Goal: Task Accomplishment & Management: Use online tool/utility

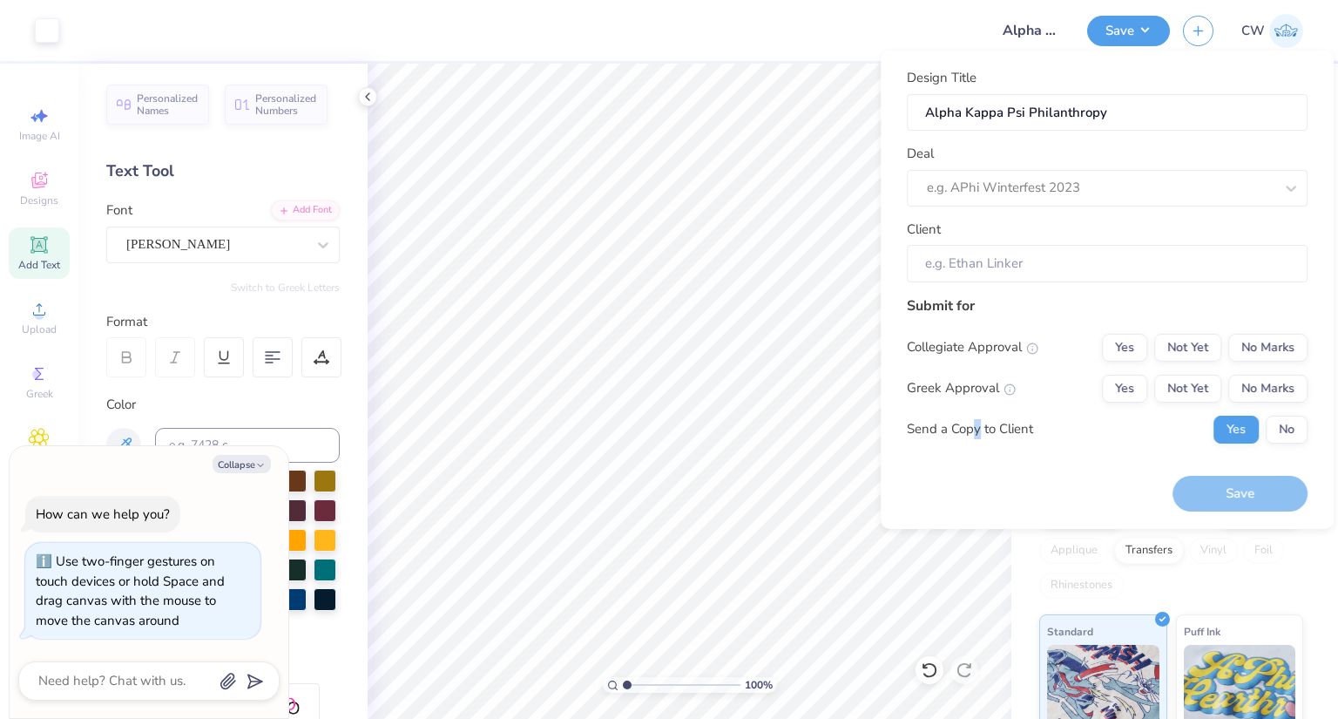
click at [1137, 30] on button "Save" at bounding box center [1128, 31] width 83 height 30
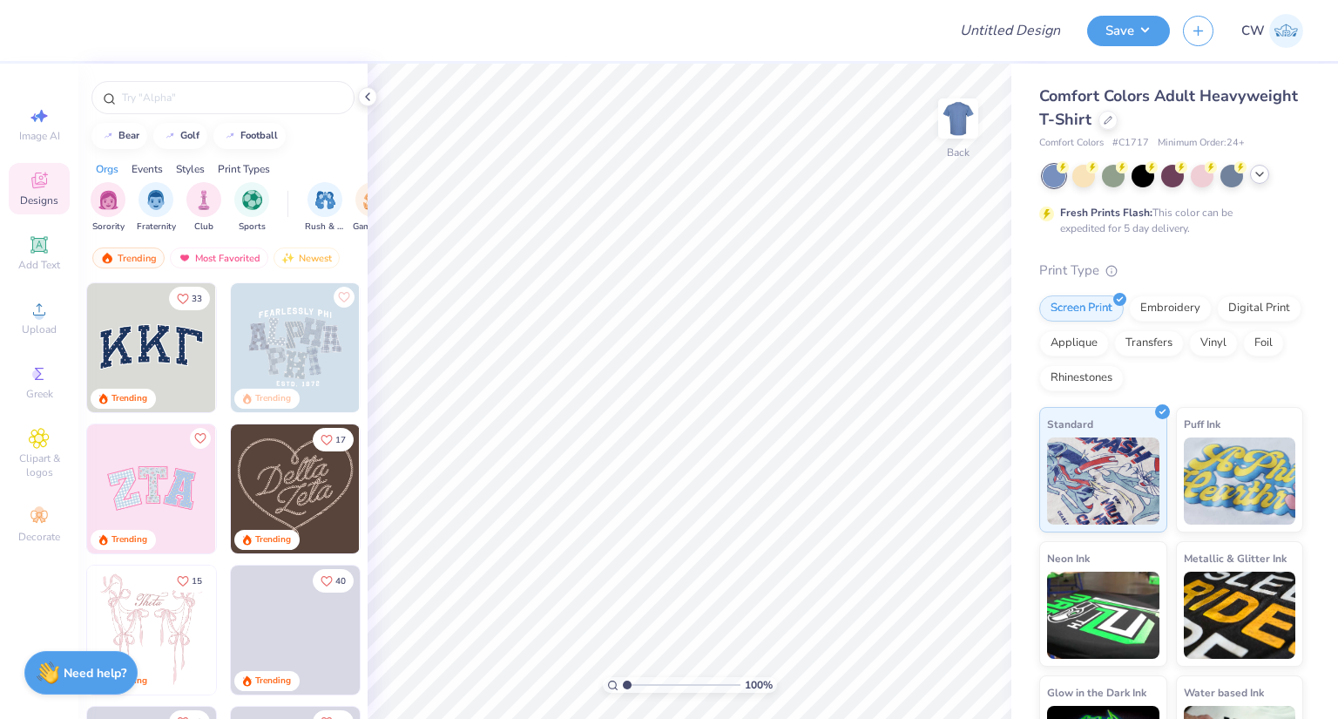
click at [1259, 177] on icon at bounding box center [1259, 174] width 14 height 14
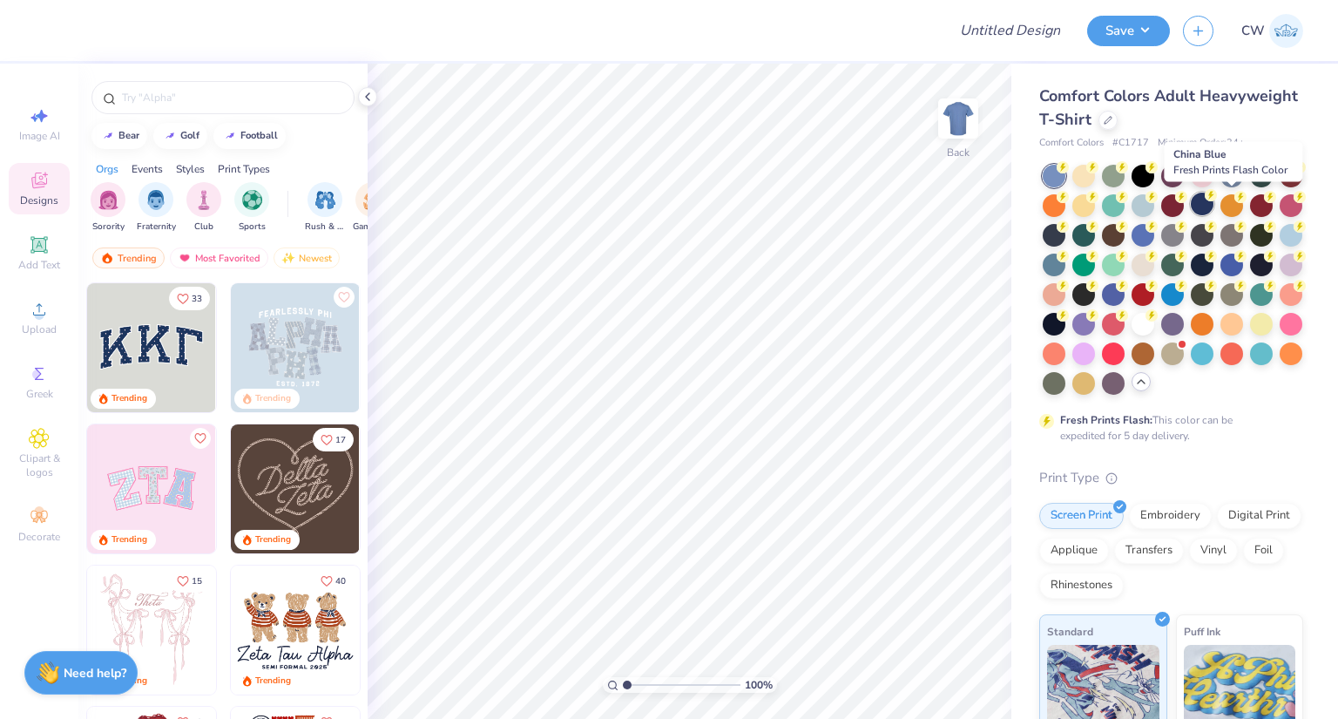
click at [1213, 206] on div at bounding box center [1202, 203] width 23 height 23
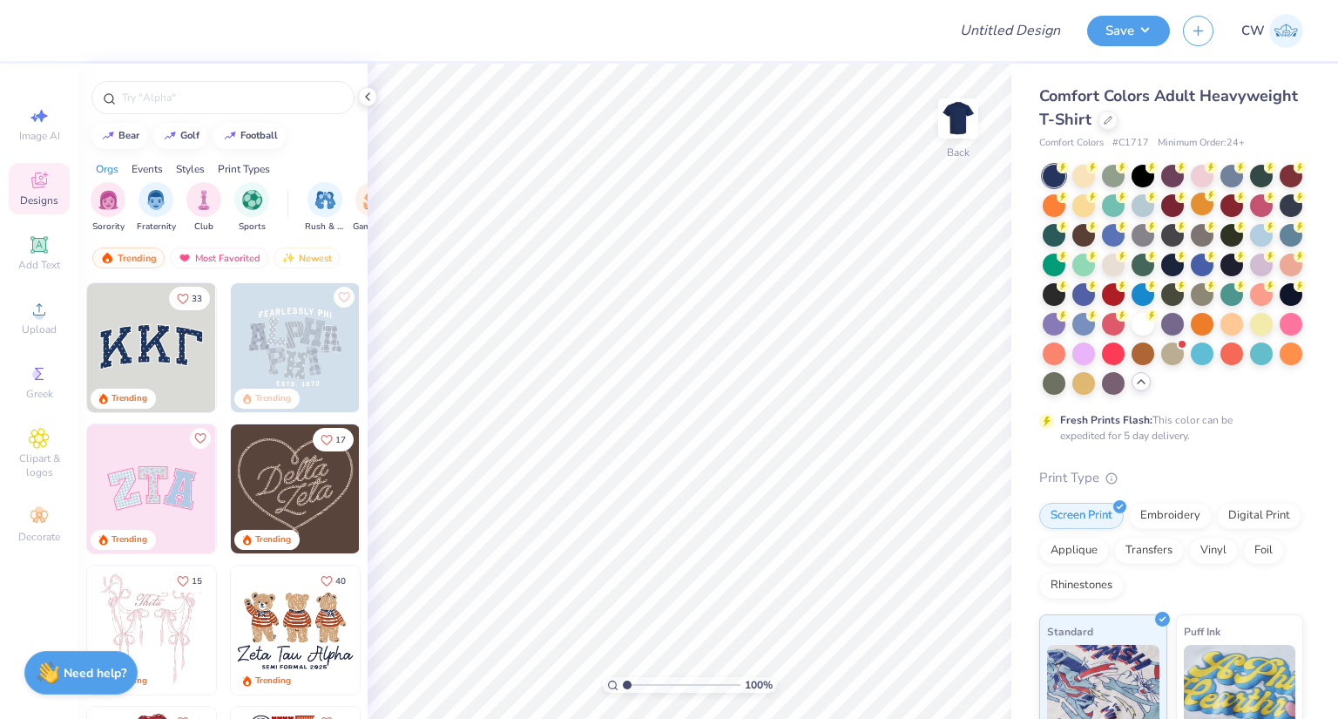
click at [142, 172] on div "Events" at bounding box center [147, 169] width 31 height 16
click at [290, 203] on img "filter for Philanthropy" at bounding box center [300, 198] width 20 height 20
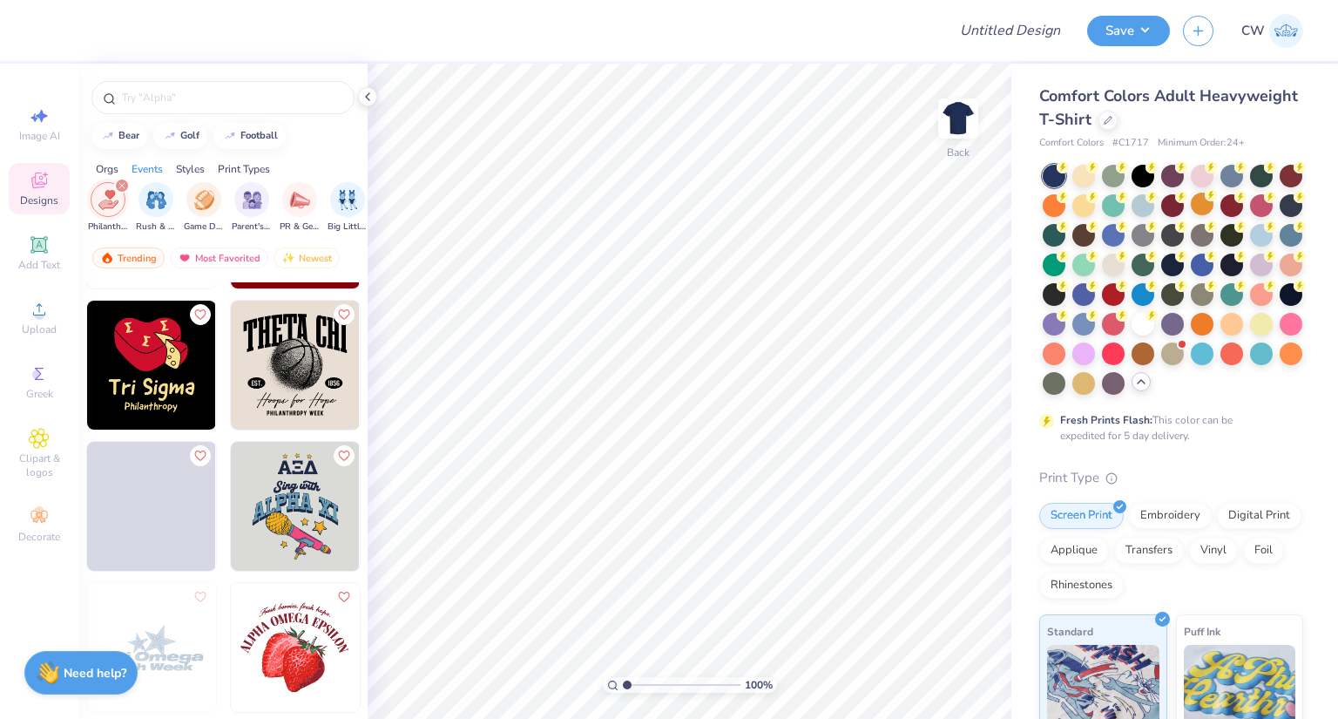
scroll to position [4094, 0]
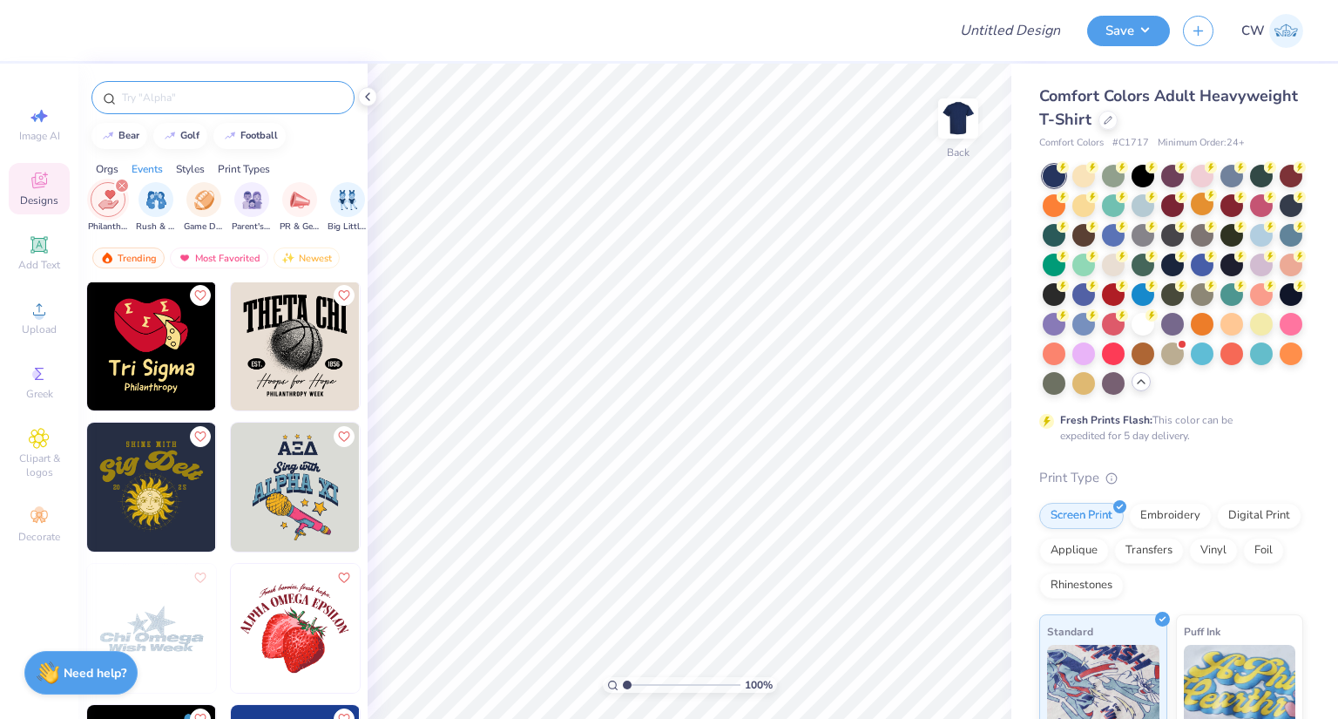
click at [166, 97] on input "text" at bounding box center [231, 97] width 223 height 17
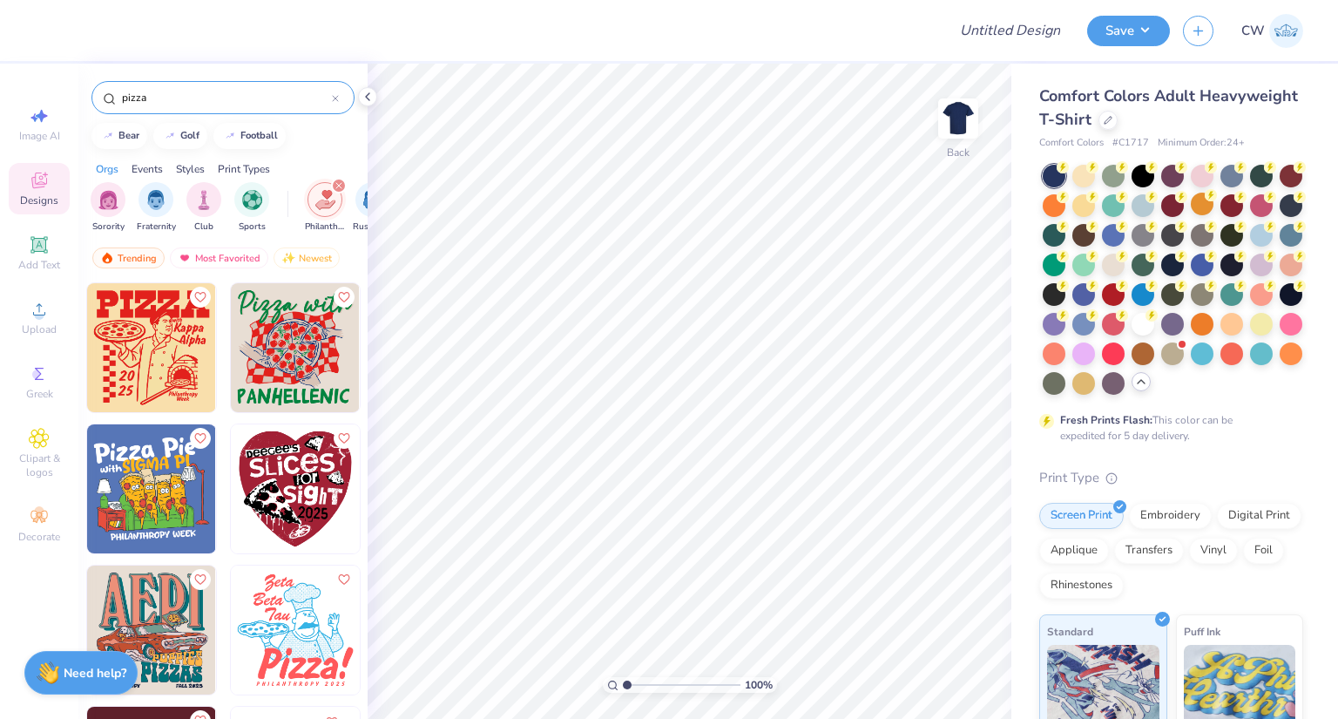
type input "pizza"
click at [131, 489] on img at bounding box center [151, 488] width 129 height 129
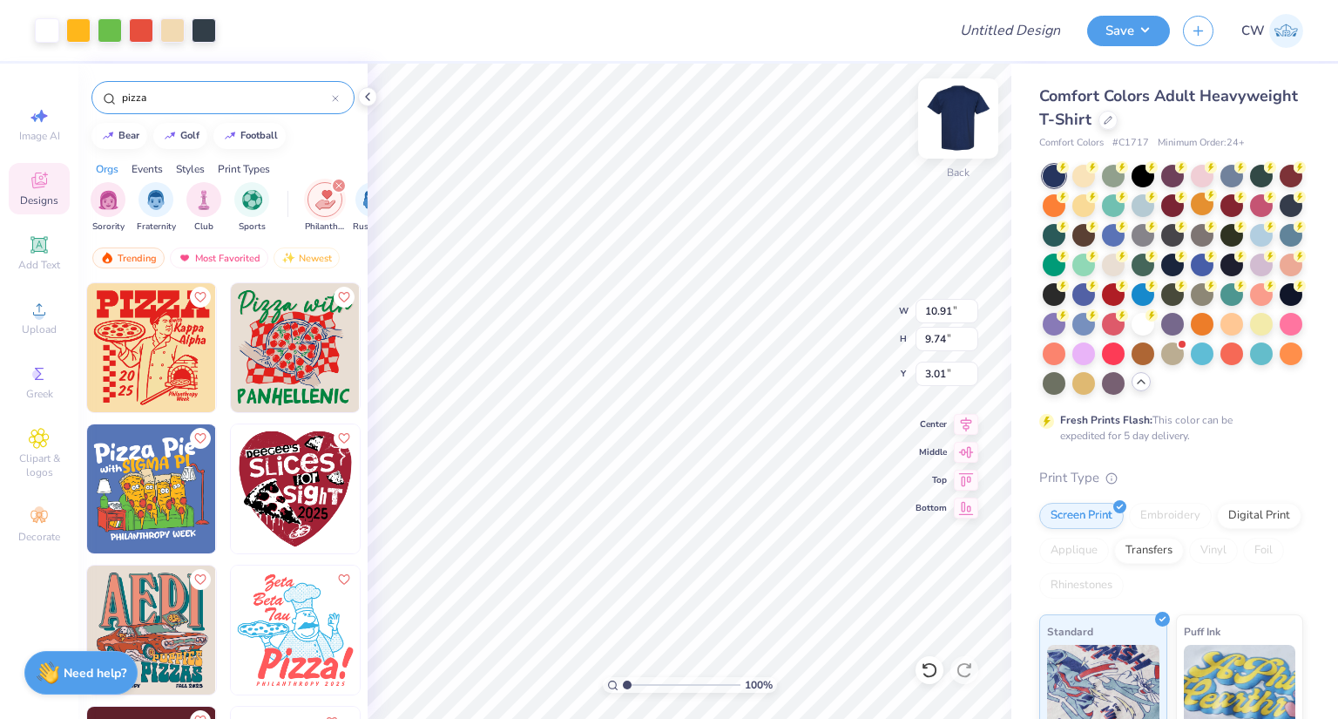
click at [951, 112] on img at bounding box center [958, 119] width 70 height 70
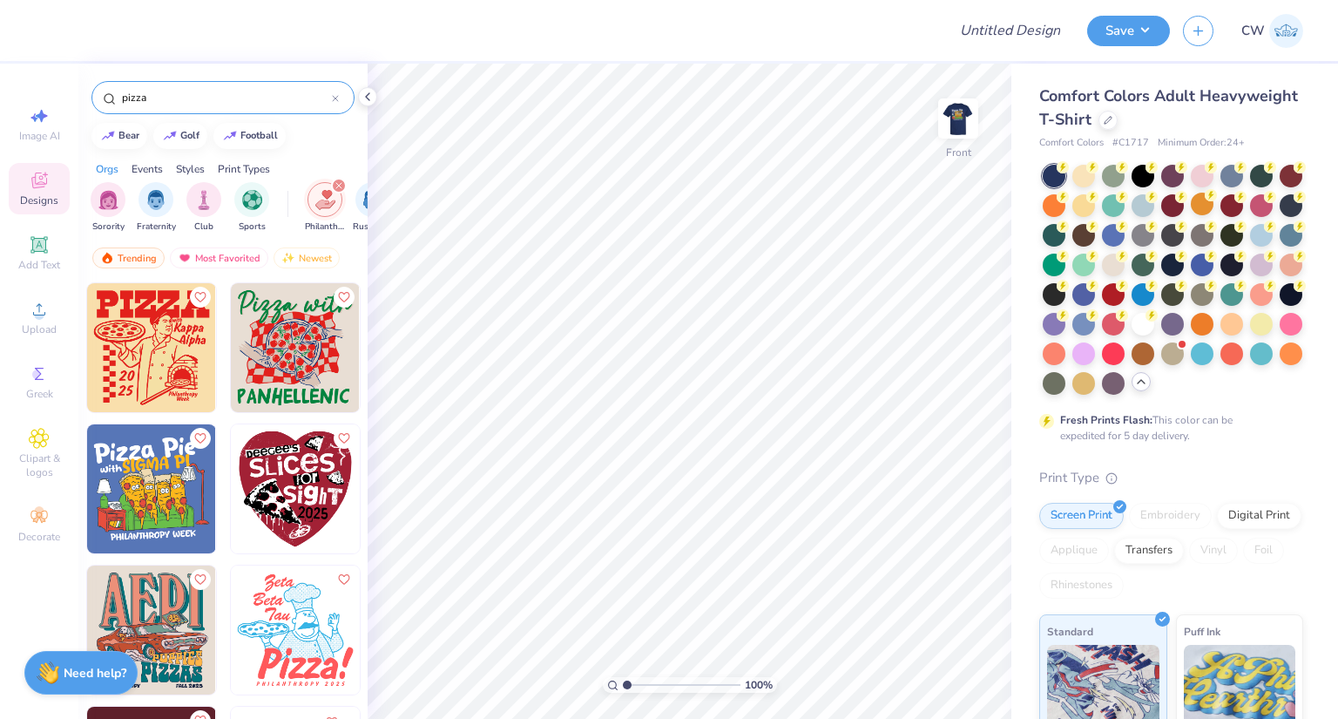
click at [159, 476] on img at bounding box center [151, 488] width 129 height 129
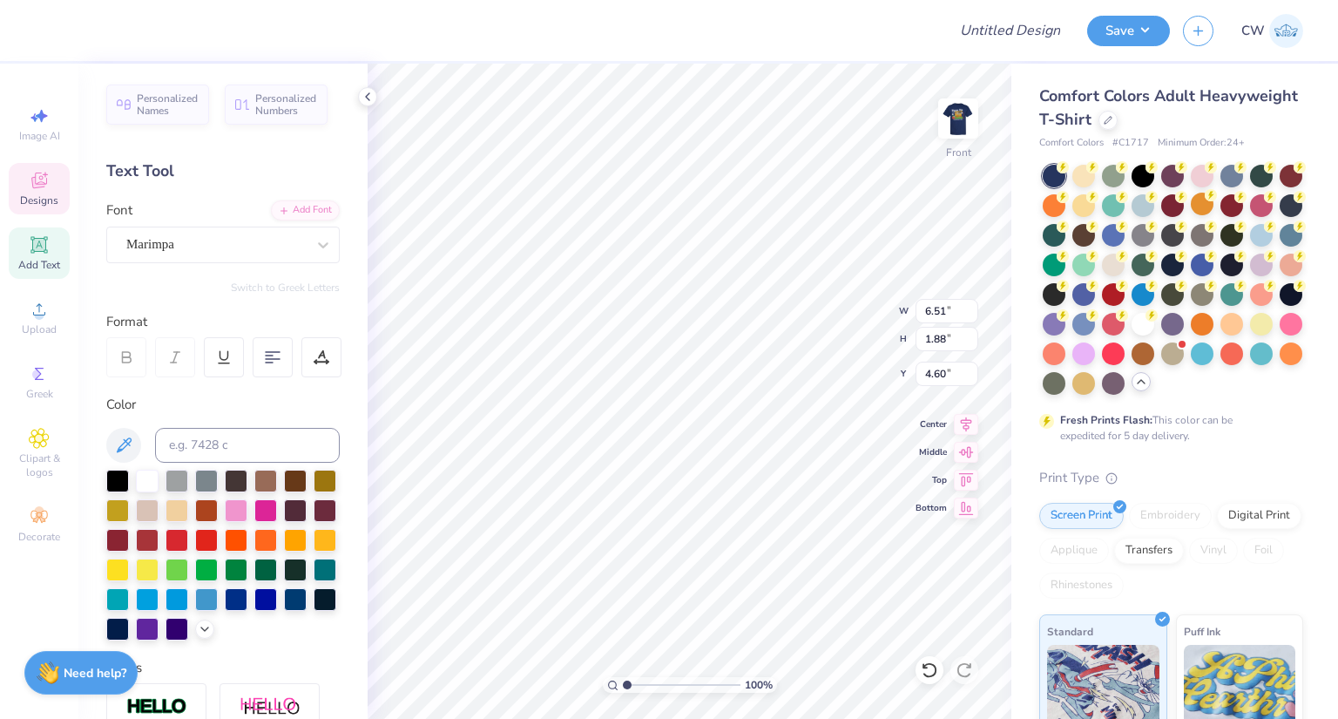
scroll to position [14, 3]
type textarea "Delta Chi"
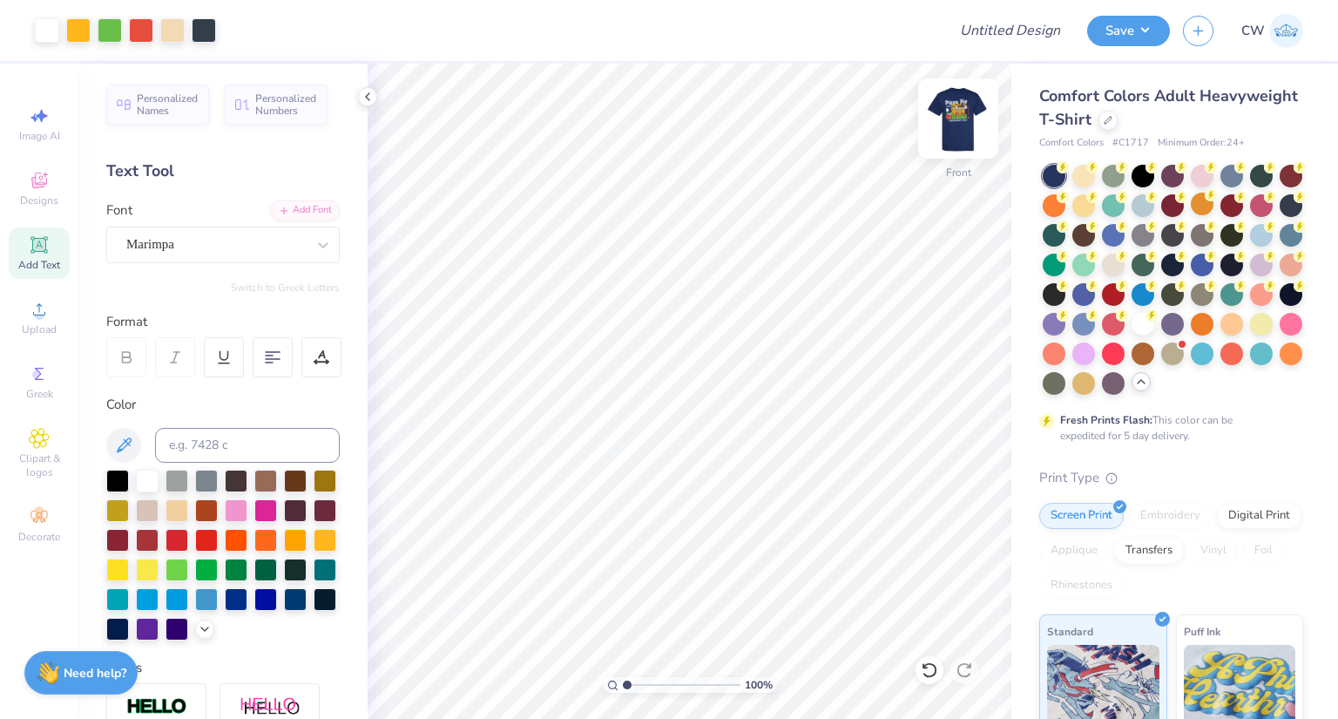
click at [953, 120] on img at bounding box center [958, 119] width 70 height 70
click at [956, 106] on img at bounding box center [958, 119] width 70 height 70
drag, startPoint x: 961, startPoint y: 124, endPoint x: 928, endPoint y: 1, distance: 127.0
click at [960, 124] on img at bounding box center [958, 118] width 35 height 35
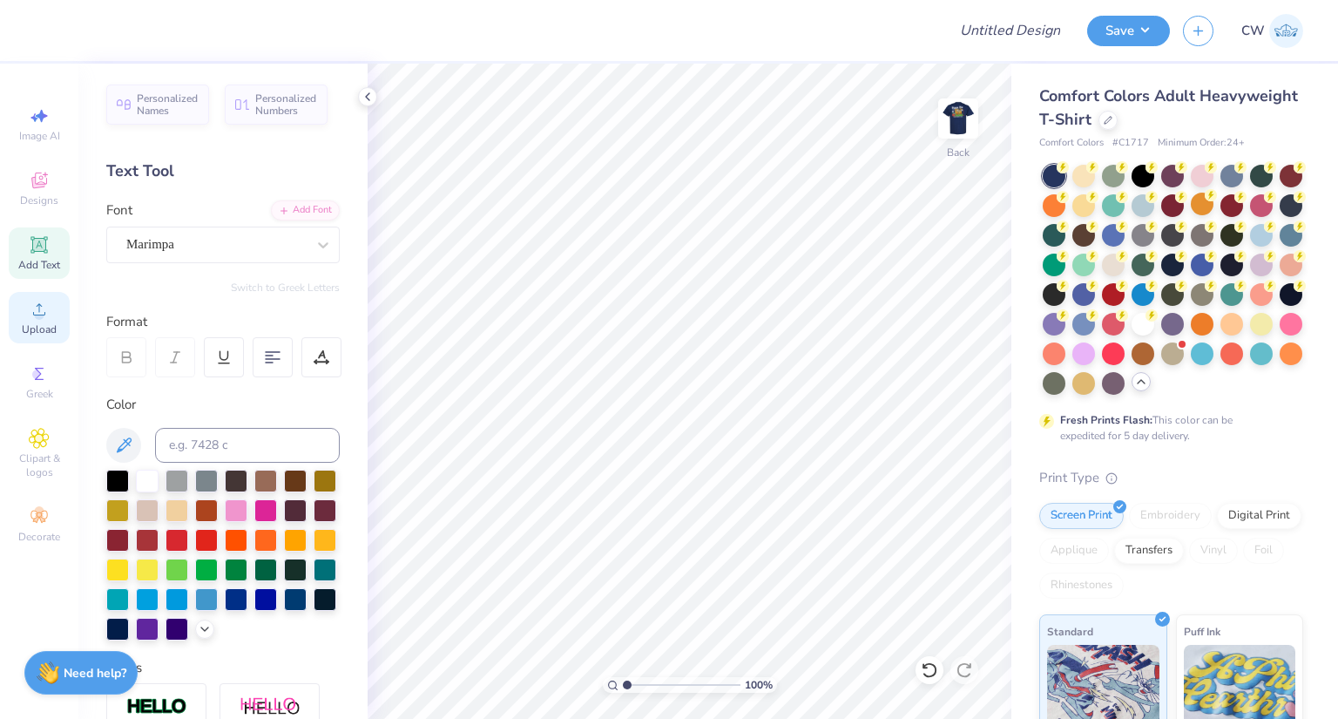
click at [36, 334] on span "Upload" at bounding box center [39, 329] width 35 height 14
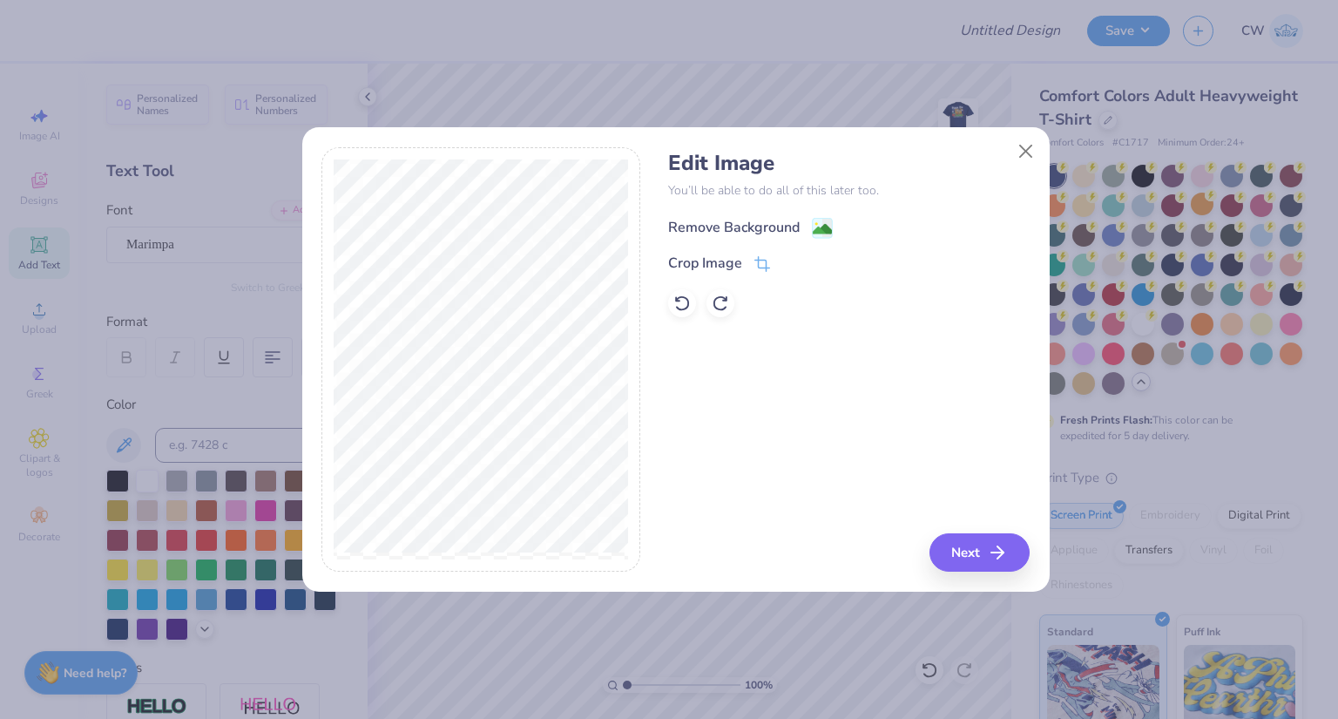
click at [813, 225] on image at bounding box center [822, 228] width 19 height 19
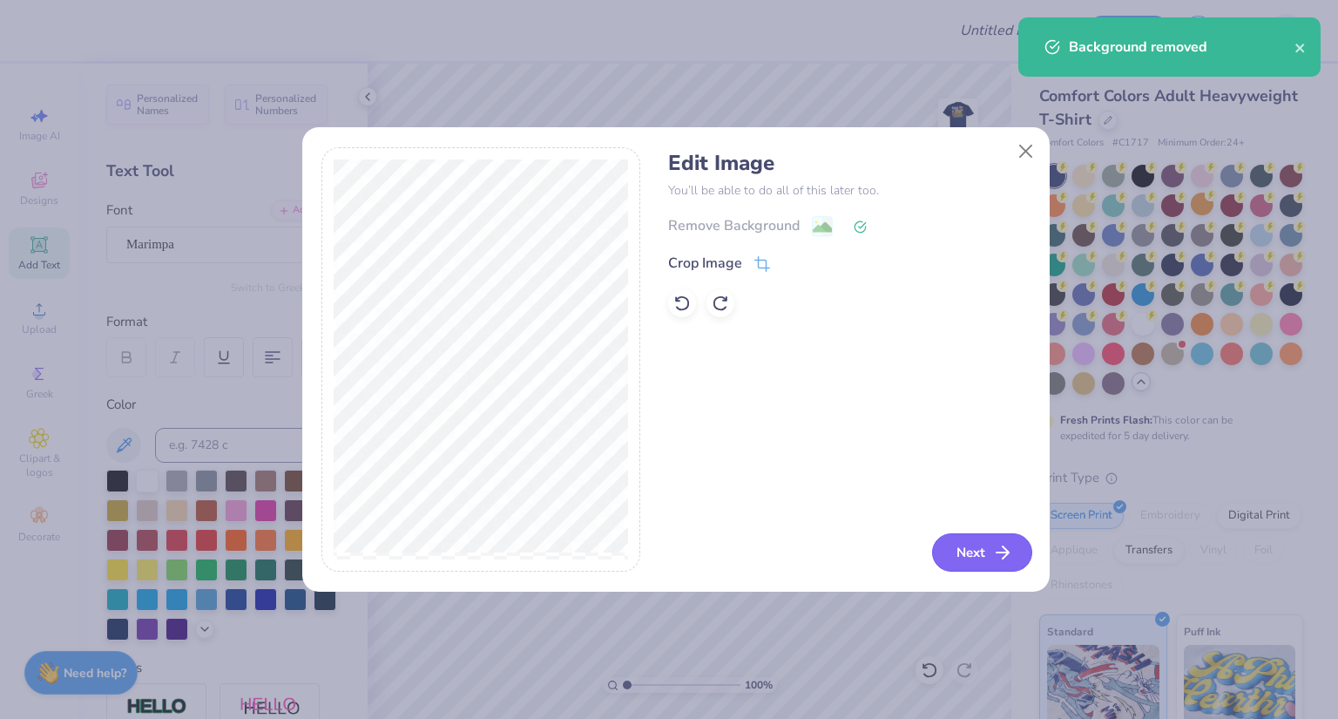
click at [988, 544] on button "Next" at bounding box center [982, 552] width 100 height 38
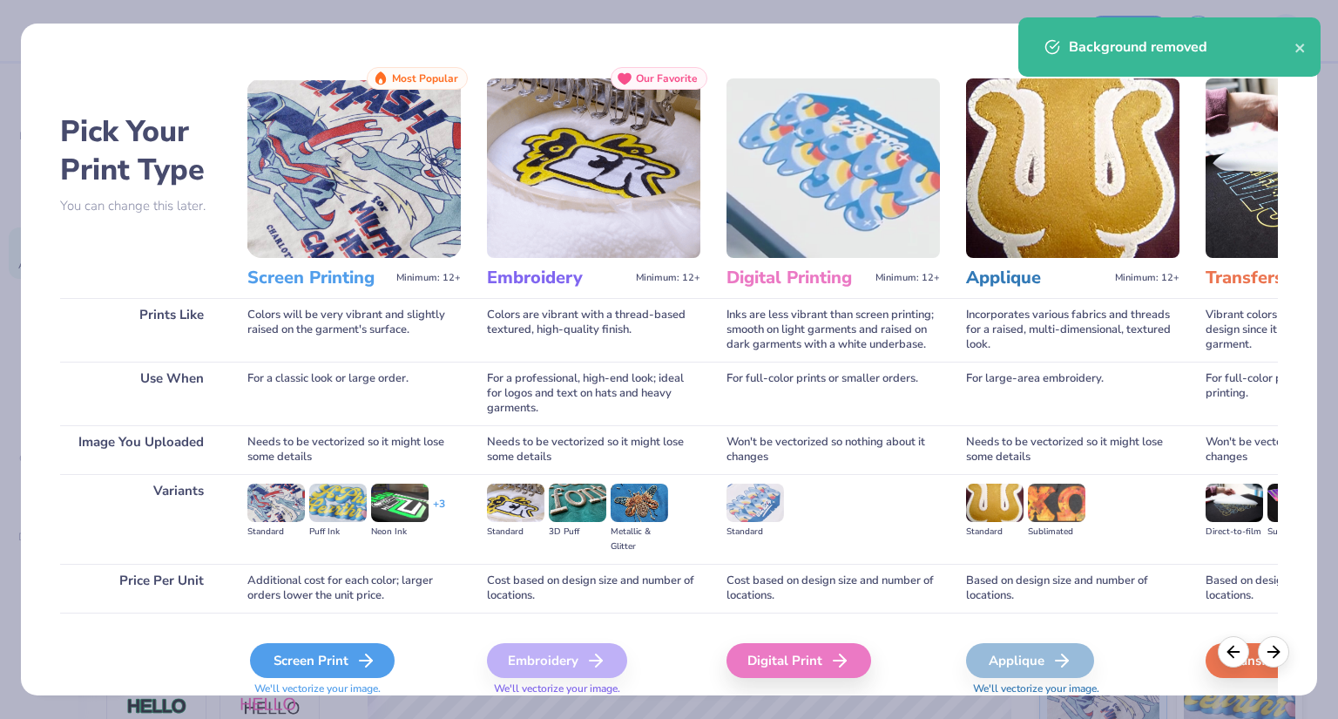
click at [355, 654] on icon at bounding box center [365, 660] width 21 height 21
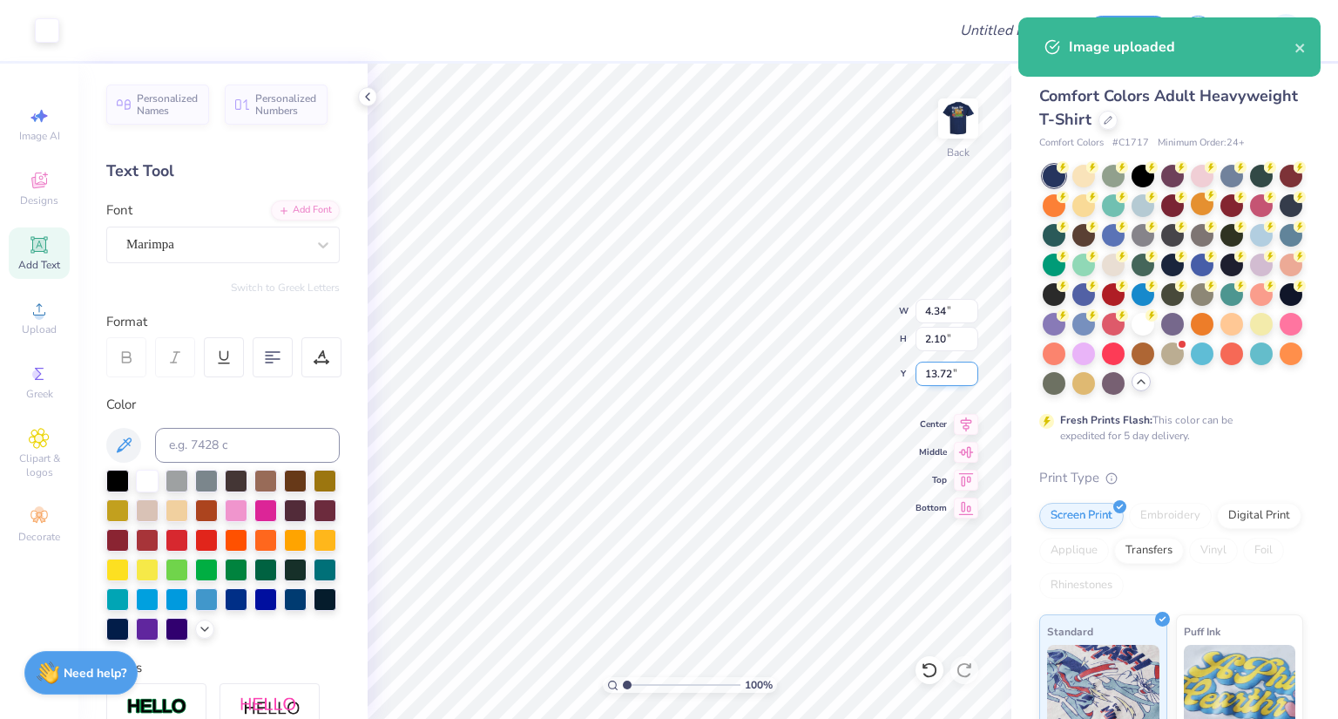
type input "4.34"
type input "2.10"
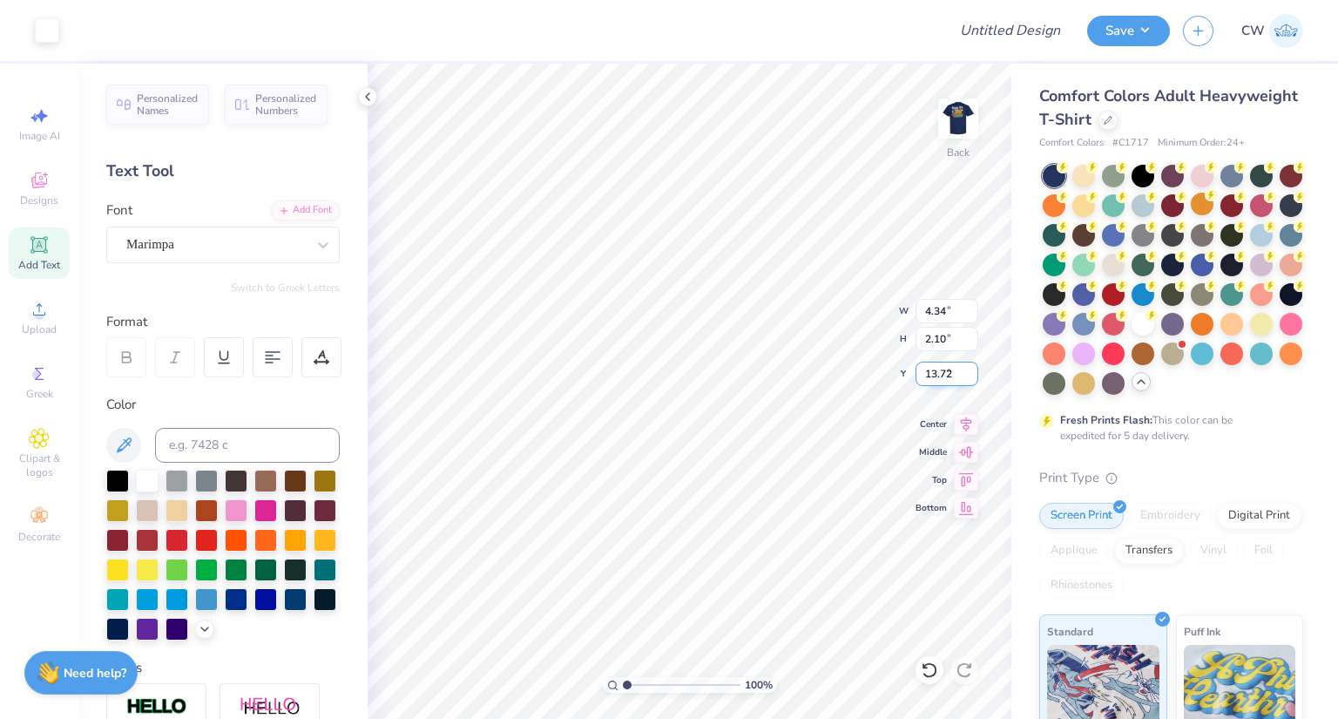
type input "4.39"
type input "4.35"
type input "4.02"
click at [1114, 34] on button "Save" at bounding box center [1128, 28] width 83 height 30
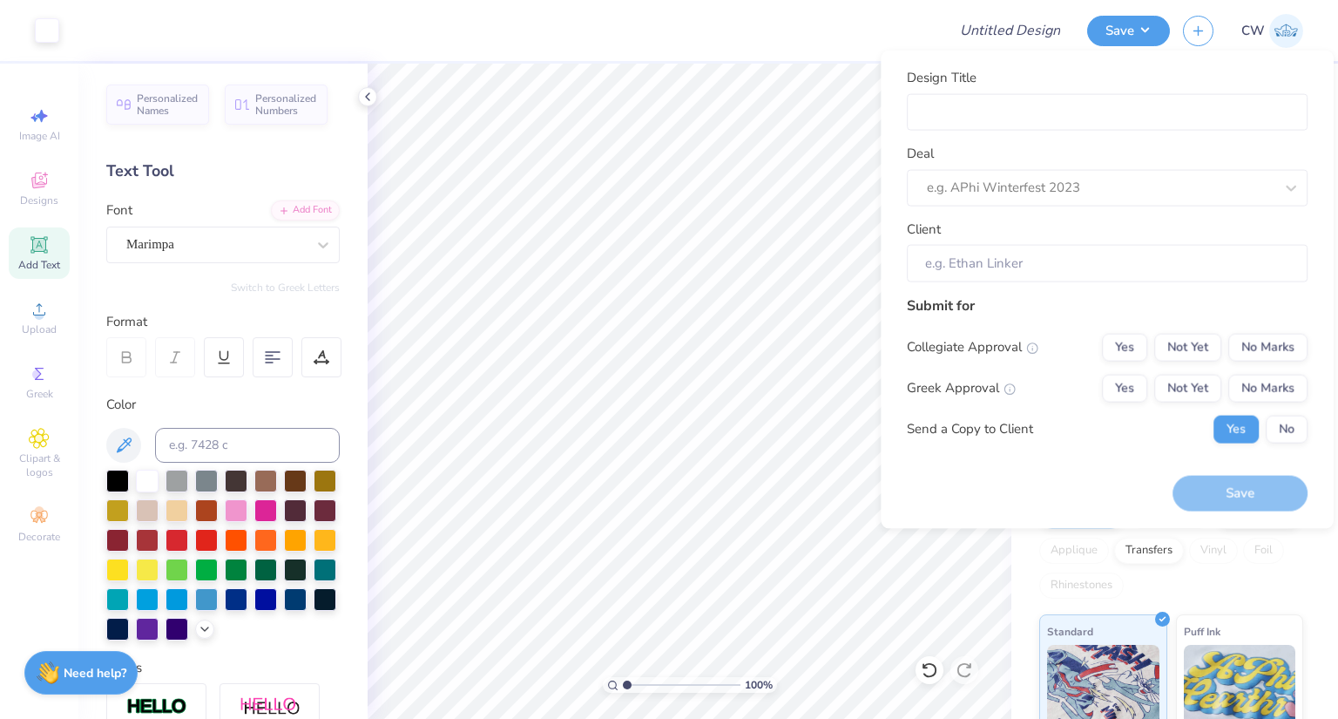
click at [1036, 138] on div "Design Title Deal e.g. APhi Winterfest 2023 Client" at bounding box center [1107, 175] width 401 height 214
click at [1018, 113] on input "Design Title" at bounding box center [1107, 111] width 401 height 37
type input "D"
type input "De"
type input "Del"
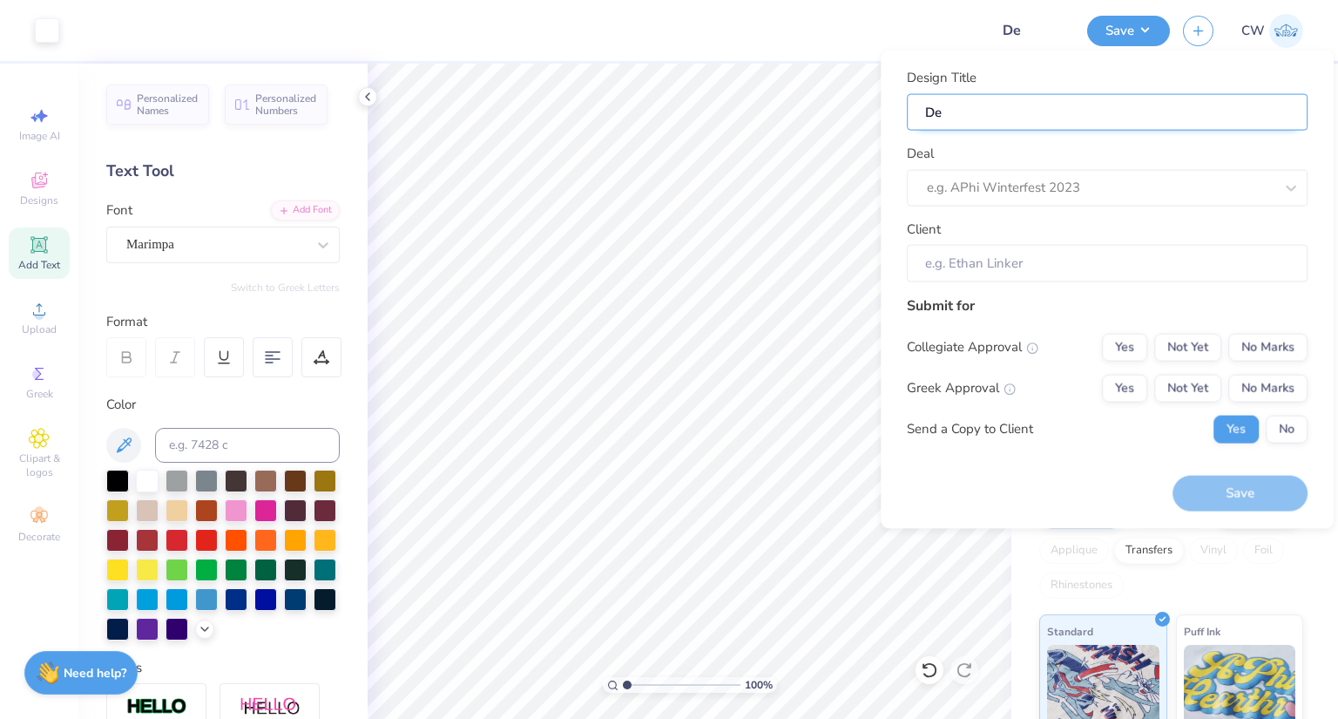
type input "Del"
type input "Delt"
type input "Delta"
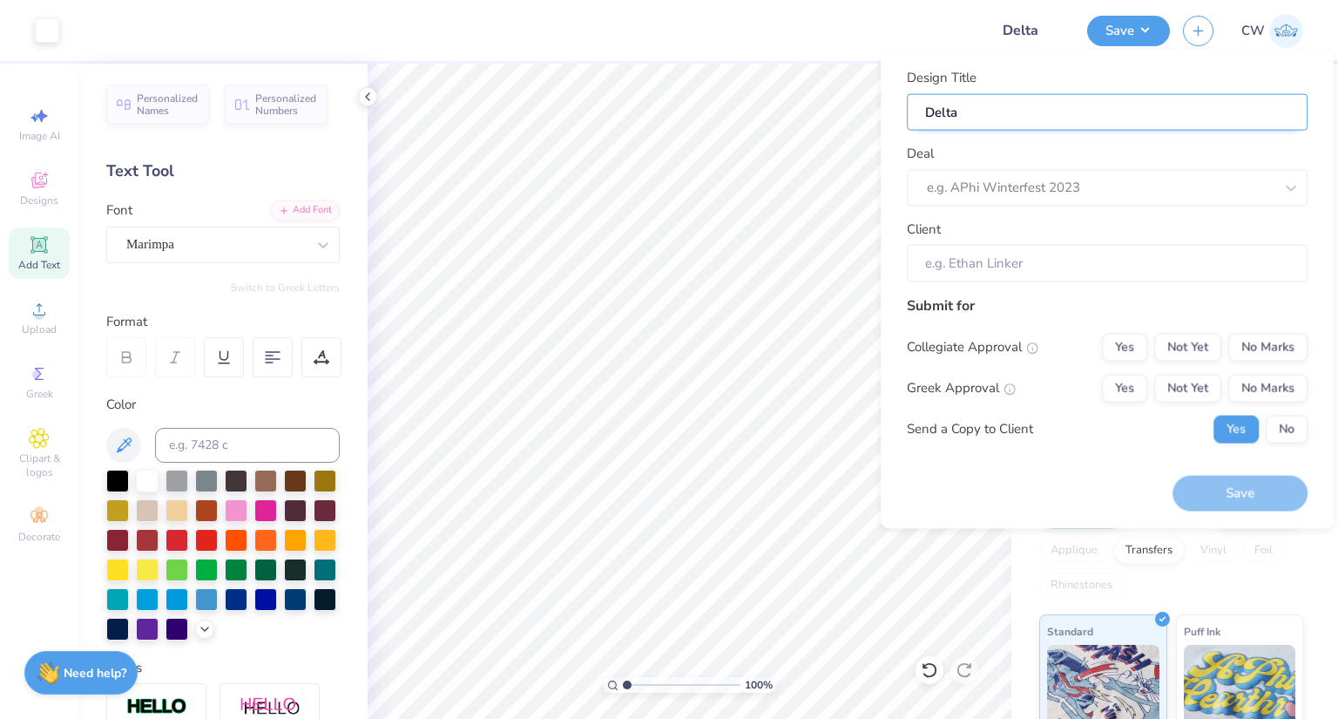
type input "Delta"
type input "Delta C"
type input "Delta Ch"
type input "Delta Chu"
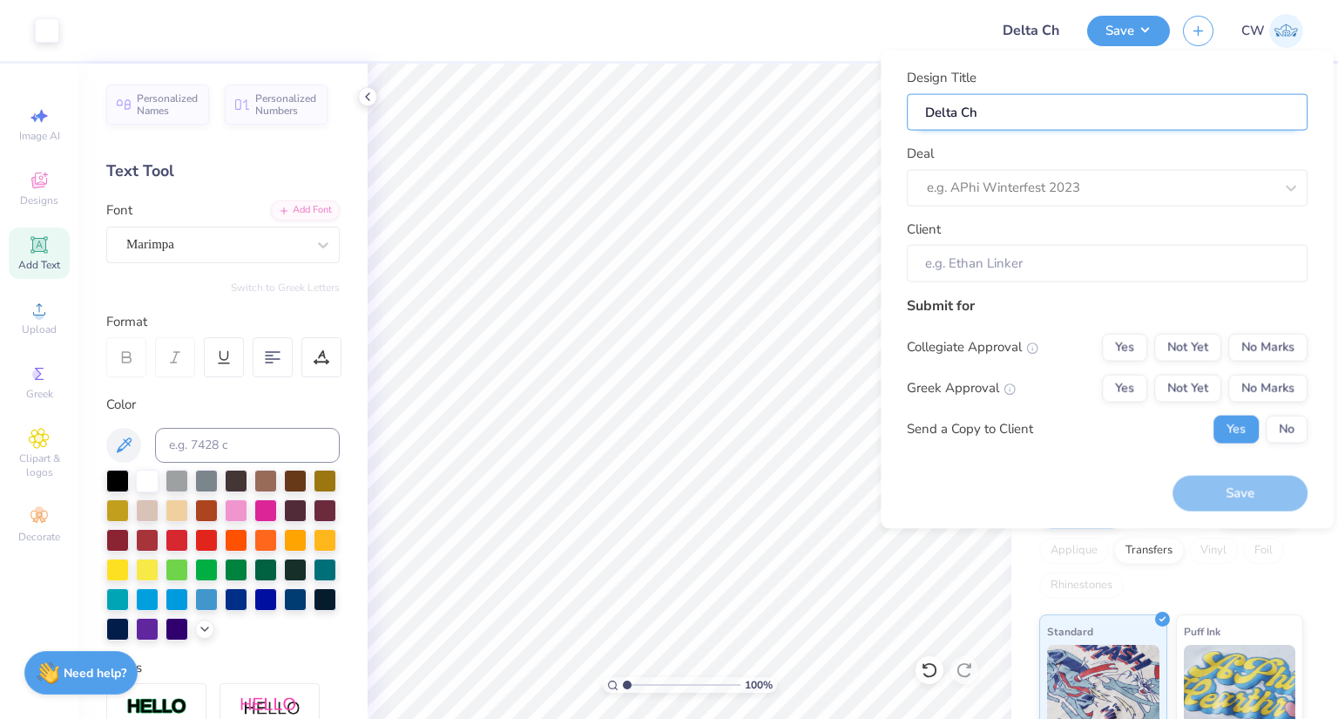
type input "Delta Chu"
type input "Delta Ch"
type input "Delta Chi"
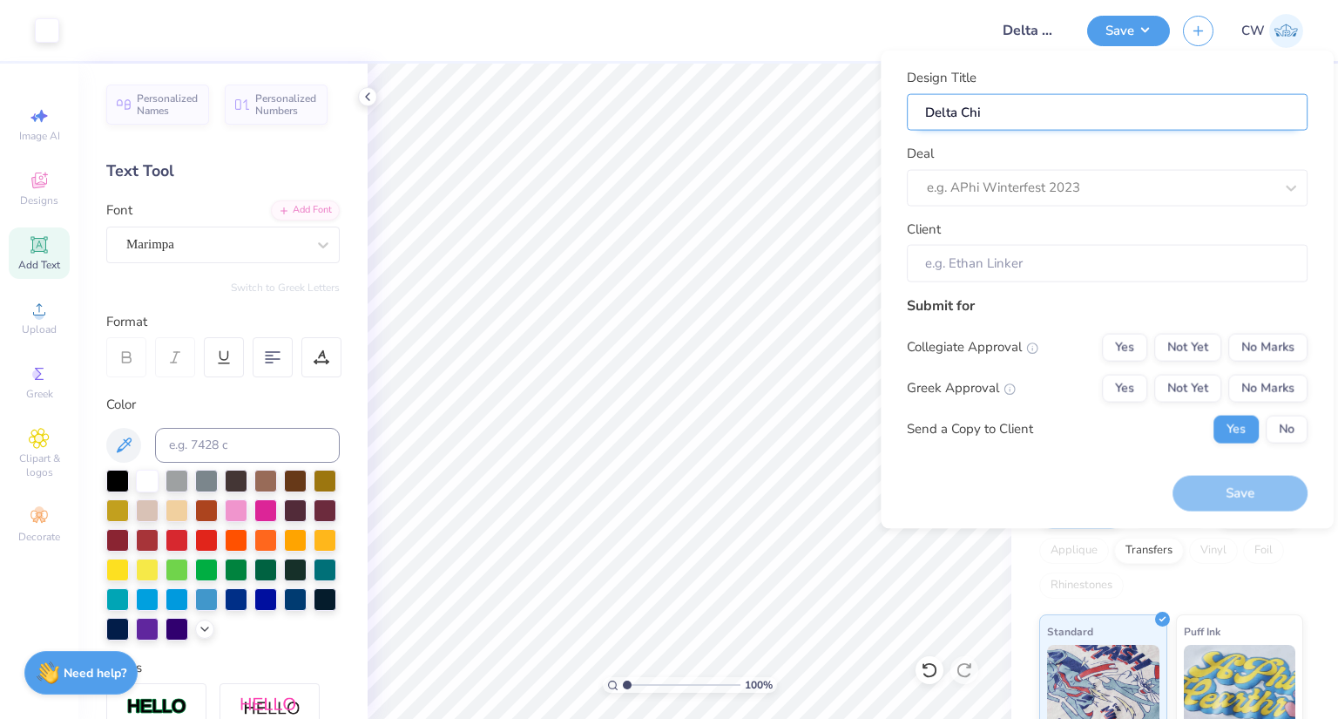
type input "Delta Chi"
type input "Delta Chi P"
type input "Delta Chi Ph"
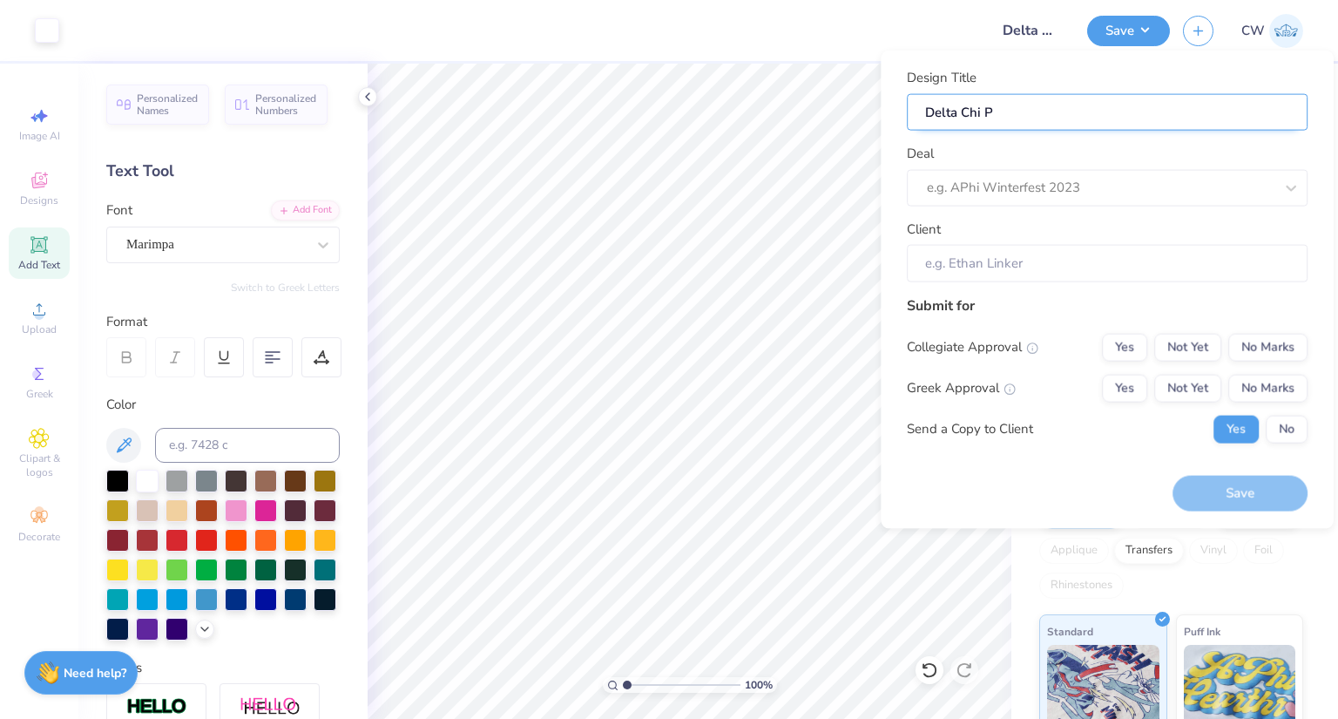
type input "Delta Chi Ph"
type input "Delta Chi Phi"
type input "Delta Chi Phil"
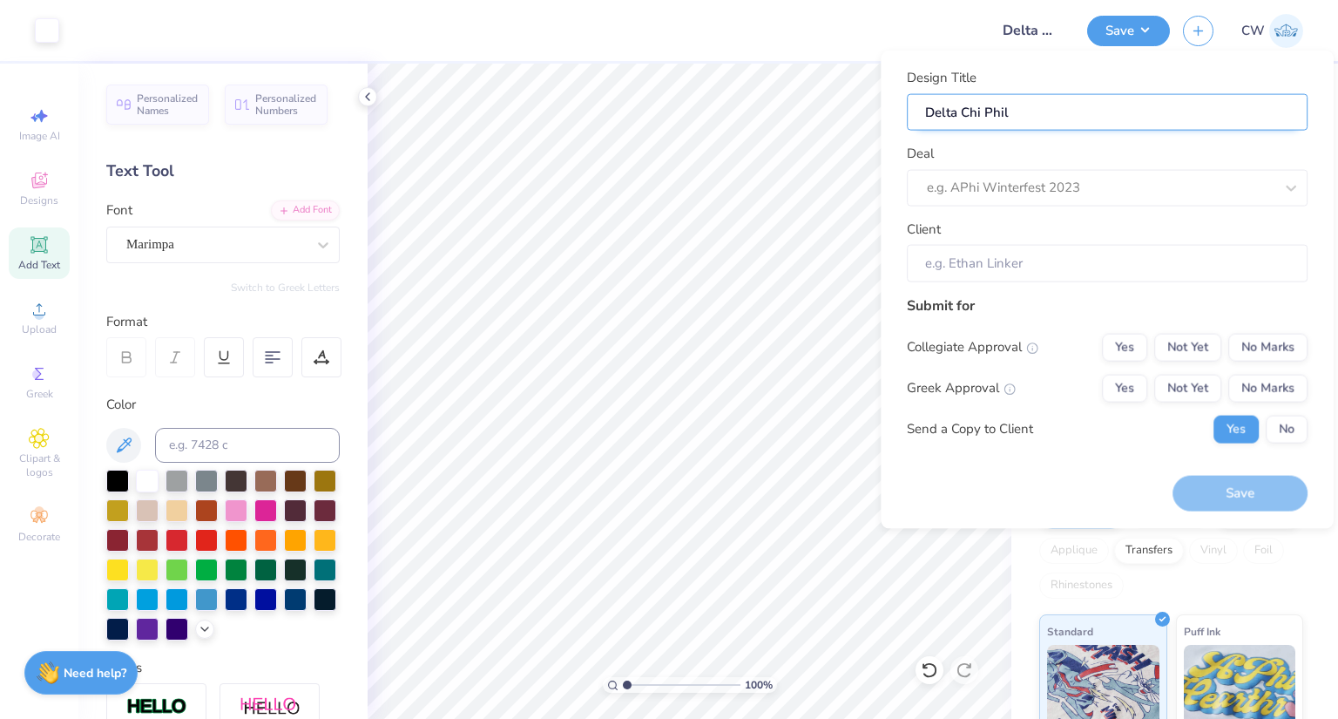
type input "Delta Chi Phila"
type input "Delta Chi Philan"
type input "Delta Chi Philant"
type input "Delta Chi Philantr"
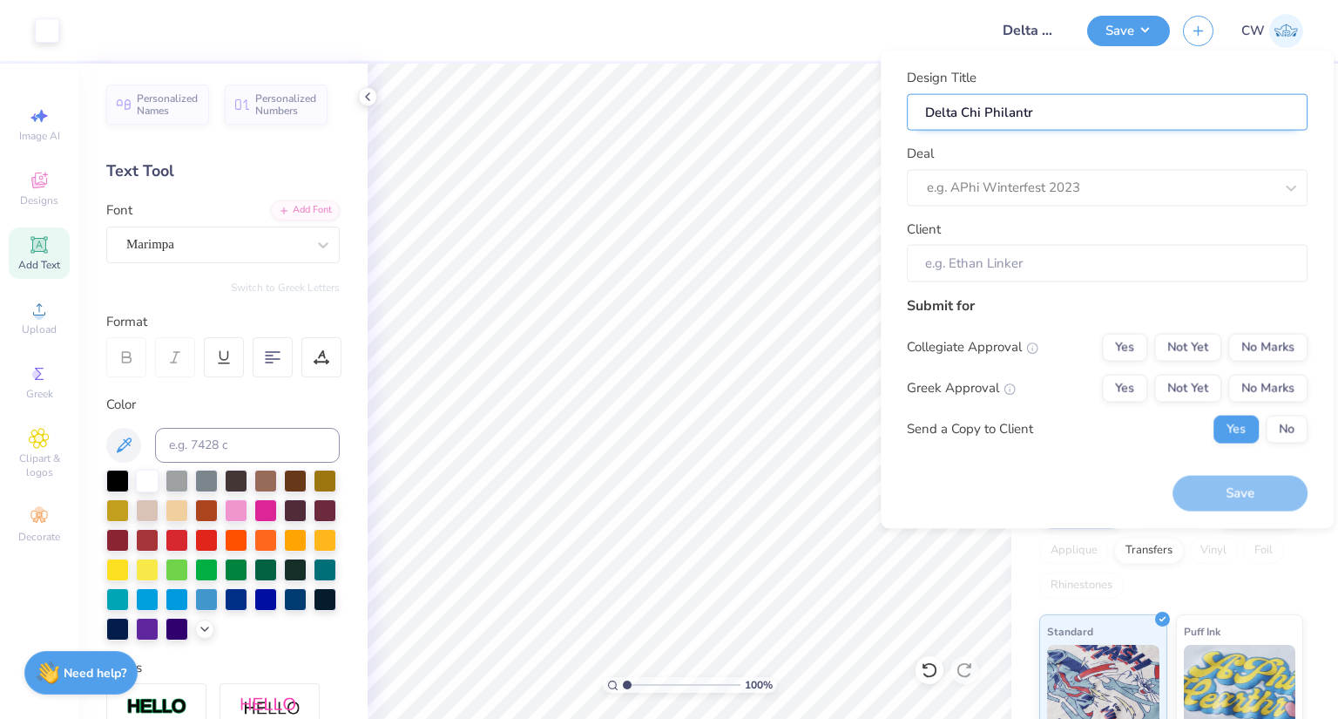
type input "Delta Chi Philantro"
type input "Delta Chi Philantrop"
type input "Delta Chi Philantropy"
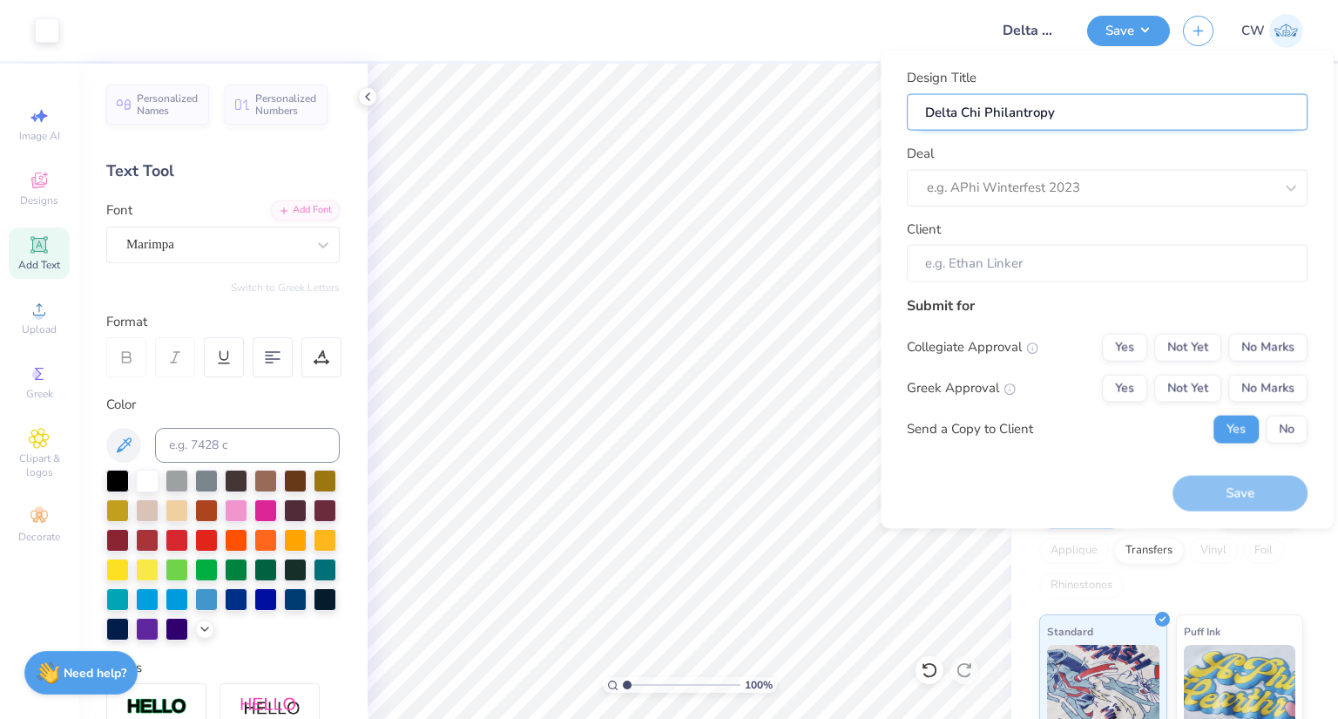
type input "Delta Chi Philantropy"
type input "Delta Chi Philantropy M"
type input "Delta Chi Philantropy Mo"
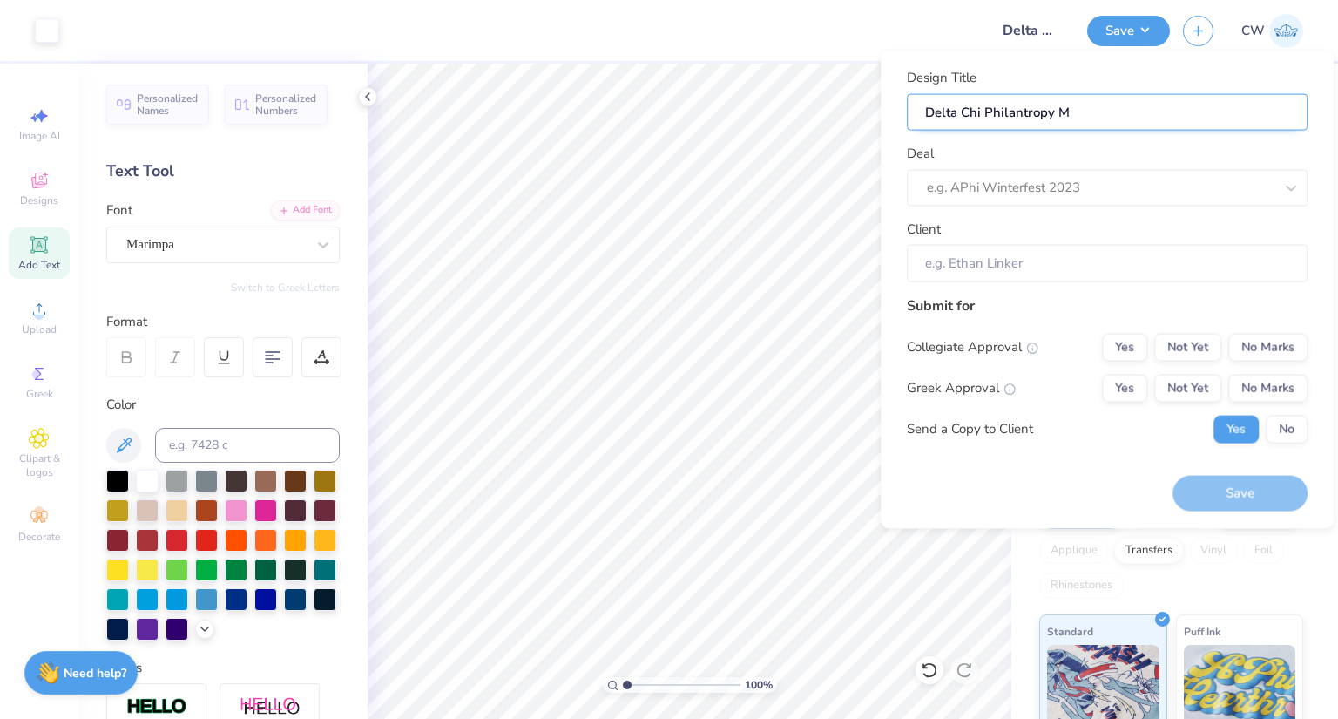
type input "Delta Chi Philantropy Mo"
type input "Delta Chi Philantropy Moc"
type input "Delta Chi Philantropy Mock"
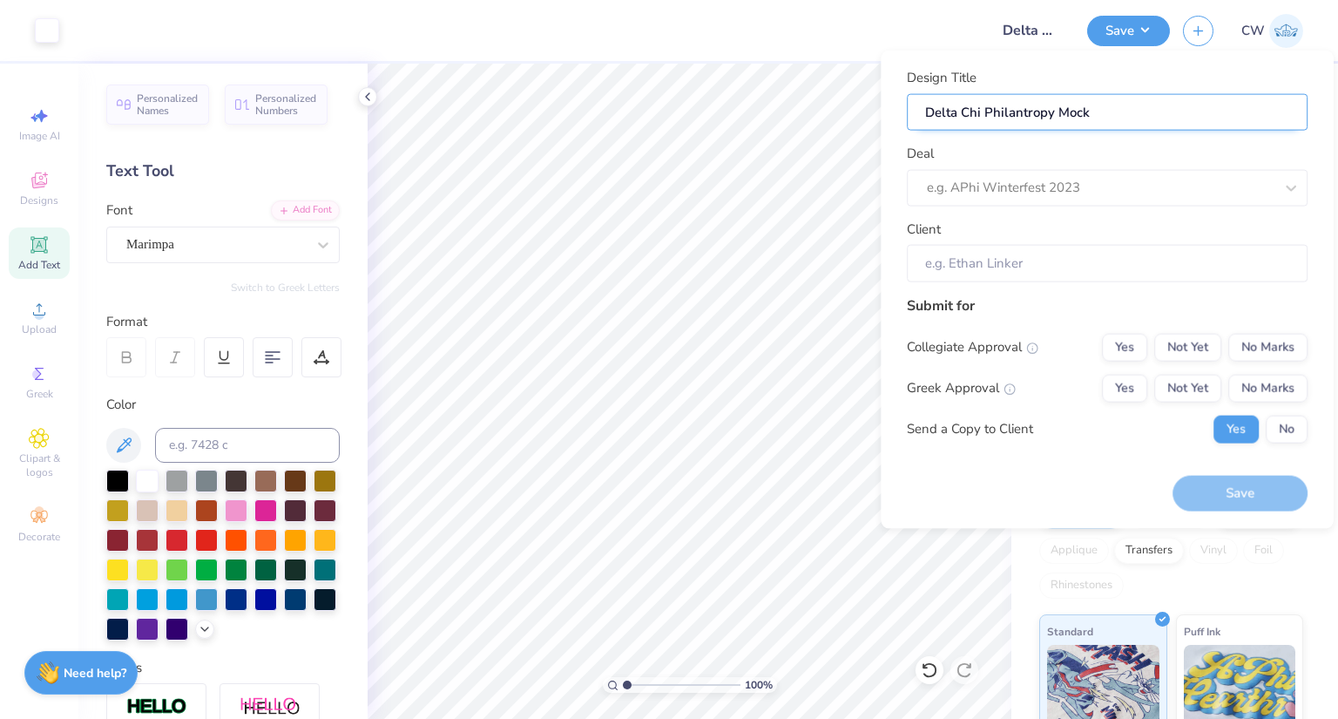
type input "Delta Chi Philantropy Mock-"
type input "Delta Chi Philantropy Mock-U"
type input "Delta Chi Philantropy Mock-Up"
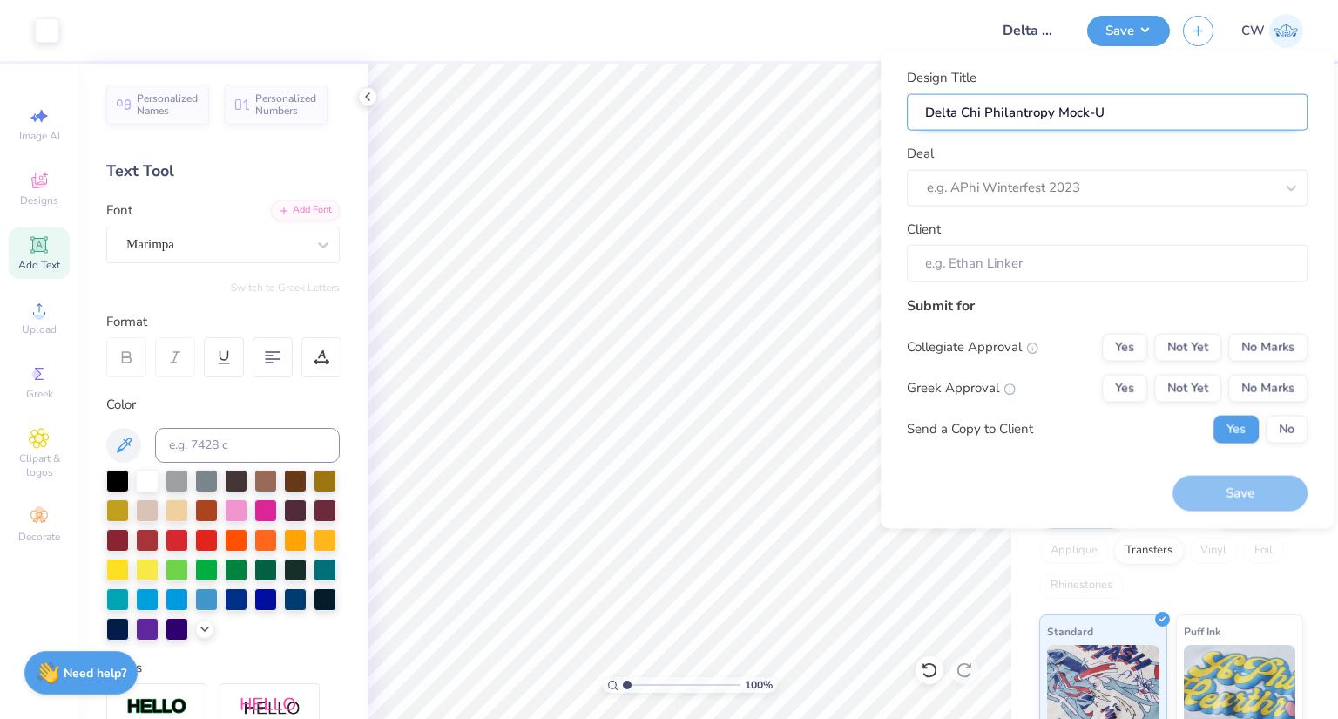
type input "Delta Chi Philantropy Mock-Up"
click at [1018, 113] on input "Delta Chi Philantropy Mock-Up" at bounding box center [1107, 111] width 401 height 37
click at [1025, 113] on input "Delta Chi Philantropy Mock-Up" at bounding box center [1107, 111] width 401 height 37
type input "Delta Chi Philanthropy Mock-Up"
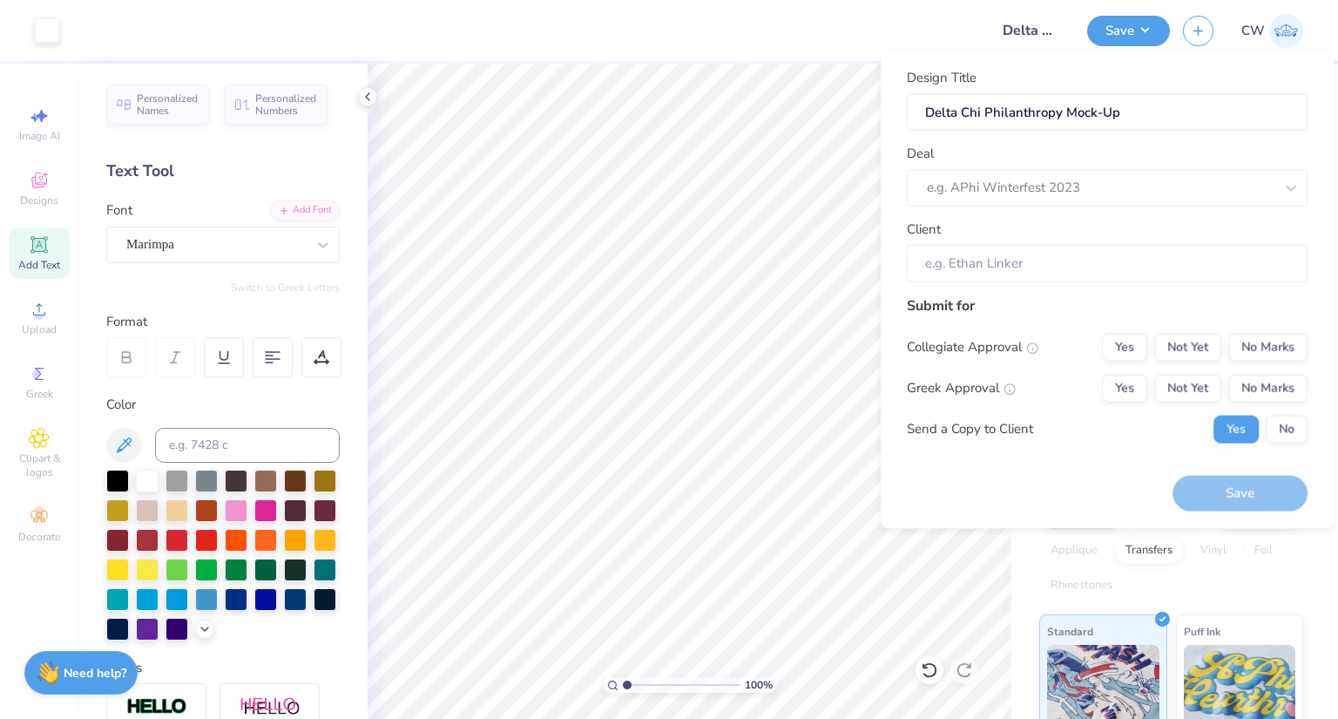
drag, startPoint x: 1152, startPoint y: 150, endPoint x: 1137, endPoint y: 157, distance: 17.2
click at [1149, 153] on div "Deal e.g. APhi Winterfest 2023" at bounding box center [1107, 175] width 401 height 63
click at [1090, 182] on div at bounding box center [1100, 188] width 347 height 24
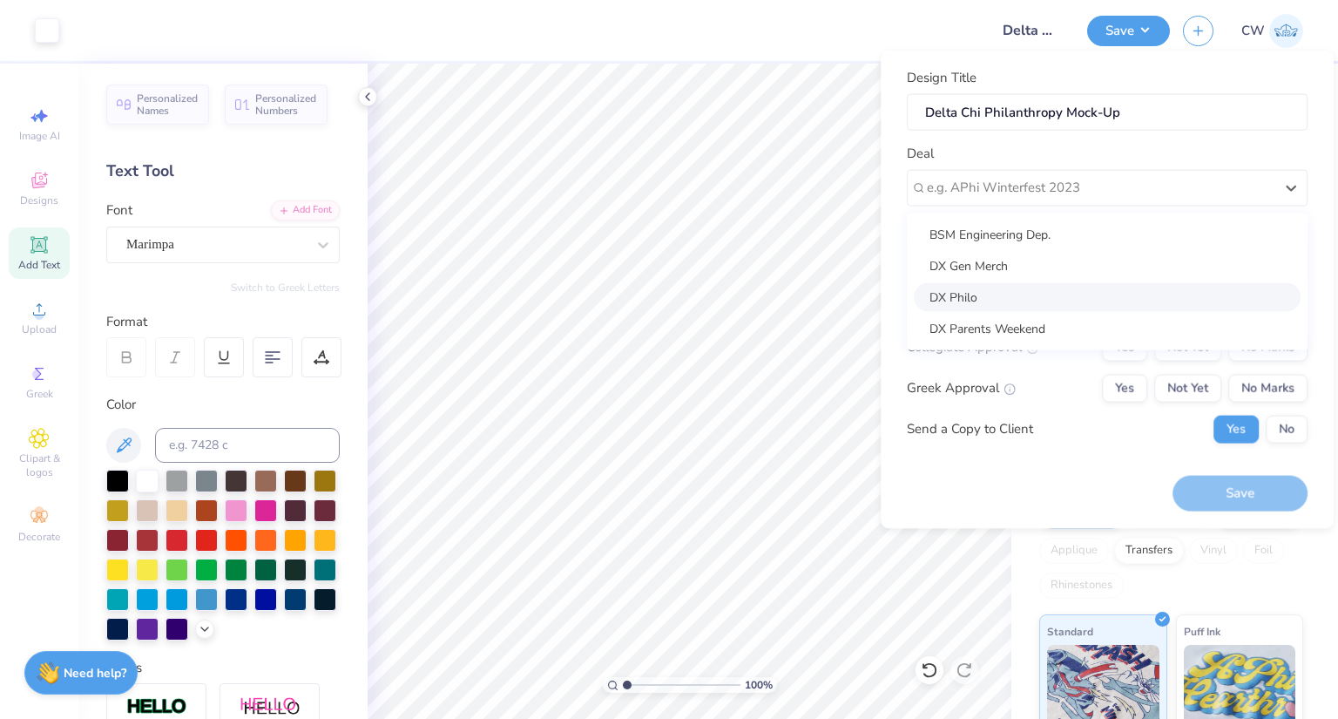
click at [964, 293] on div "DX Philo" at bounding box center [1107, 296] width 387 height 29
type input "Will Jones"
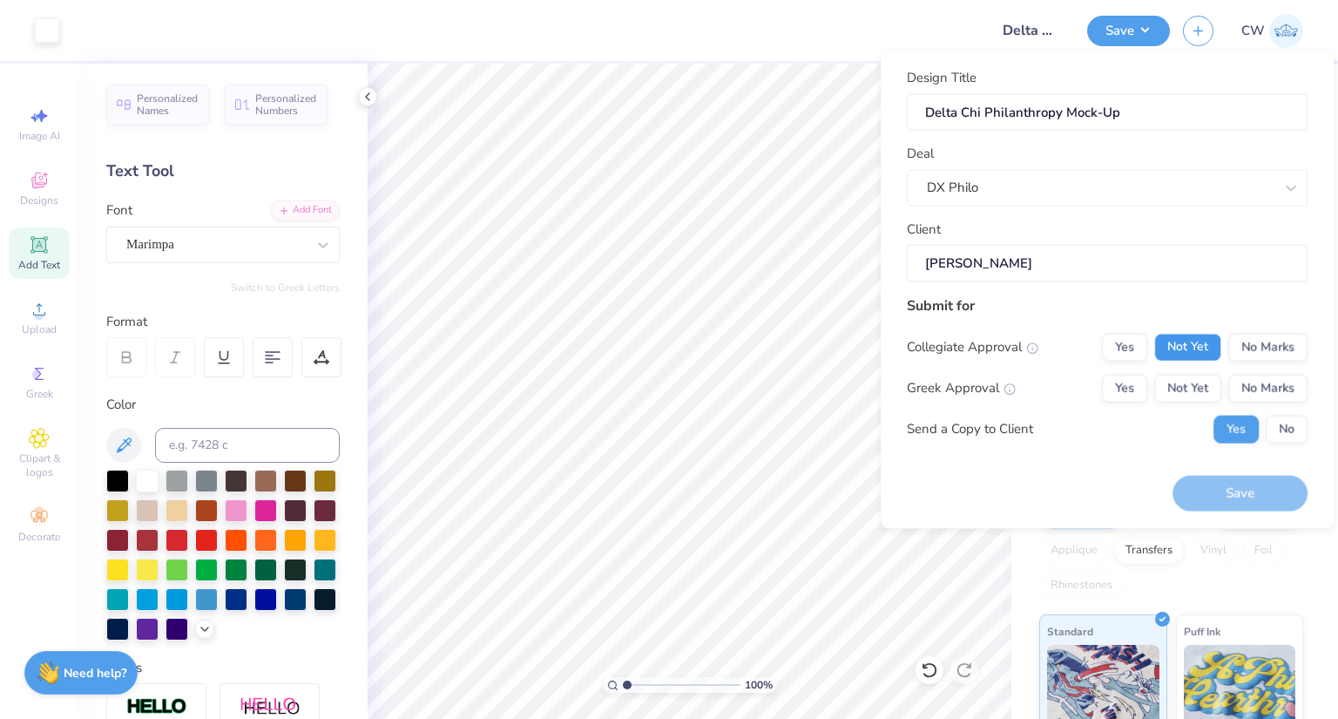
click at [1182, 344] on button "Not Yet" at bounding box center [1187, 347] width 67 height 28
click at [1126, 386] on button "Yes" at bounding box center [1124, 388] width 45 height 28
click at [1286, 424] on button "No" at bounding box center [1287, 429] width 42 height 28
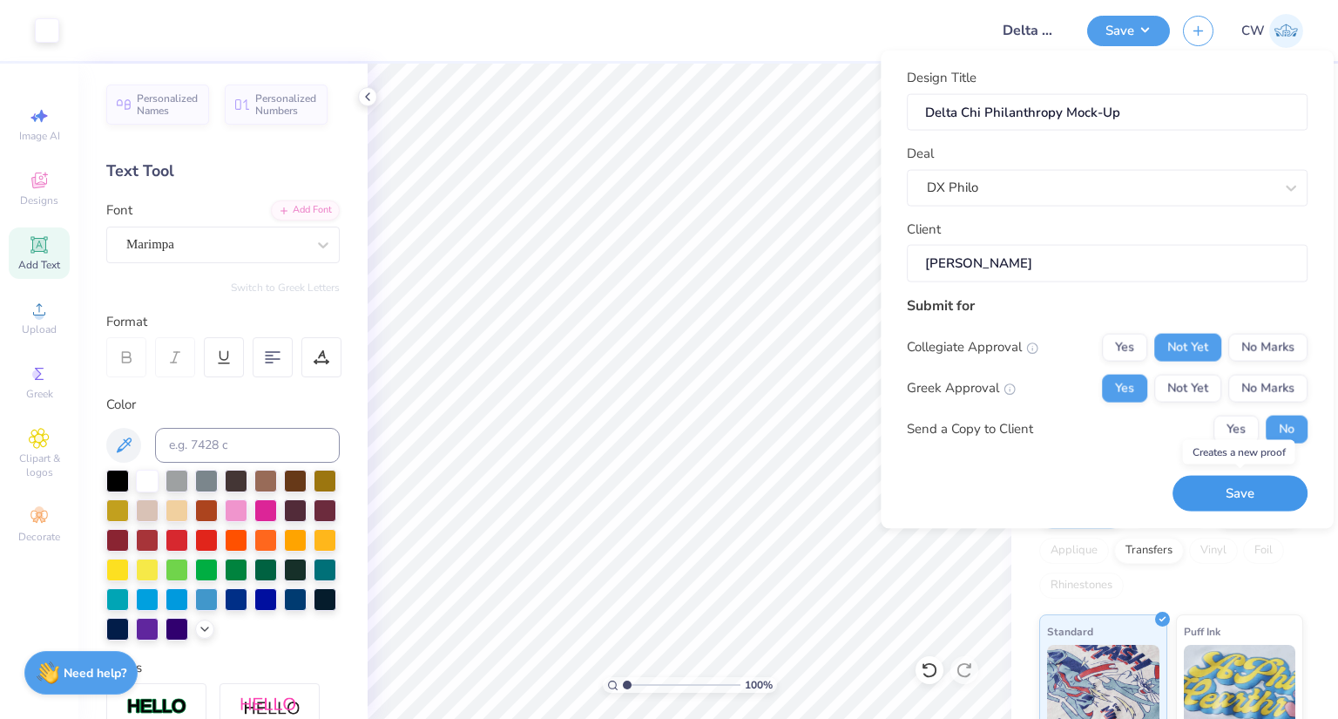
click at [1249, 500] on button "Save" at bounding box center [1239, 494] width 135 height 36
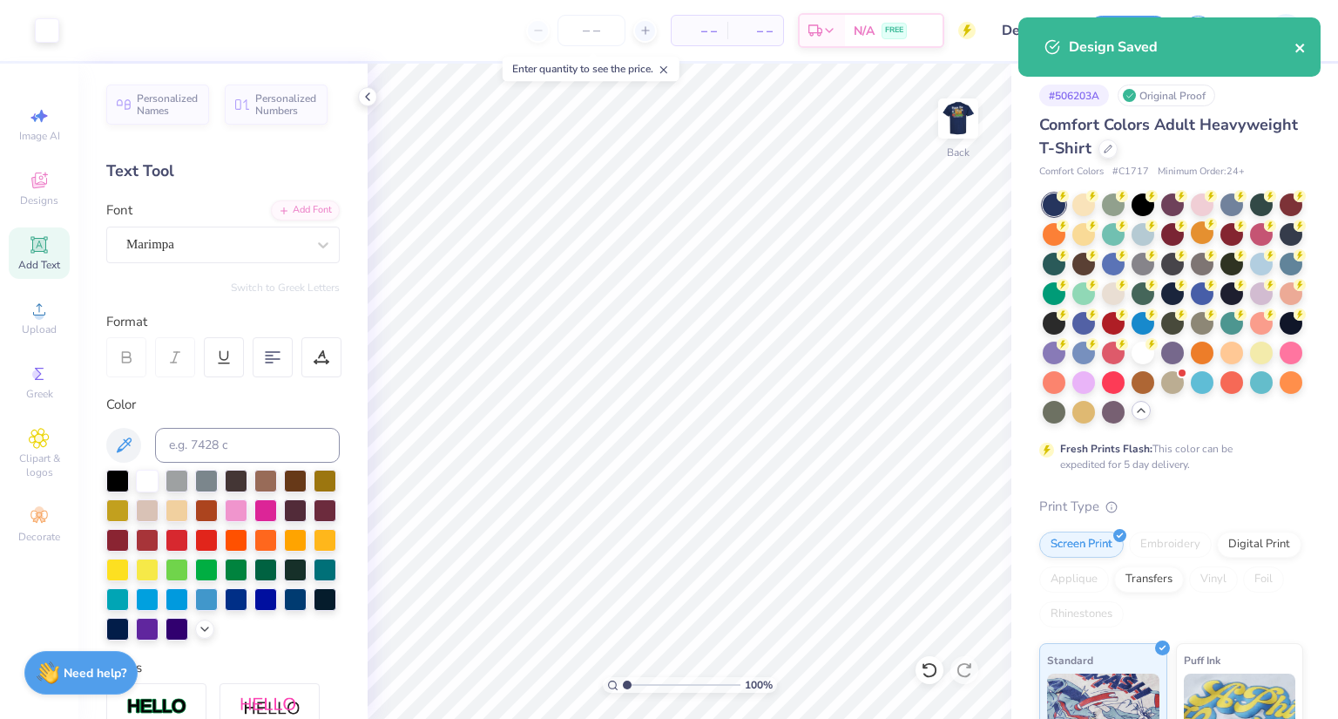
click at [1296, 47] on icon "close" at bounding box center [1300, 48] width 12 height 14
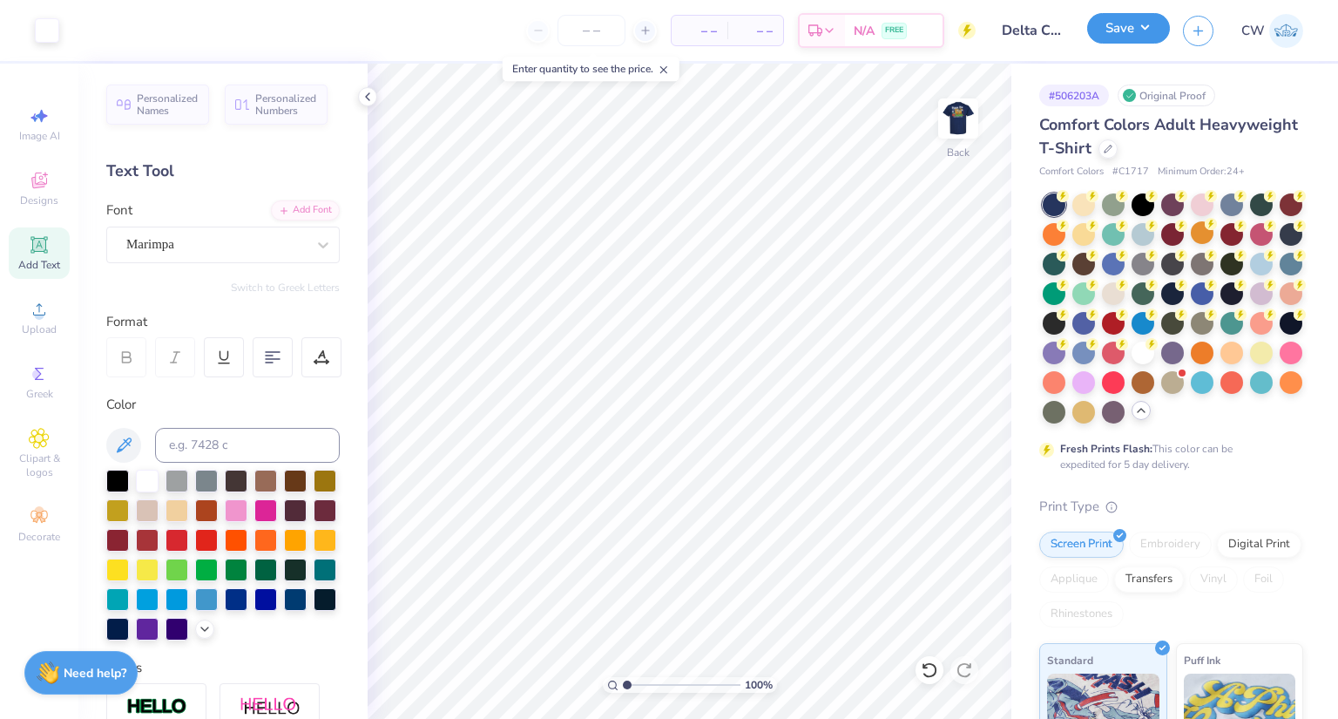
click at [1136, 24] on button "Save" at bounding box center [1128, 28] width 83 height 30
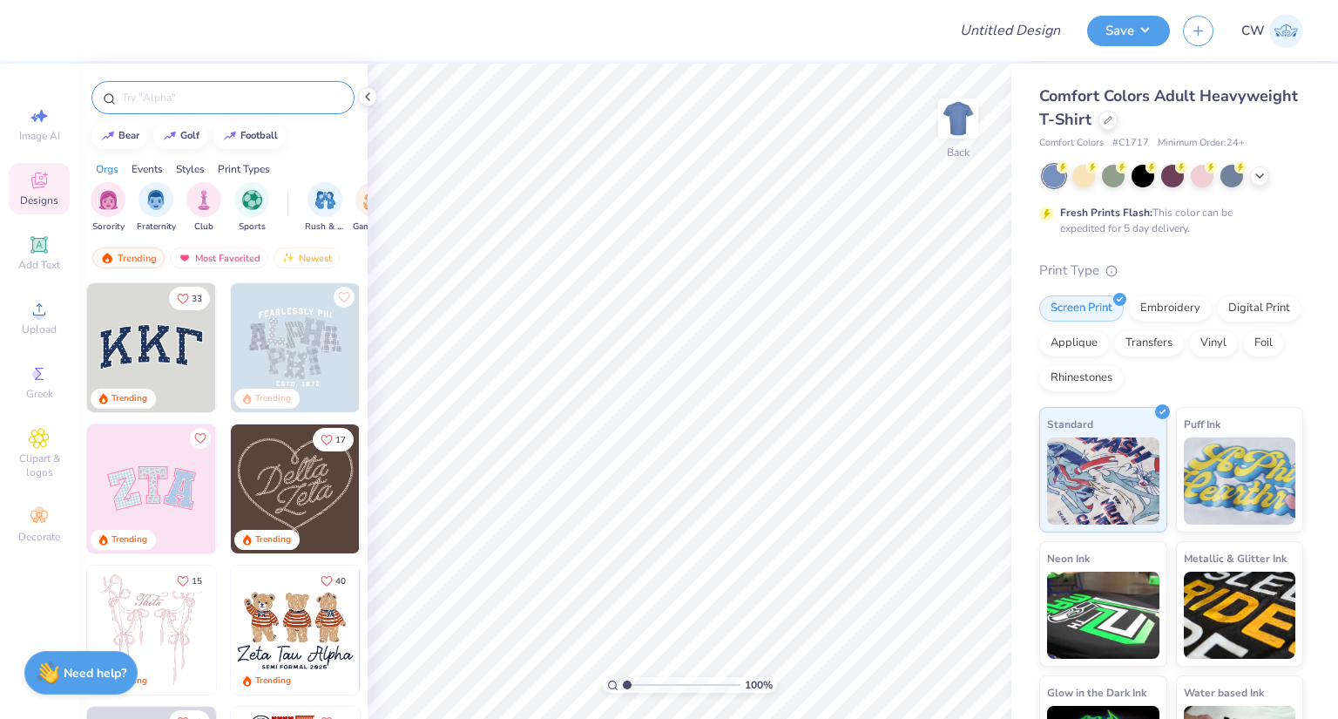
click at [193, 103] on input "text" at bounding box center [231, 97] width 223 height 17
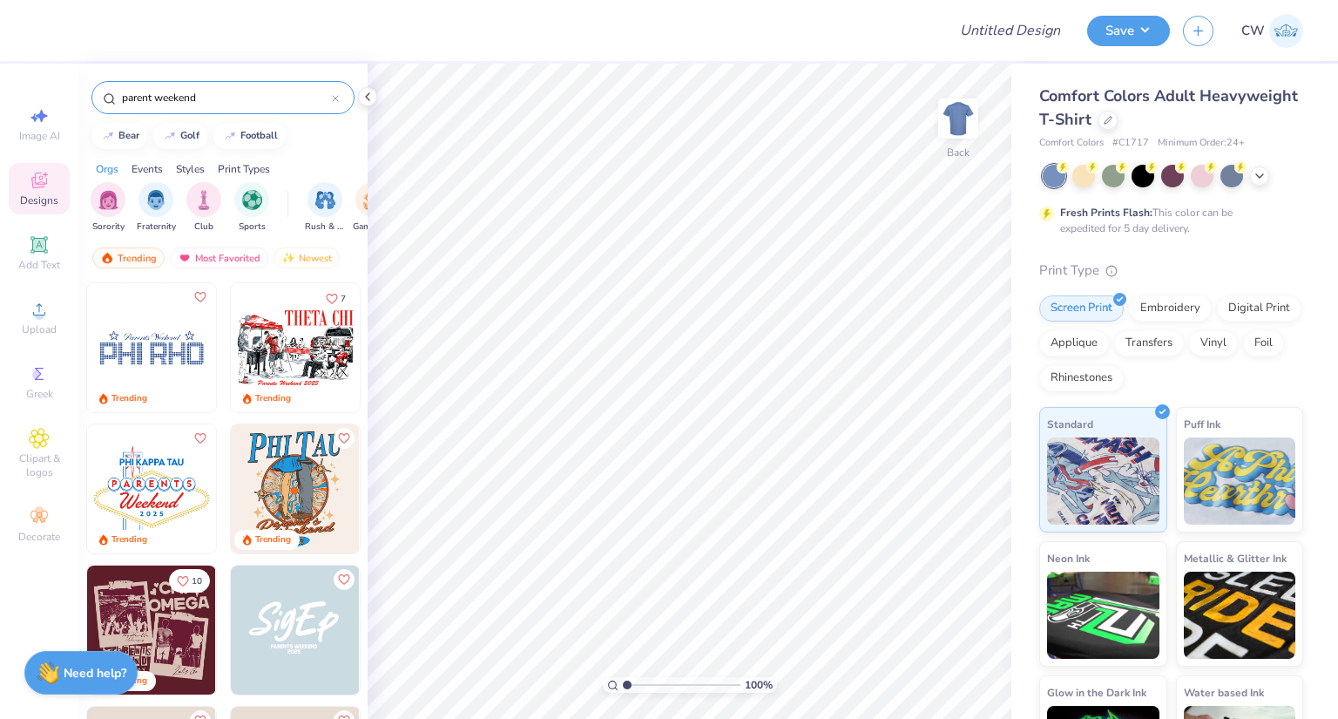
type input "parent weekend"
click at [300, 342] on img at bounding box center [295, 347] width 129 height 129
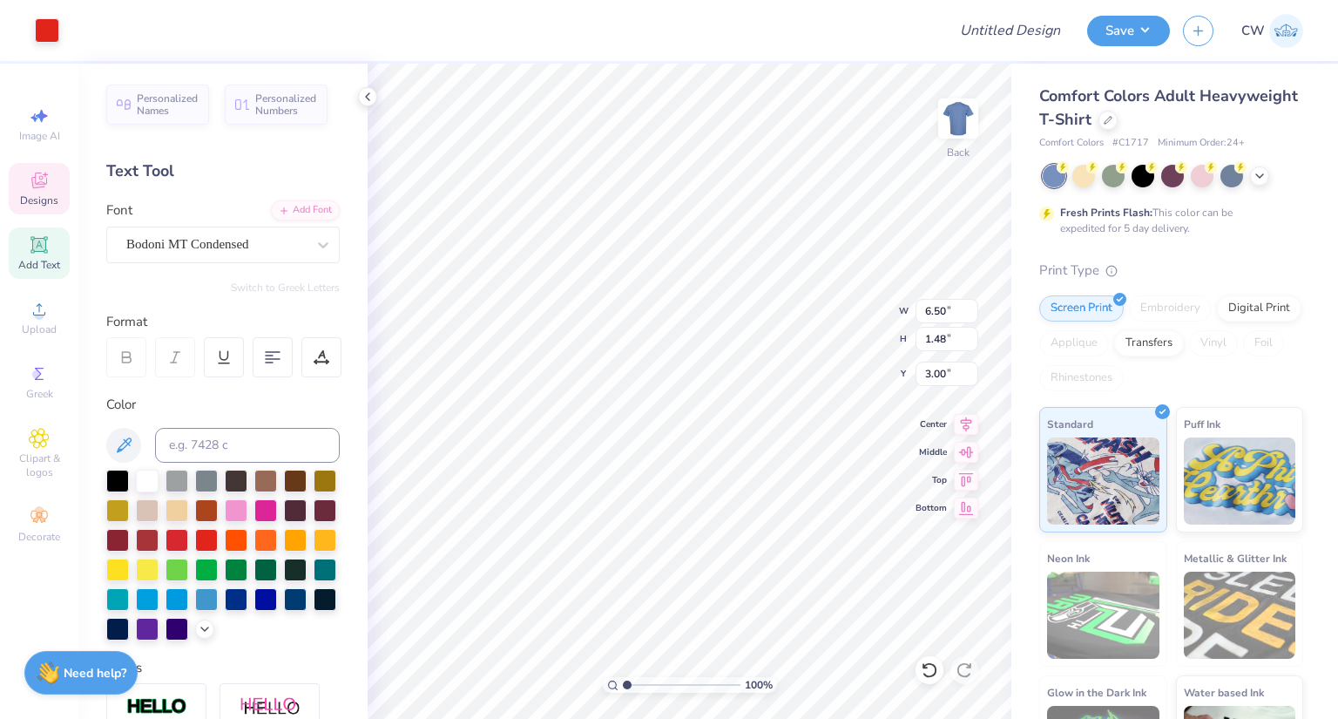
scroll to position [14, 2]
click at [946, 125] on img at bounding box center [958, 119] width 70 height 70
click at [939, 121] on div at bounding box center [958, 118] width 40 height 40
drag, startPoint x: 956, startPoint y: 132, endPoint x: 33, endPoint y: 188, distance: 925.0
click at [956, 132] on img at bounding box center [958, 118] width 35 height 35
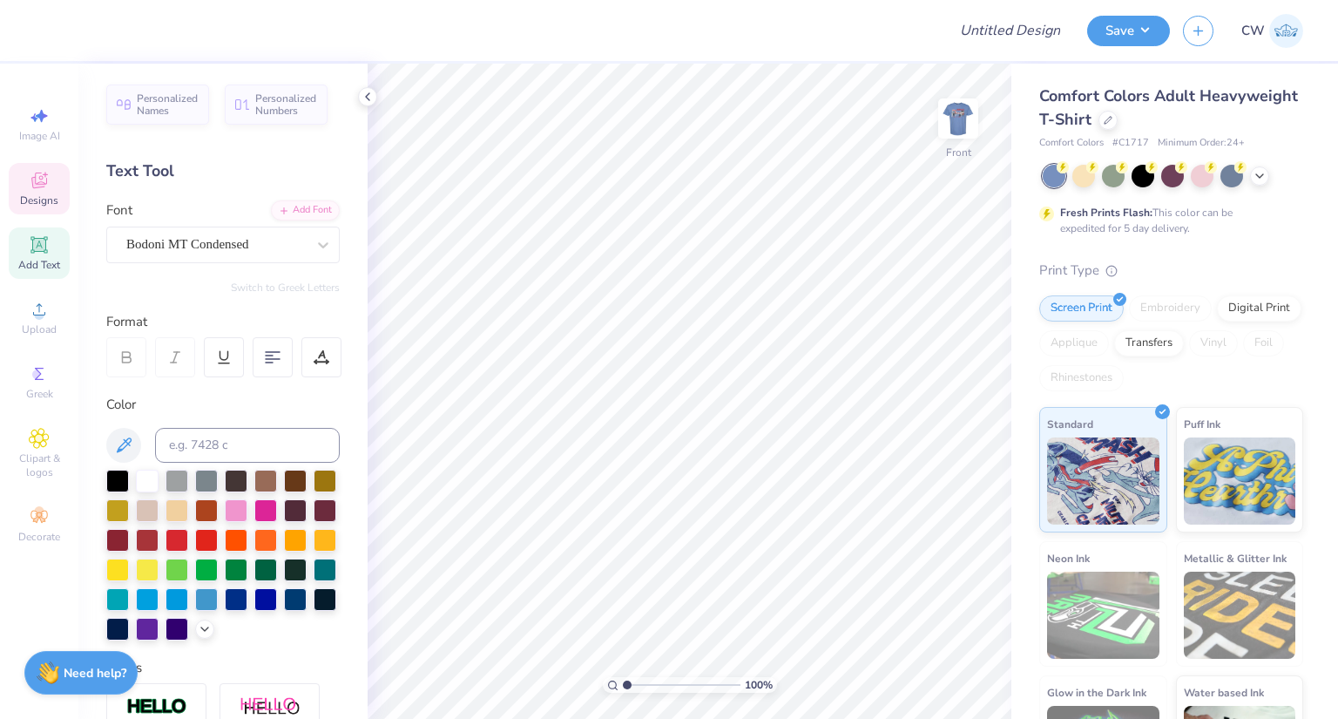
click at [33, 188] on icon at bounding box center [39, 180] width 21 height 21
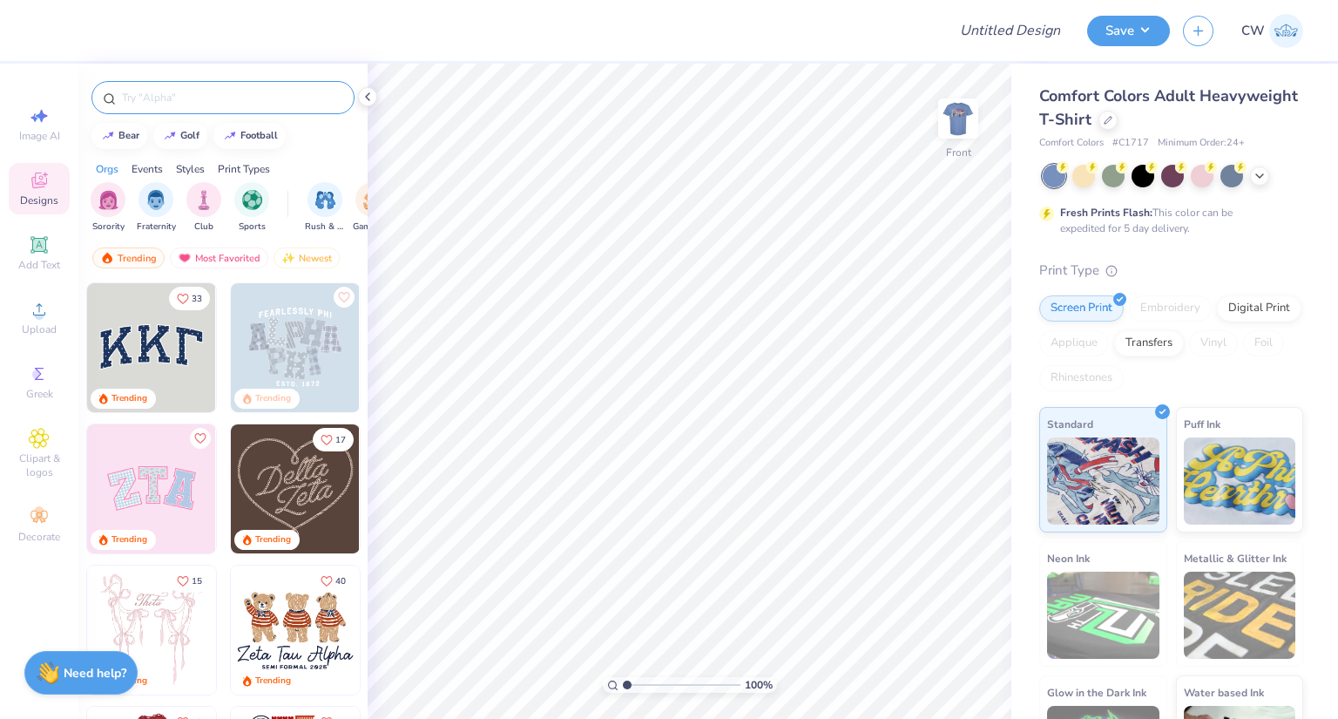
click at [160, 105] on input "text" at bounding box center [231, 97] width 223 height 17
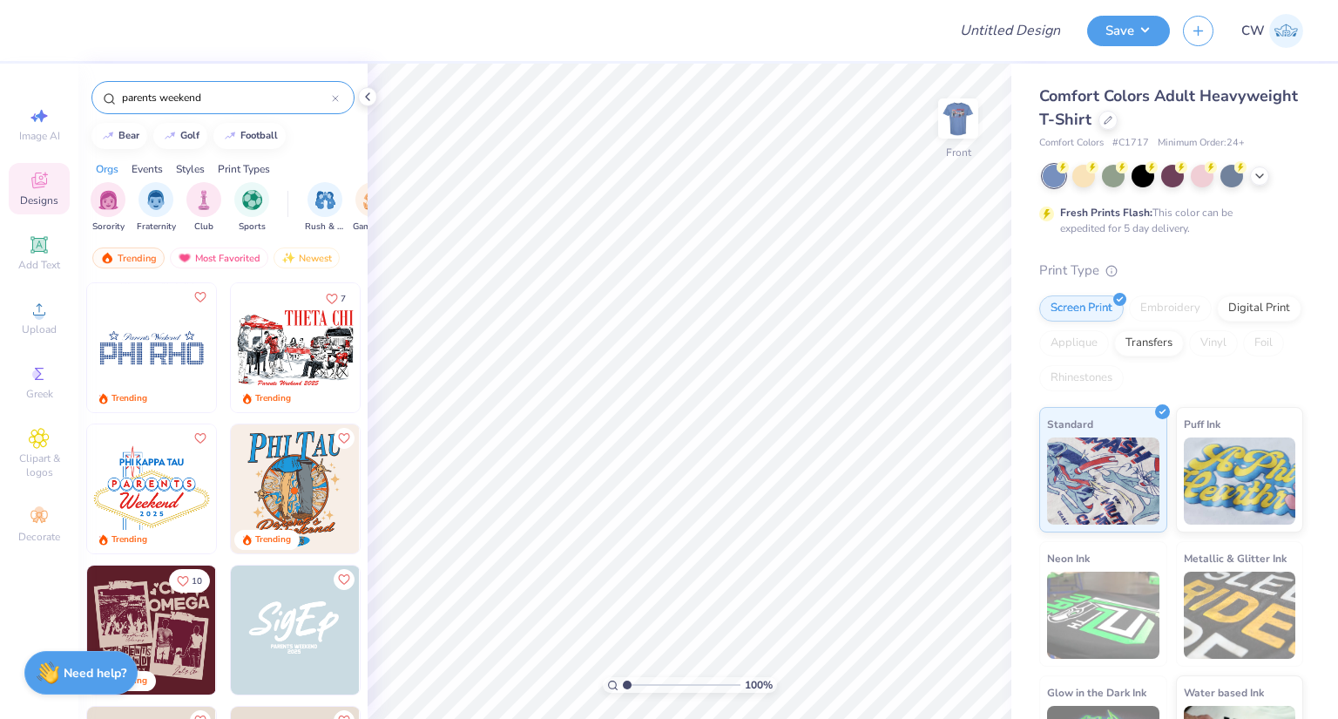
type input "parents weekend"
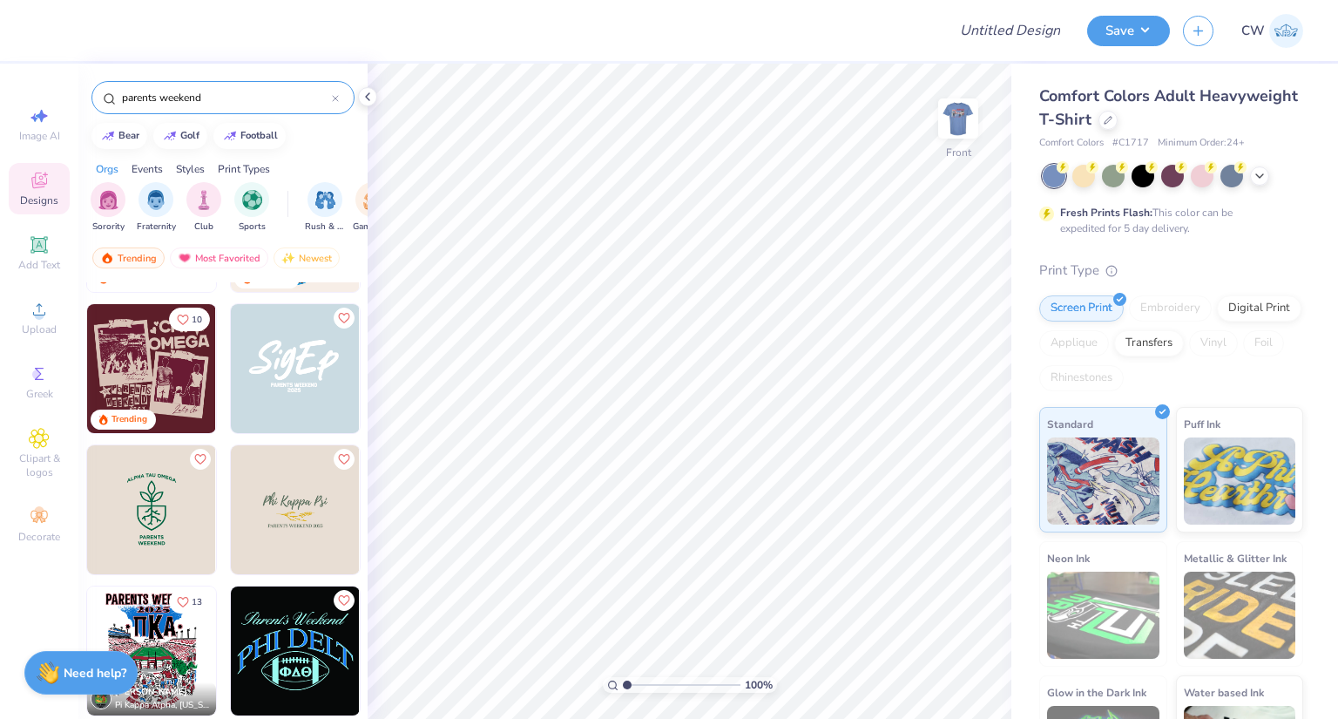
scroll to position [0, 0]
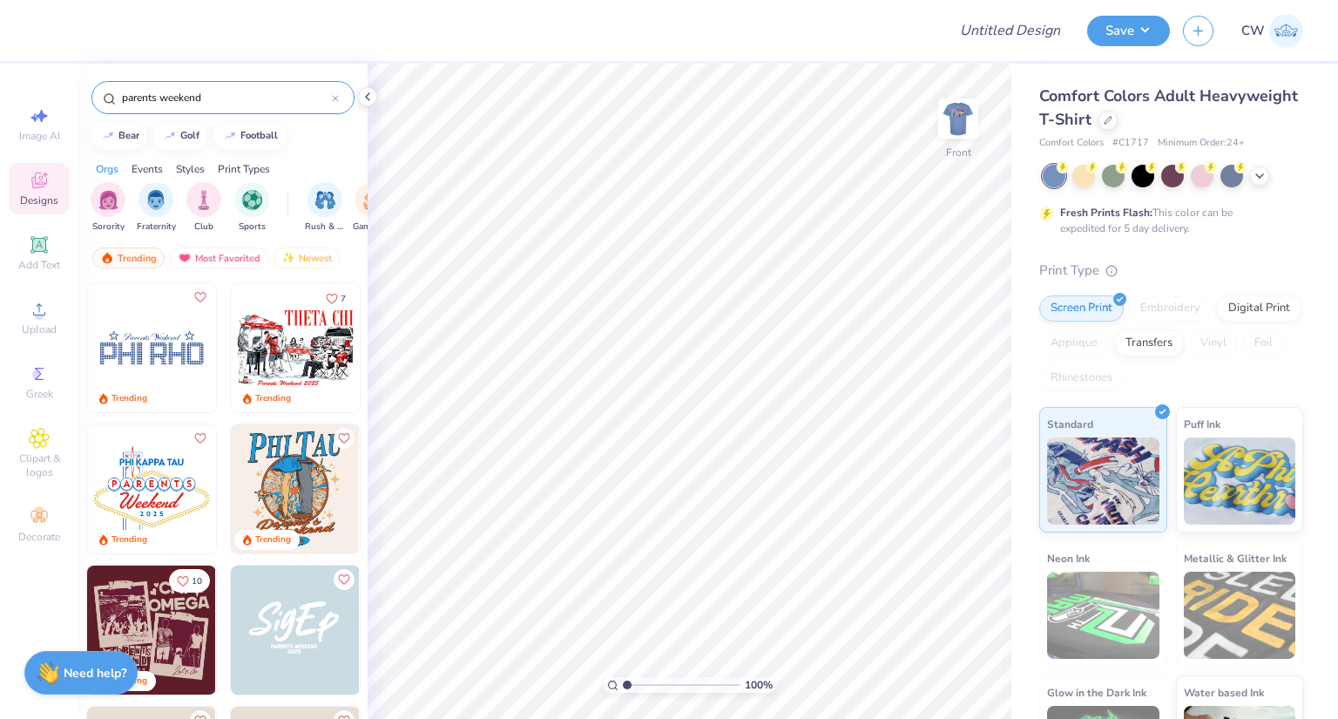
click at [300, 339] on img at bounding box center [295, 347] width 129 height 129
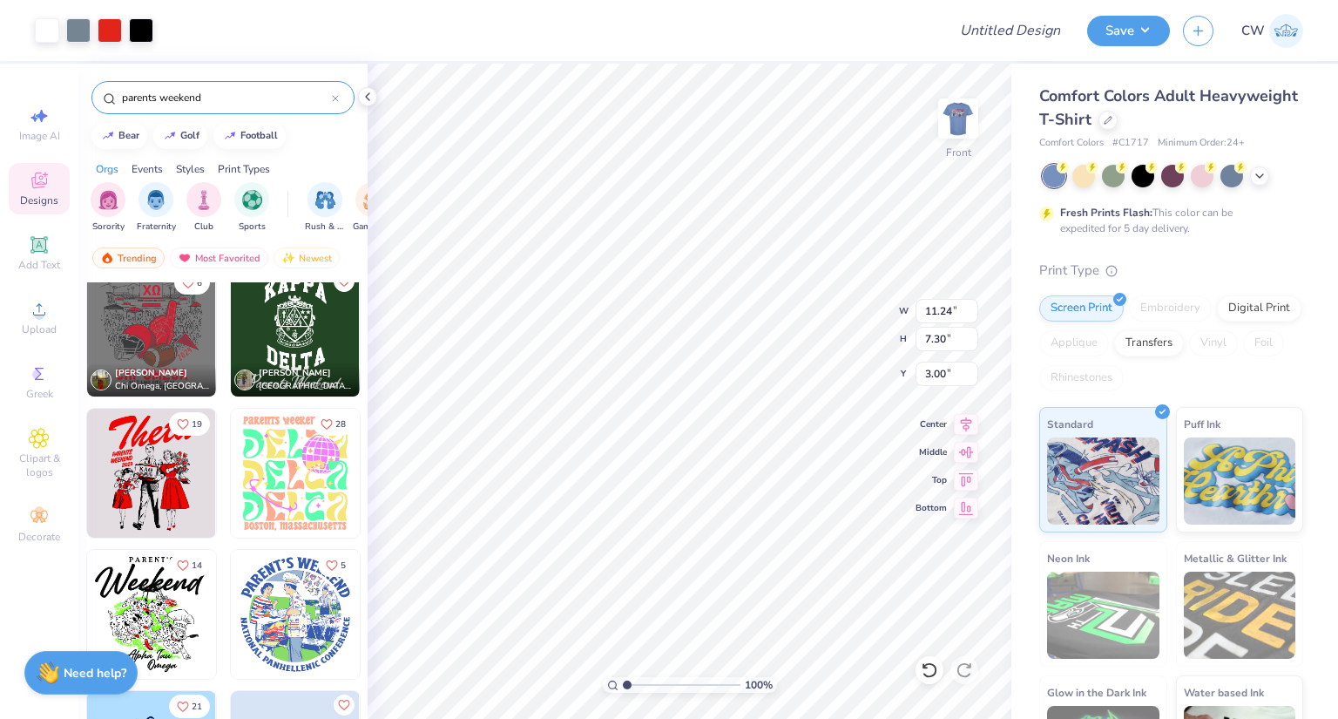
scroll to position [1742, 0]
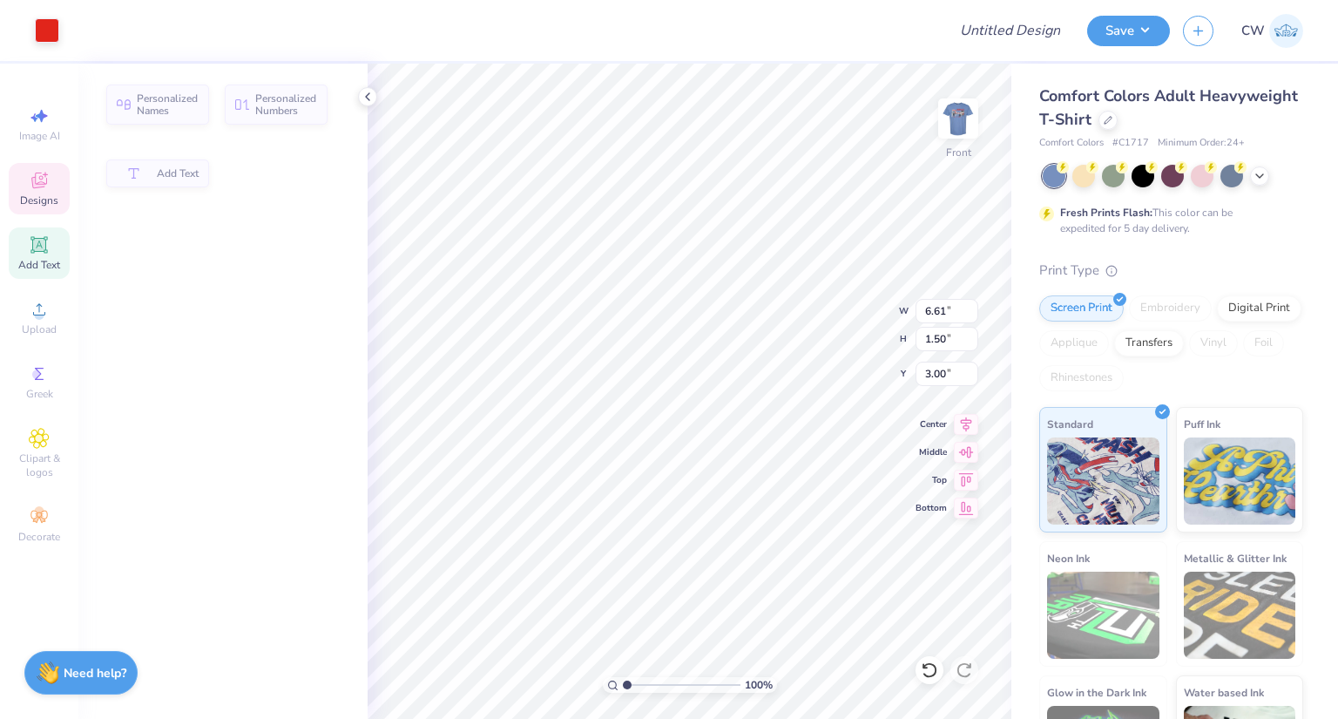
type input "6.61"
type input "1.50"
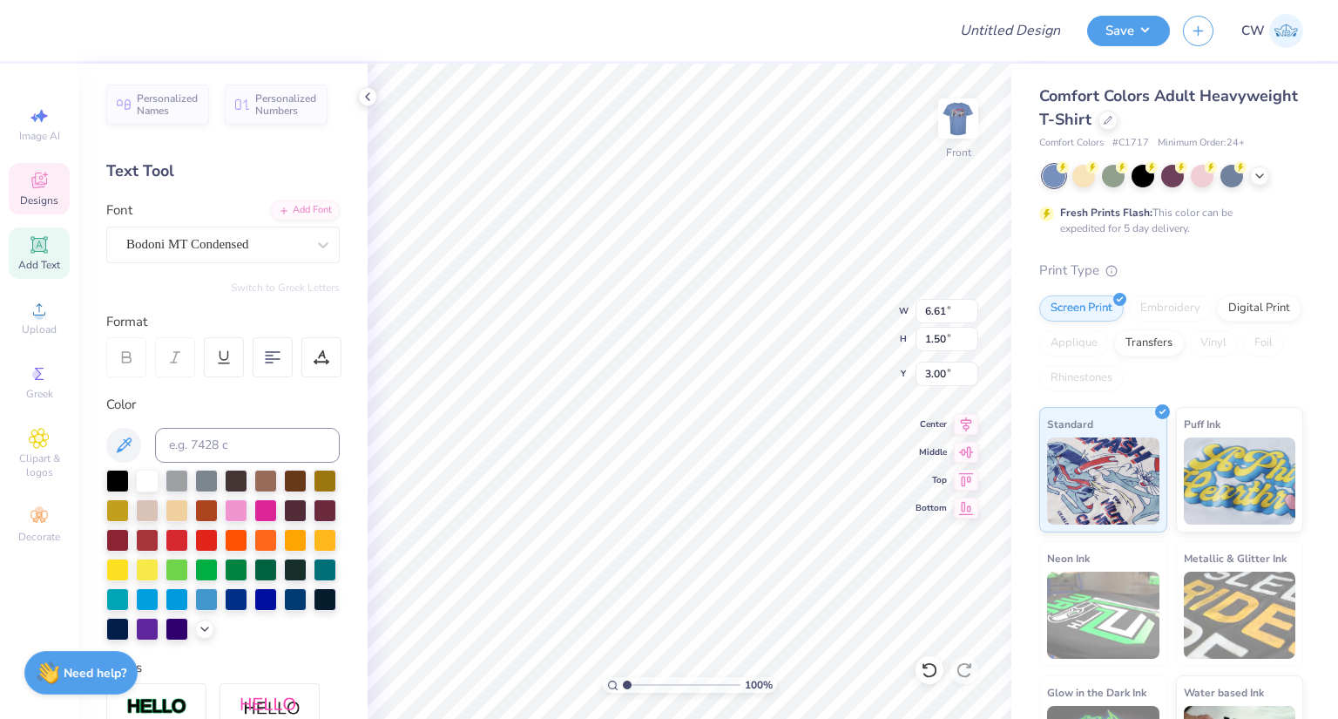
scroll to position [14, 3]
type textarea "Delta CHI"
type input "12.70"
type input "8.25"
type input "4.82"
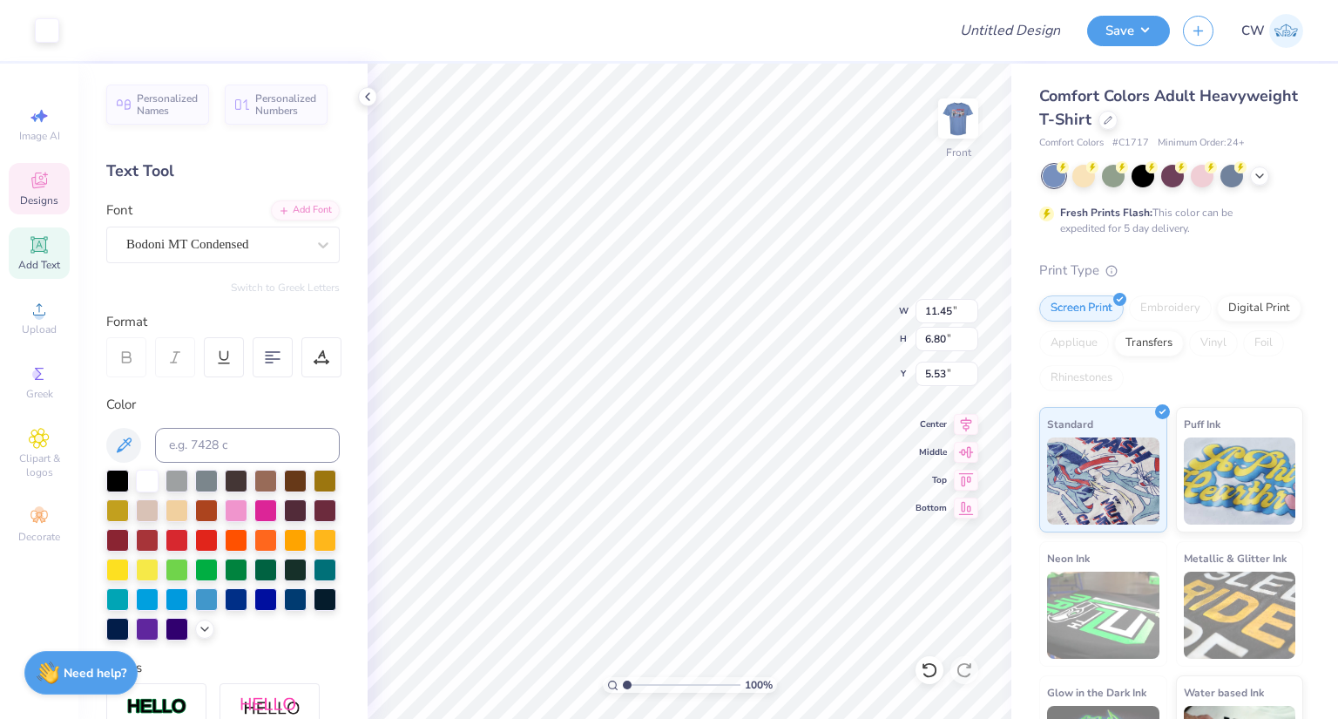
type input "11.45"
type input "6.80"
type textarea "Delta ChI"
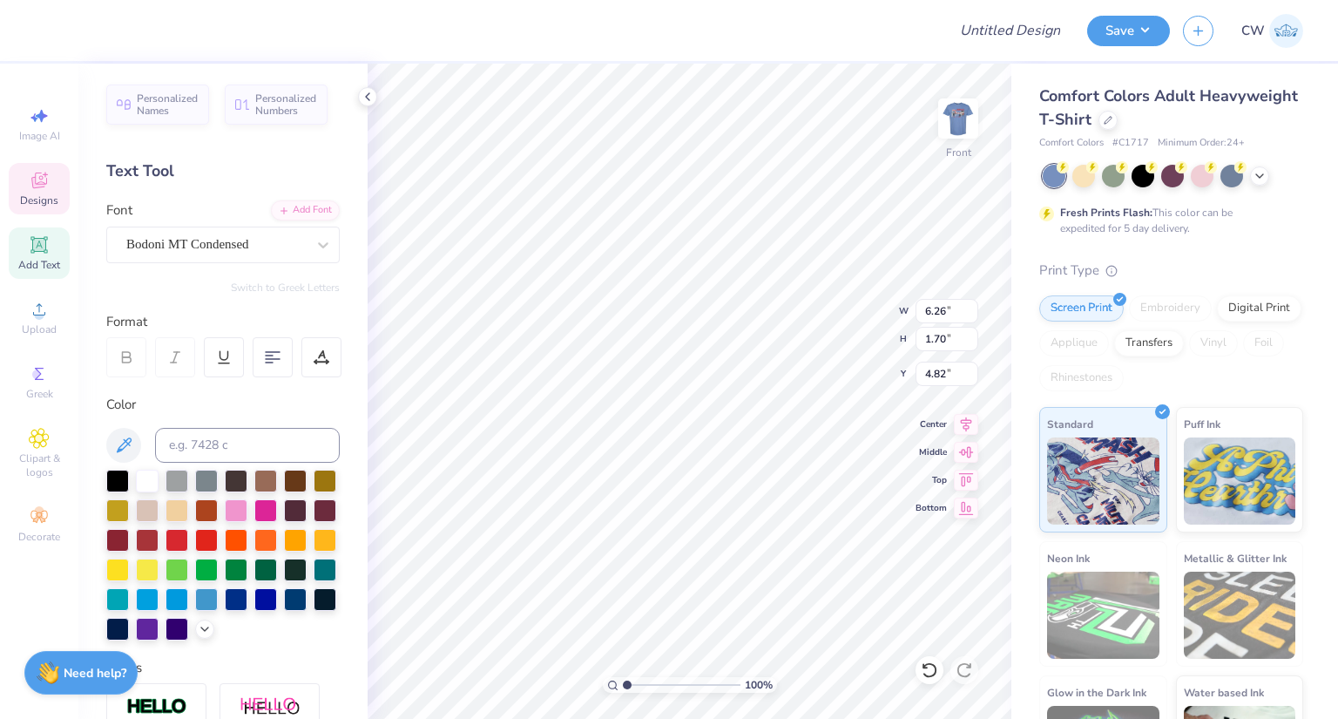
type textarea "Delta Chi"
type input "12.70"
type input "8.09"
type textarea "DELTA CHI"
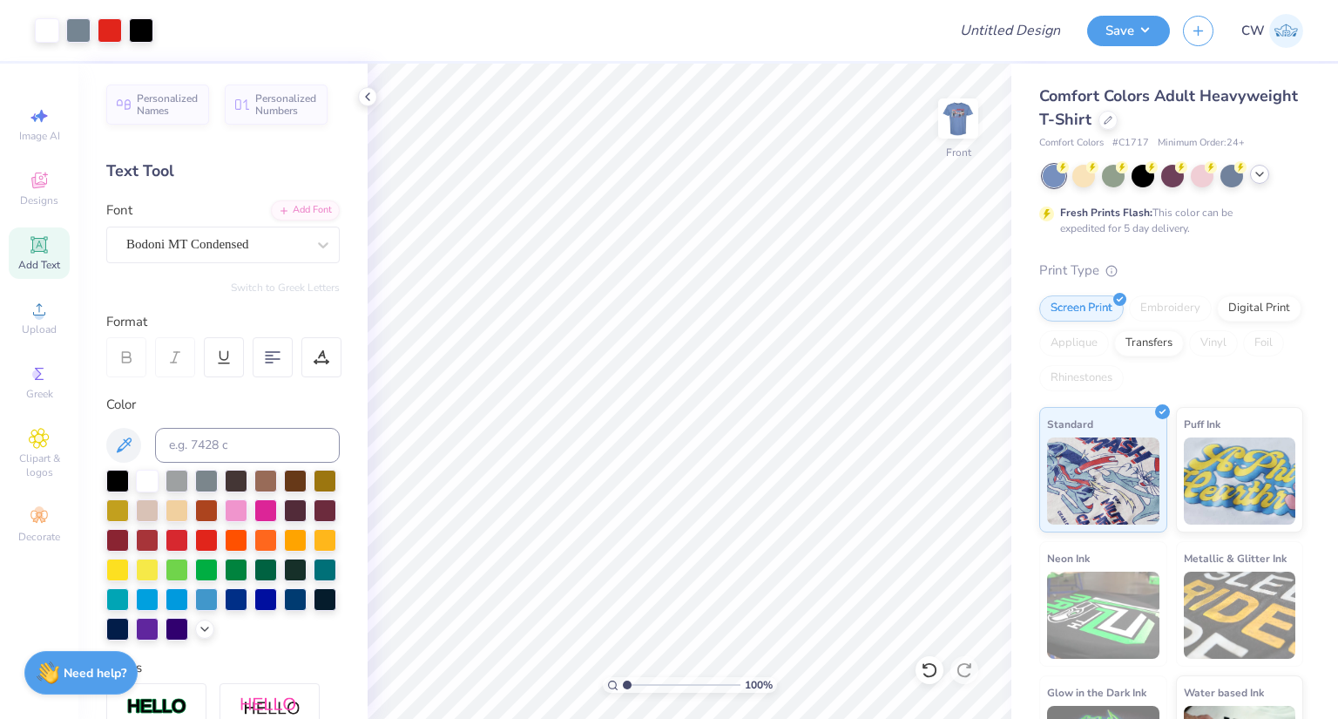
click at [1261, 171] on icon at bounding box center [1259, 174] width 14 height 14
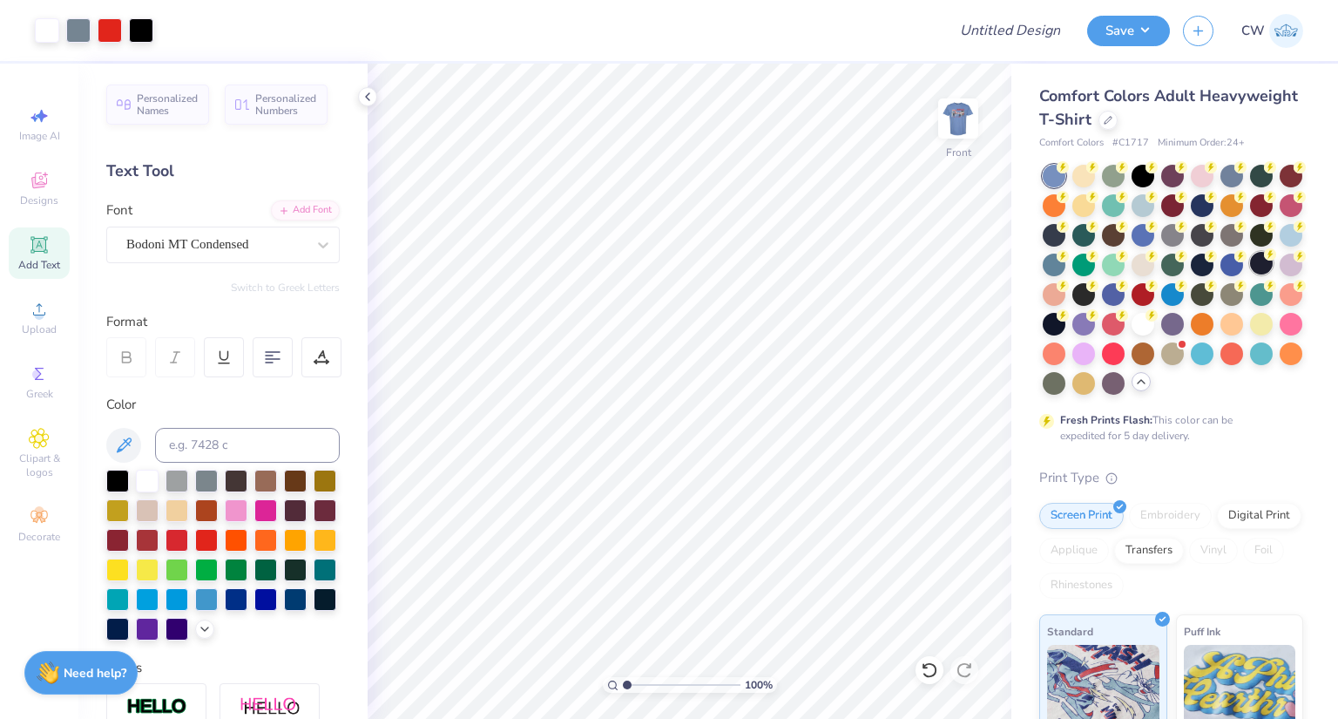
click at [1250, 274] on div at bounding box center [1261, 263] width 23 height 23
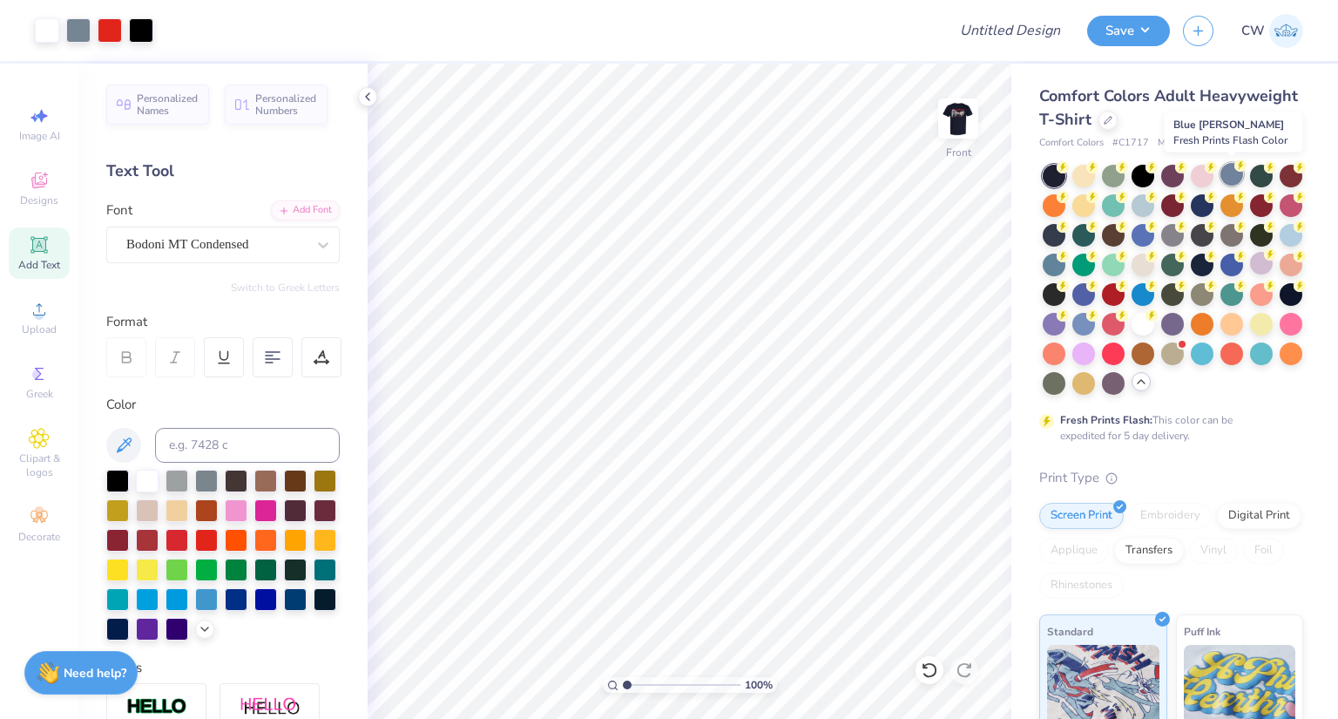
click at [1230, 175] on div at bounding box center [1231, 174] width 23 height 23
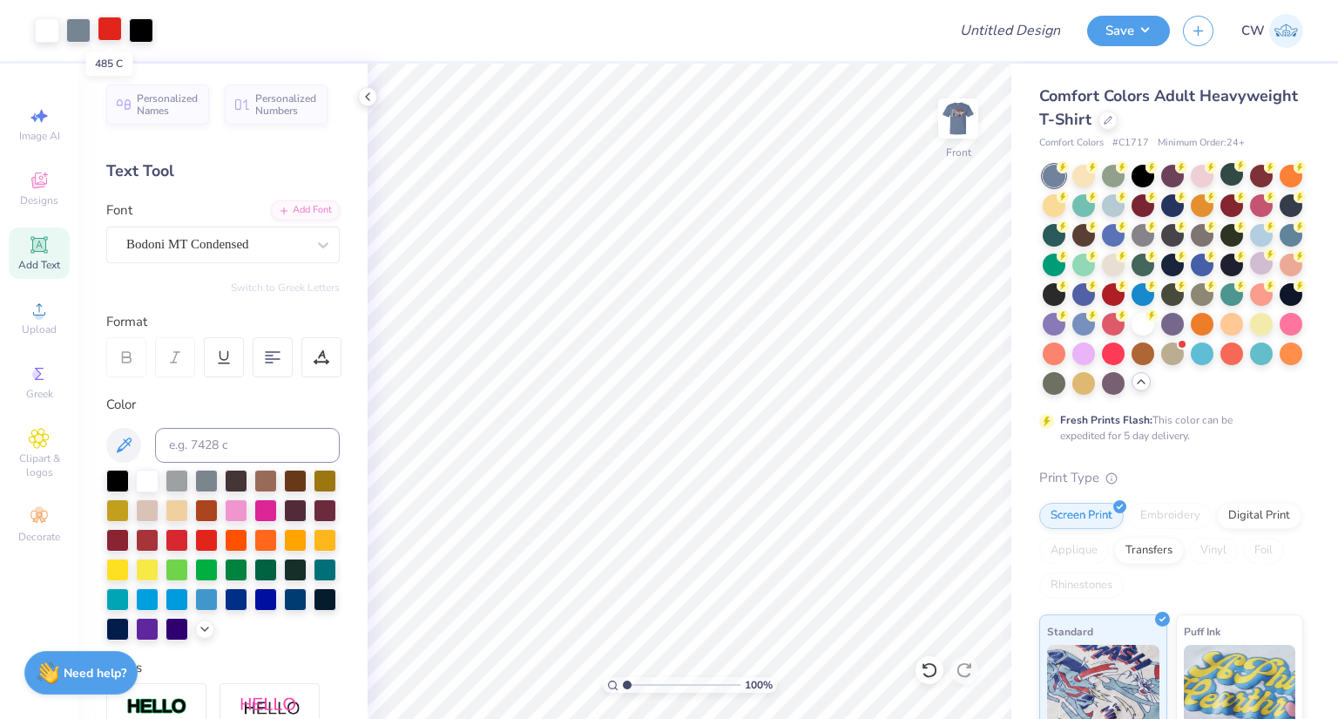
click at [105, 33] on div at bounding box center [110, 29] width 24 height 24
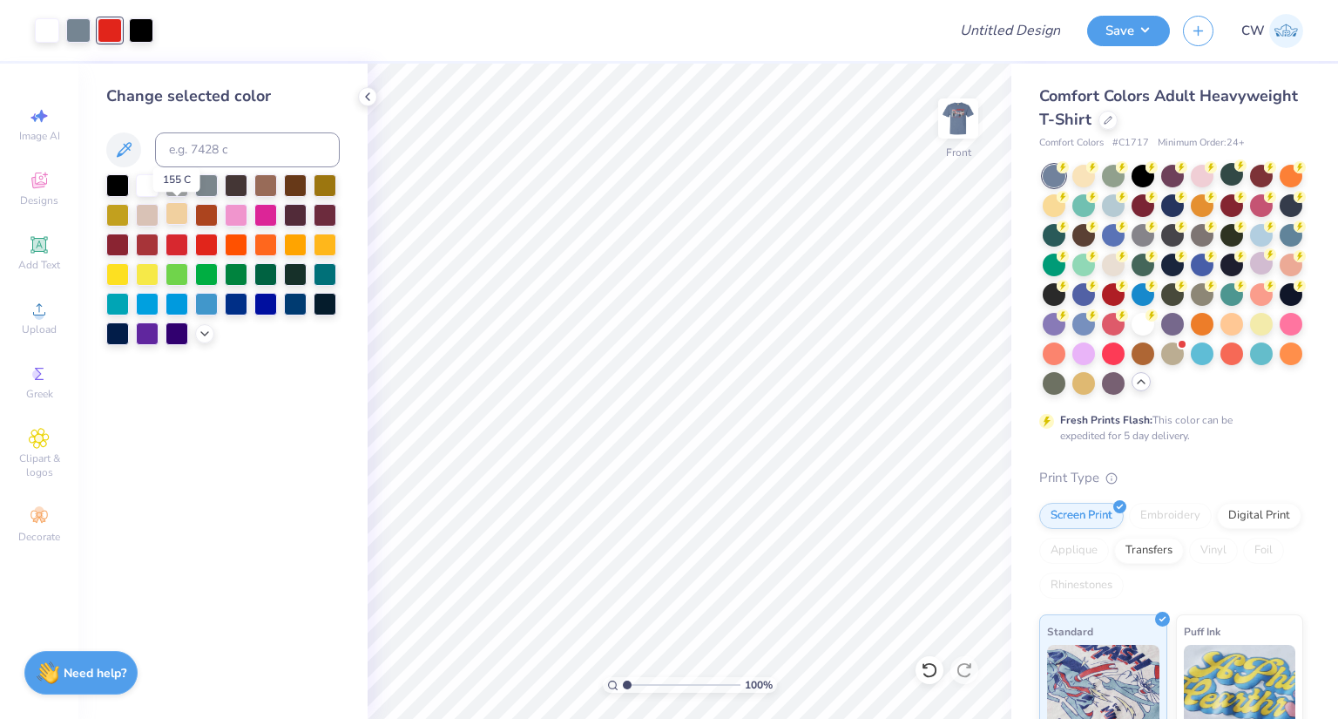
click at [171, 213] on div at bounding box center [176, 213] width 23 height 23
click at [318, 238] on div at bounding box center [325, 243] width 23 height 23
click at [298, 238] on div at bounding box center [295, 243] width 23 height 23
click at [292, 236] on div at bounding box center [295, 243] width 23 height 23
click at [136, 24] on div at bounding box center [141, 29] width 24 height 24
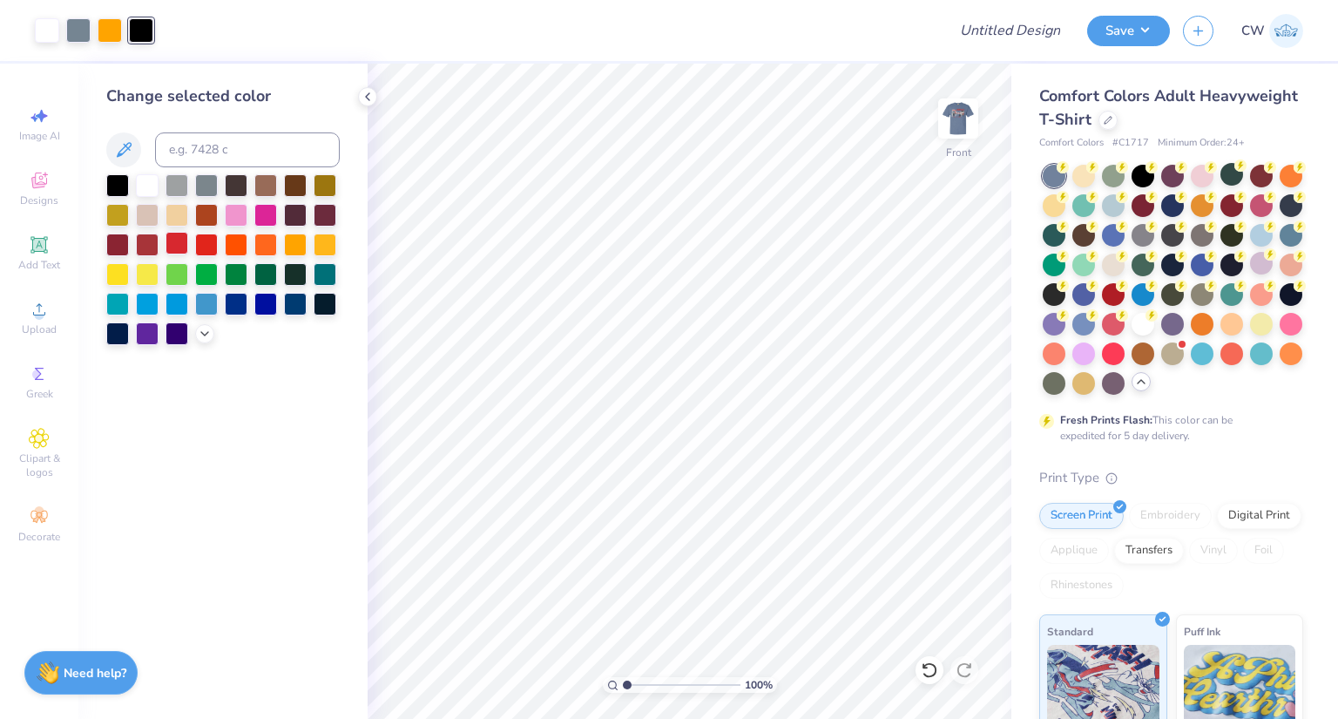
click at [185, 246] on div at bounding box center [176, 243] width 23 height 23
click at [201, 187] on div at bounding box center [206, 183] width 23 height 23
click at [118, 180] on div at bounding box center [117, 183] width 23 height 23
click at [118, 28] on div at bounding box center [110, 29] width 24 height 24
click at [187, 242] on div at bounding box center [176, 243] width 23 height 23
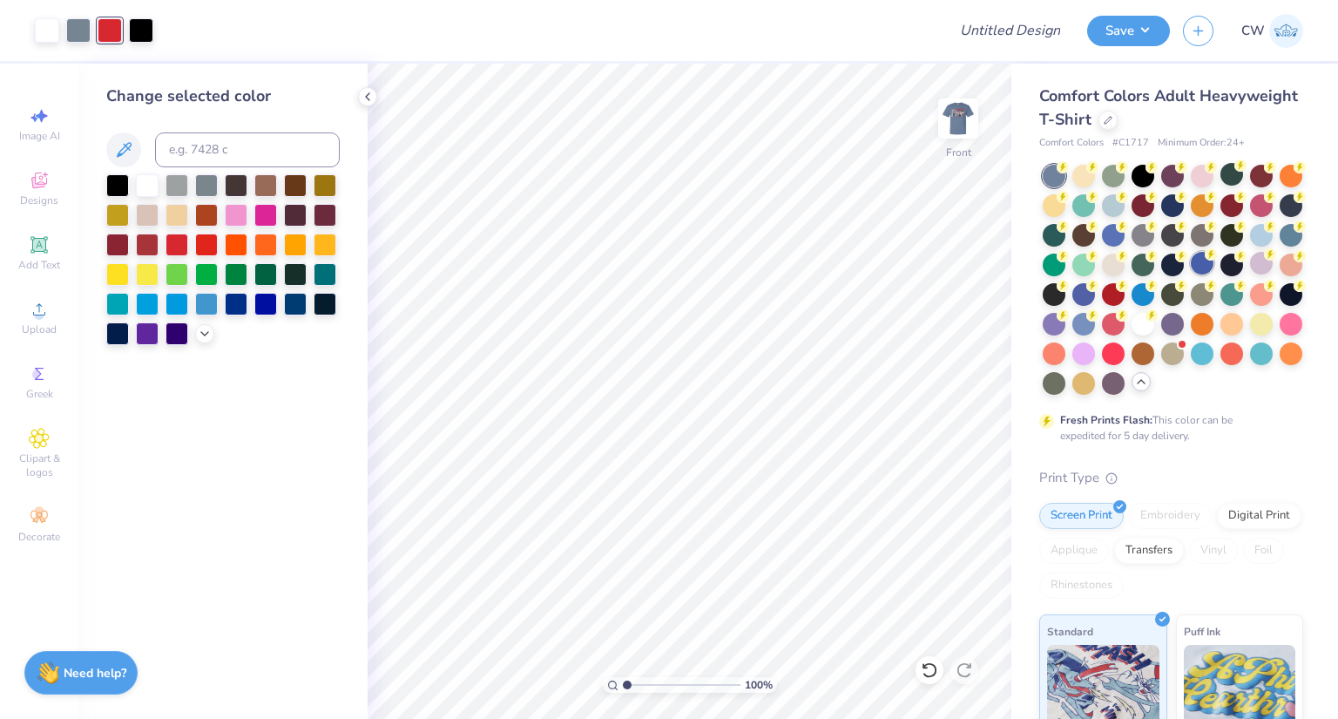
click at [1191, 274] on div at bounding box center [1202, 263] width 23 height 23
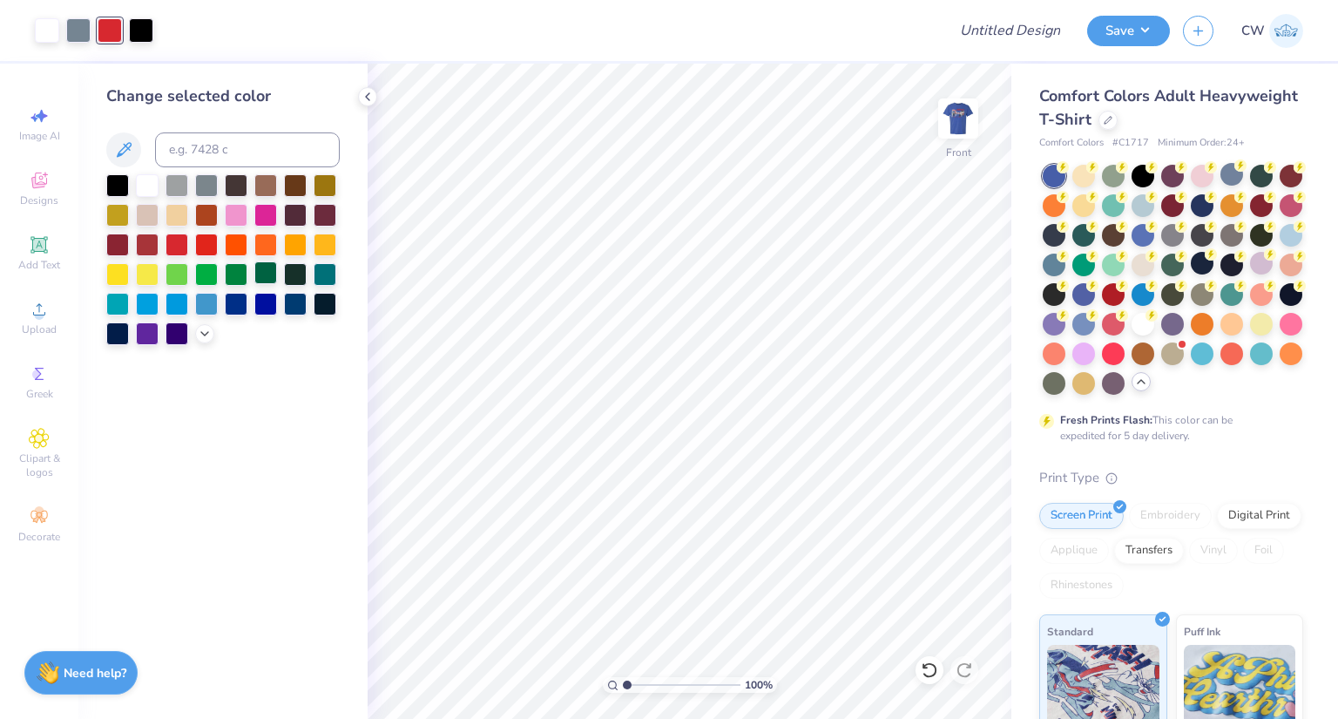
click at [268, 268] on div at bounding box center [265, 272] width 23 height 23
click at [184, 180] on div at bounding box center [176, 183] width 23 height 23
click at [204, 241] on div at bounding box center [206, 243] width 23 height 23
click at [1184, 245] on div at bounding box center [1172, 233] width 23 height 23
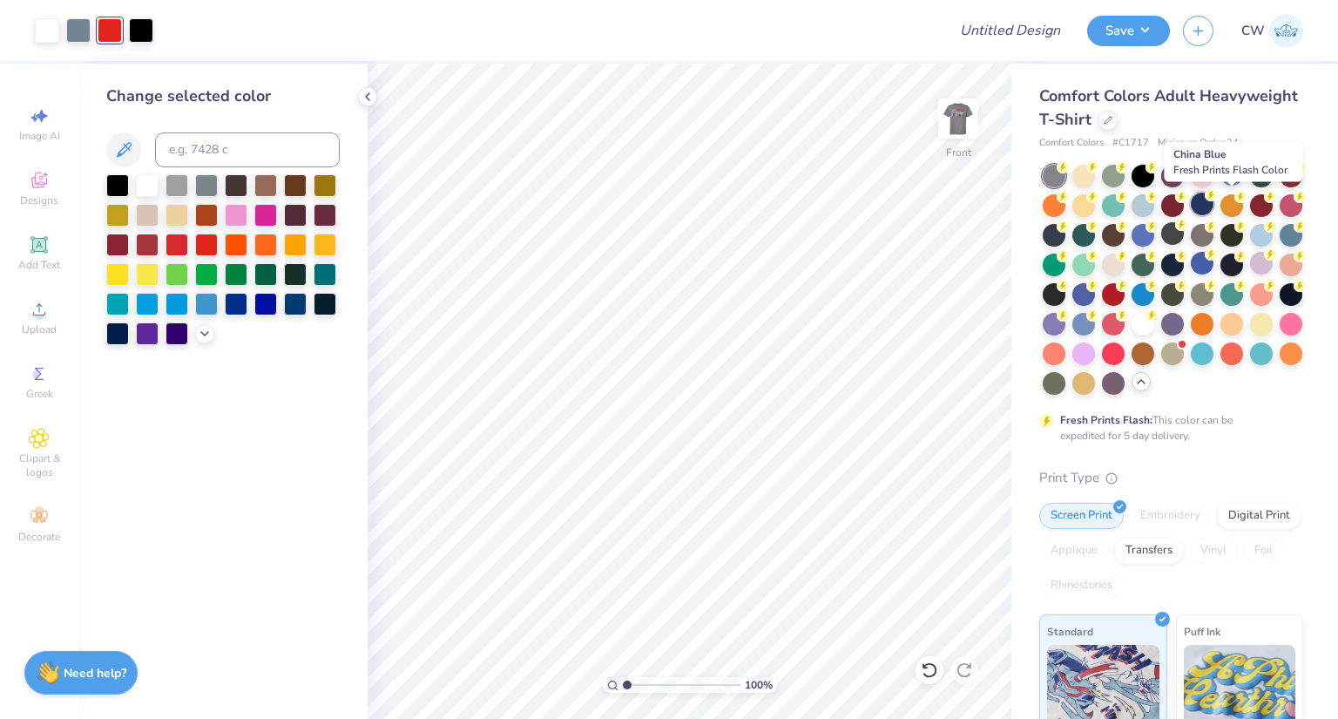
click at [1213, 211] on div at bounding box center [1202, 203] width 23 height 23
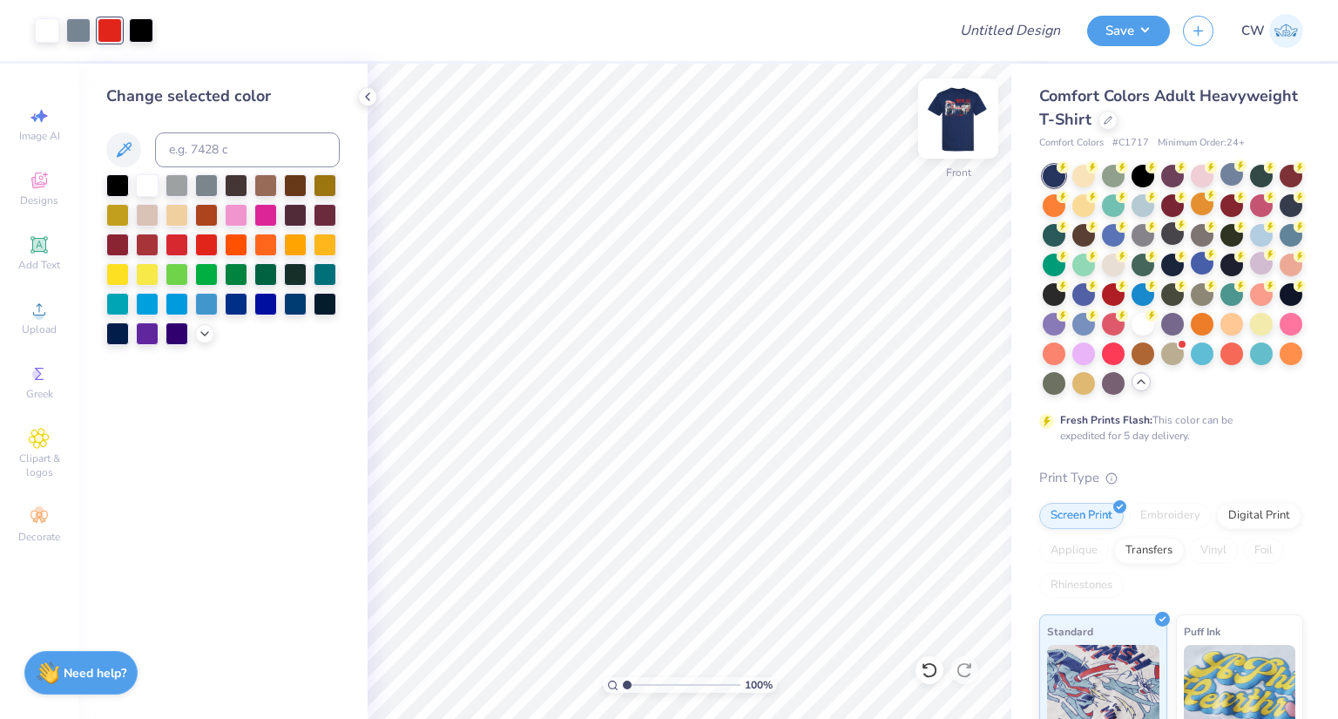
click at [968, 135] on img at bounding box center [958, 119] width 70 height 70
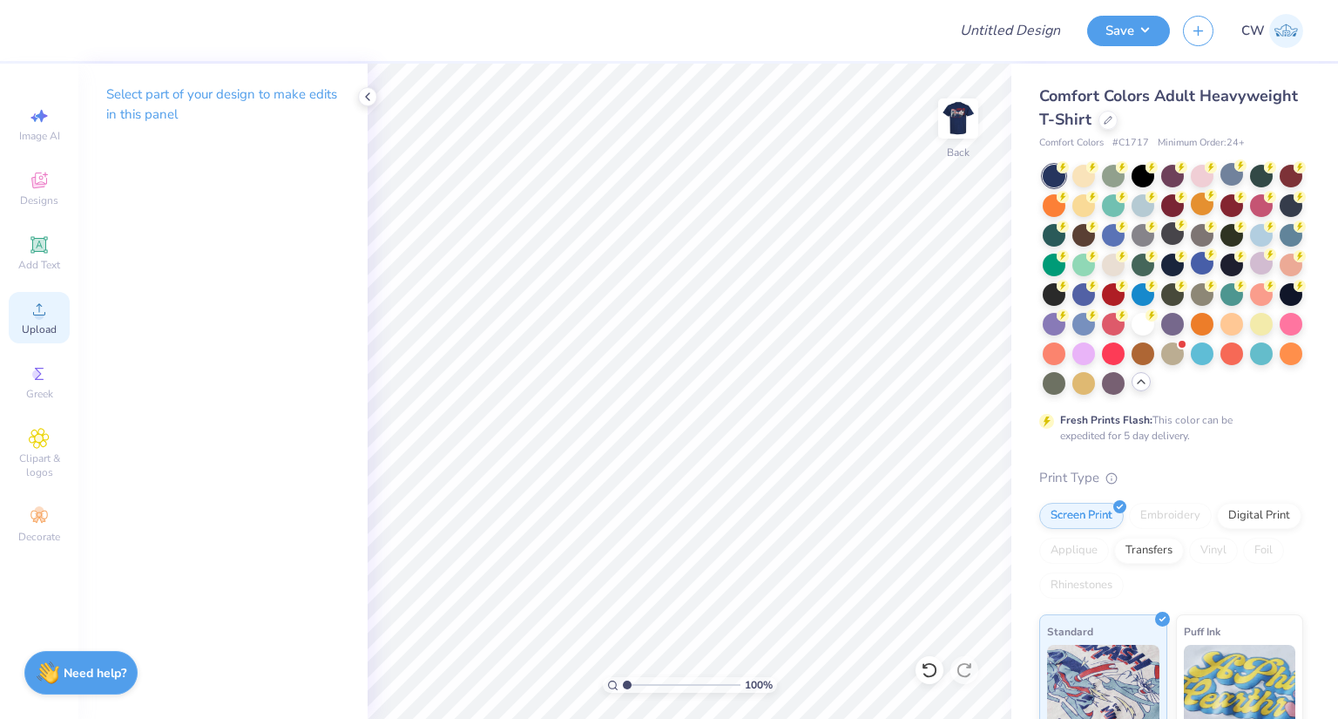
click at [26, 306] on div "Upload" at bounding box center [39, 317] width 61 height 51
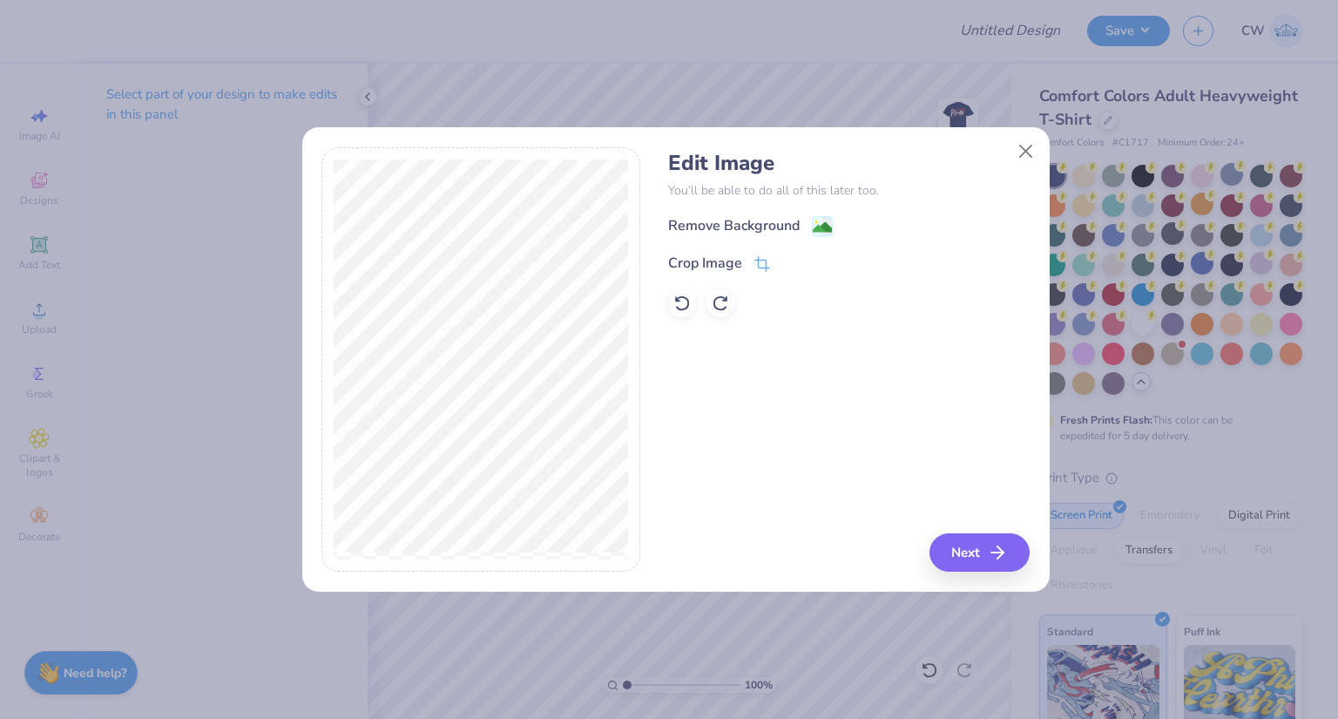
click at [820, 226] on image at bounding box center [822, 227] width 19 height 19
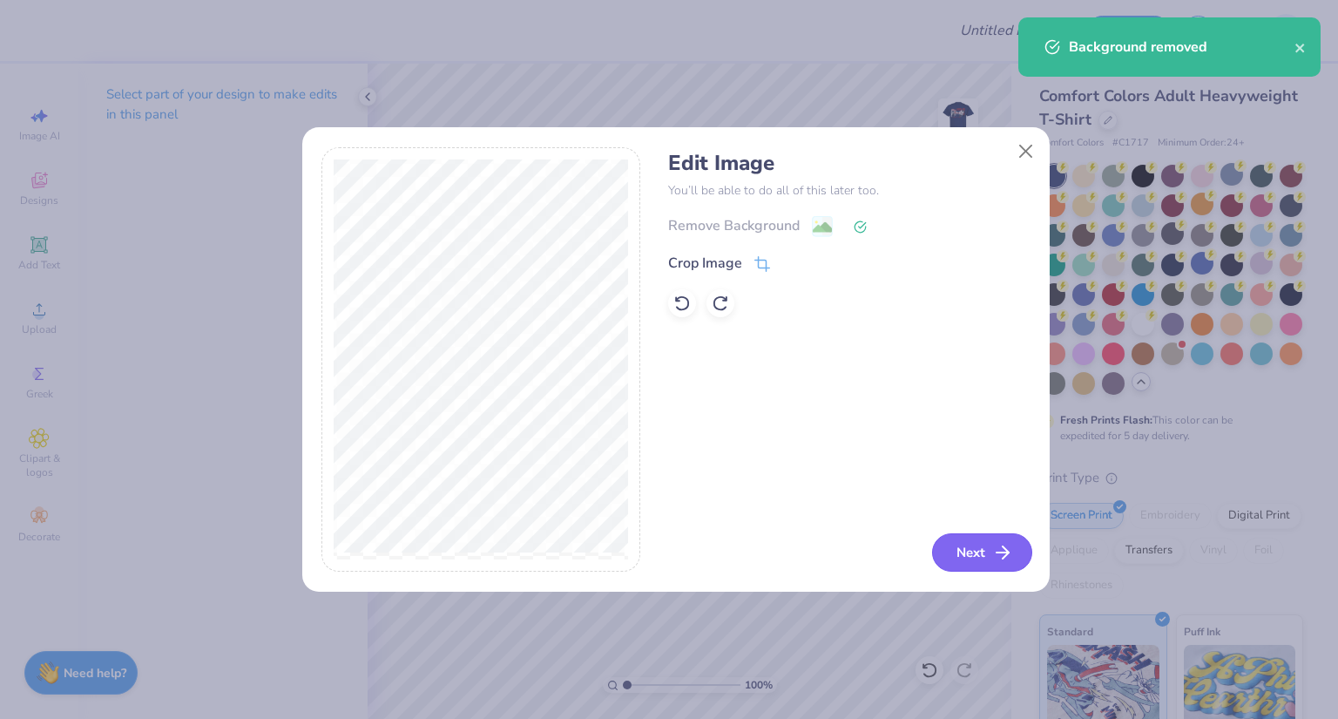
click at [991, 555] on button "Next" at bounding box center [982, 552] width 100 height 38
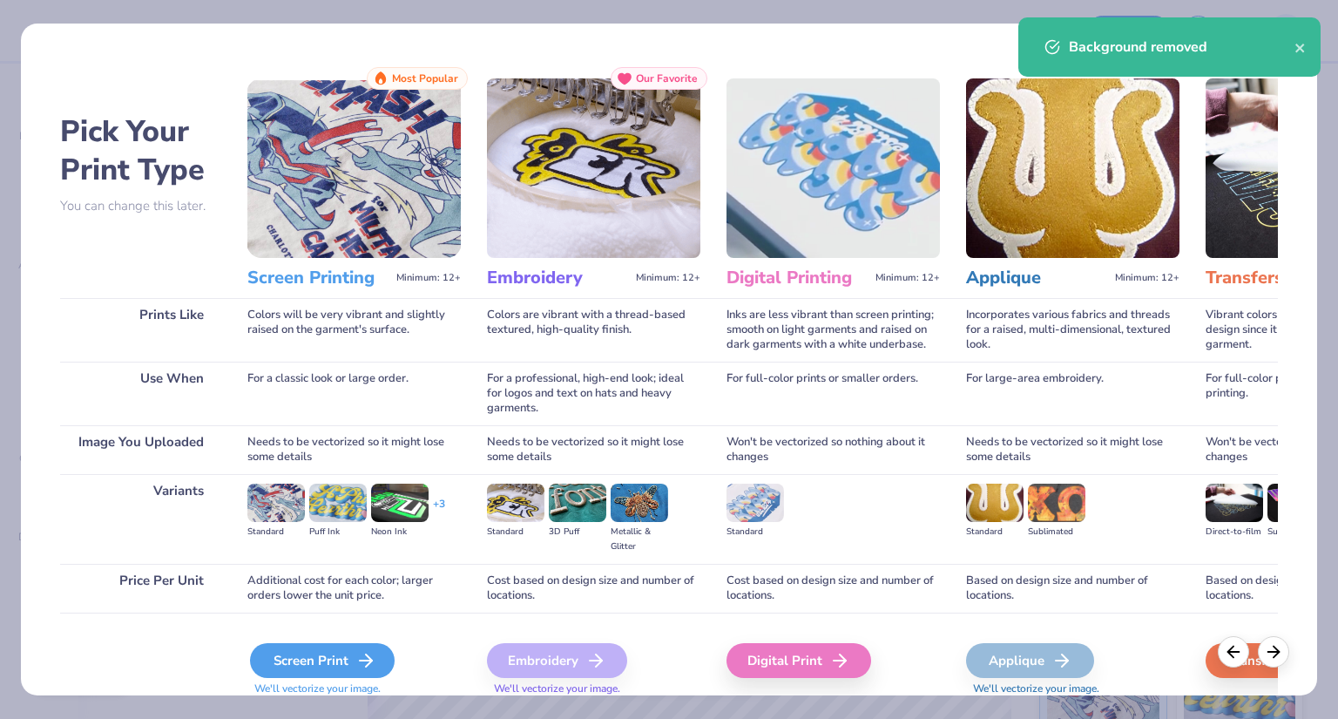
click at [331, 667] on div "Screen Print" at bounding box center [322, 660] width 145 height 35
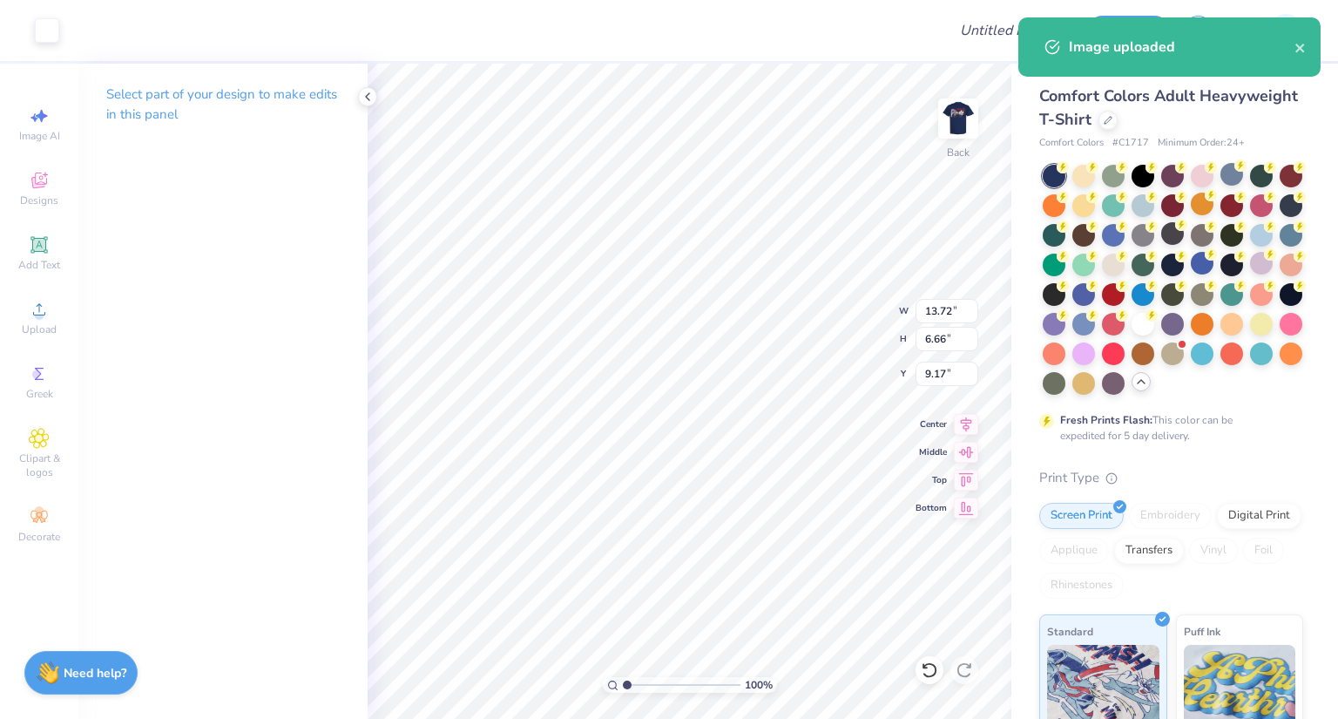
type input "3.88"
type input "1.88"
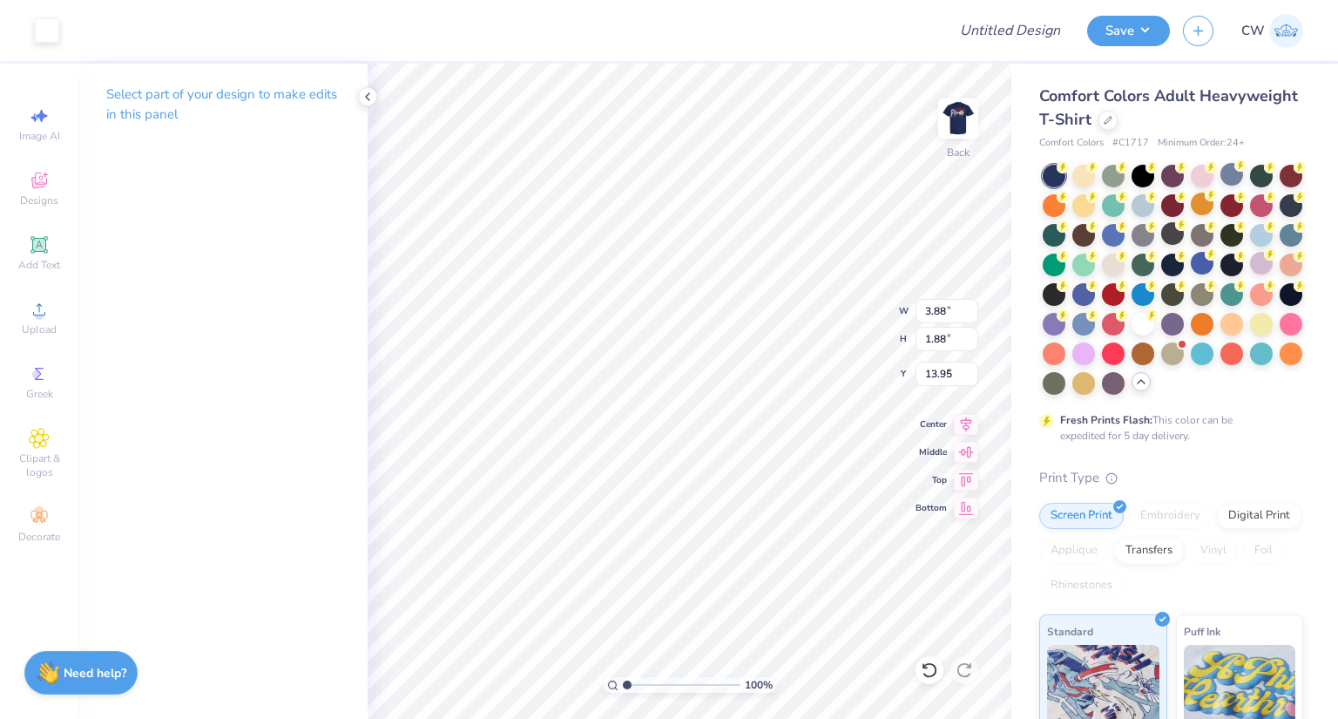
type input "3.89"
click at [955, 113] on img at bounding box center [958, 119] width 70 height 70
click at [949, 118] on img at bounding box center [958, 119] width 70 height 70
click at [949, 119] on img at bounding box center [958, 118] width 35 height 35
click at [961, 450] on icon at bounding box center [966, 449] width 24 height 21
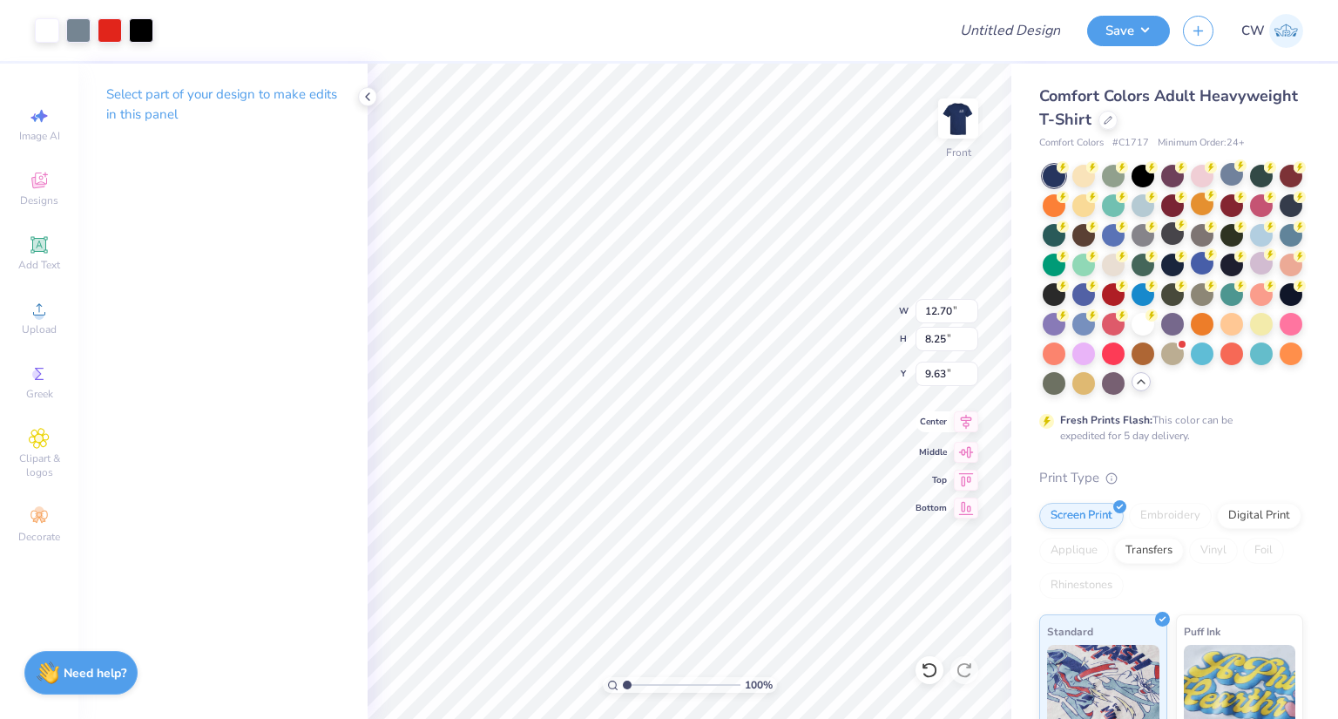
click at [960, 425] on icon at bounding box center [966, 421] width 24 height 21
type input "3.81"
click at [1124, 31] on button "Save" at bounding box center [1128, 28] width 83 height 30
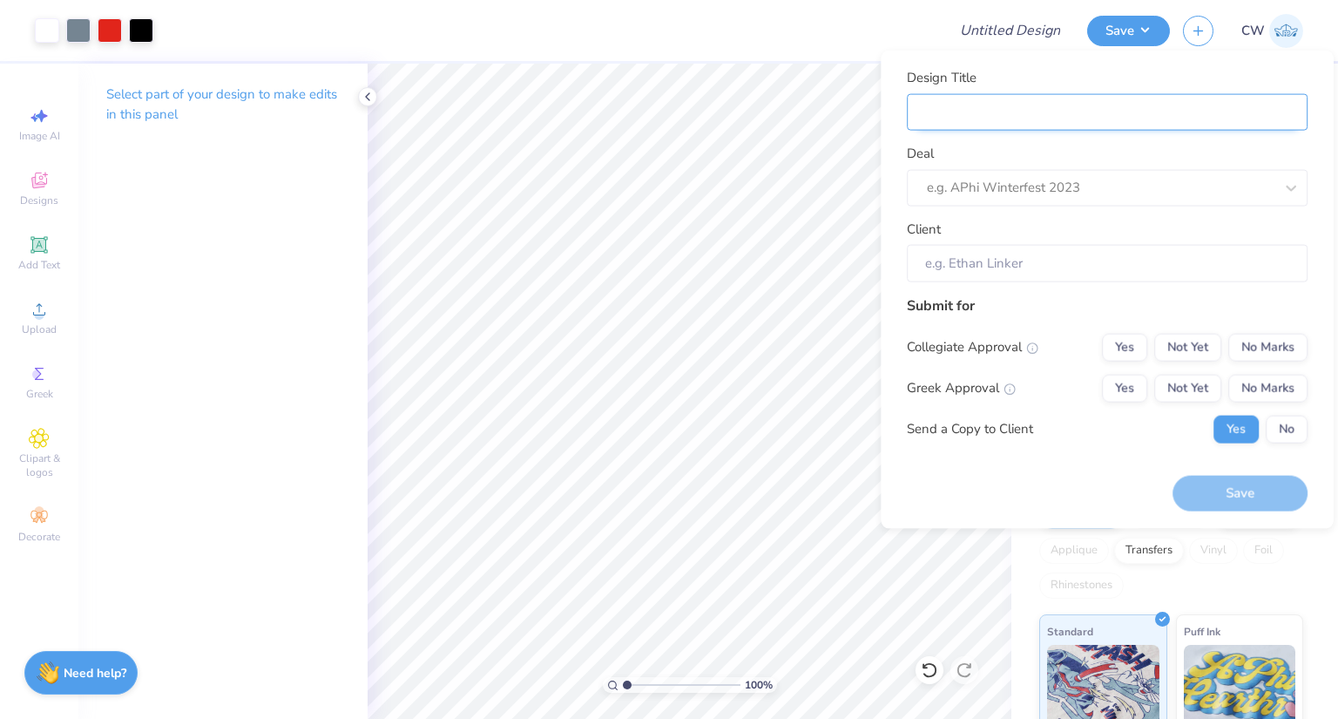
click at [996, 115] on input "Design Title" at bounding box center [1107, 111] width 401 height 37
type input "D"
type input "De"
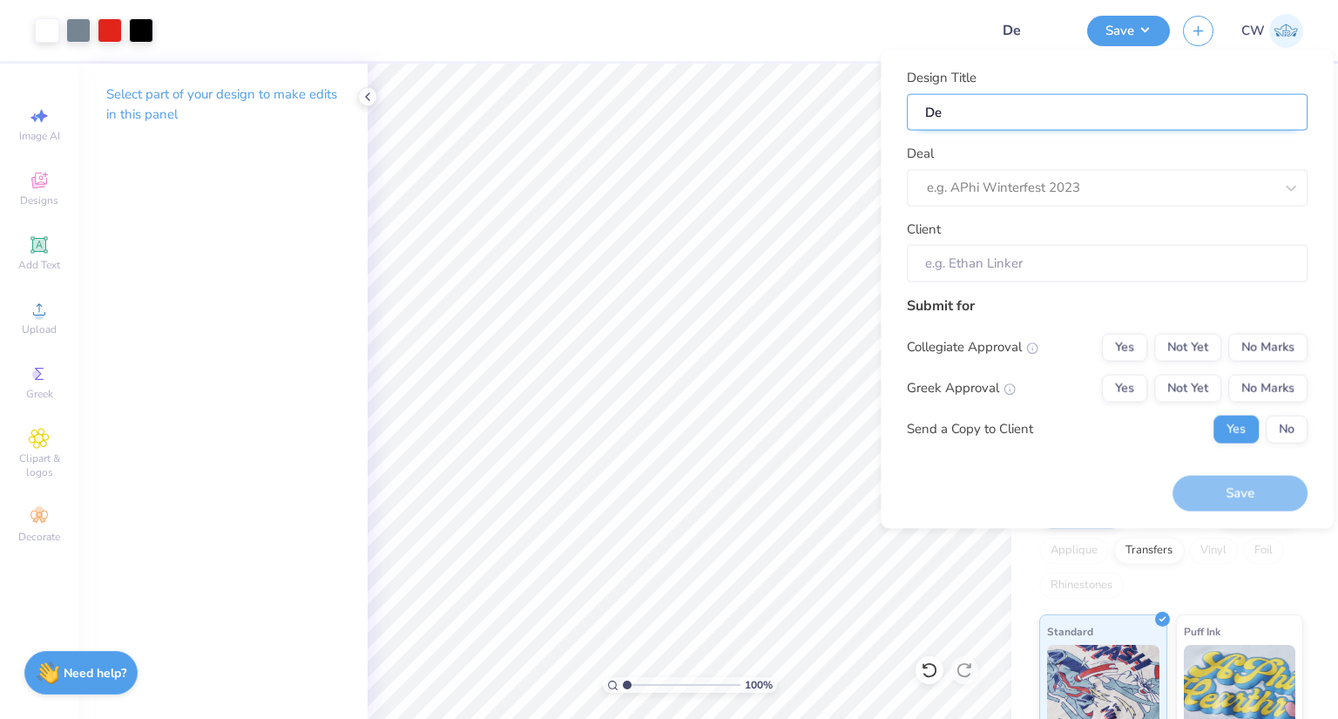
type input "Del"
type input "Delt"
type input "Deltr"
type input "Deltra"
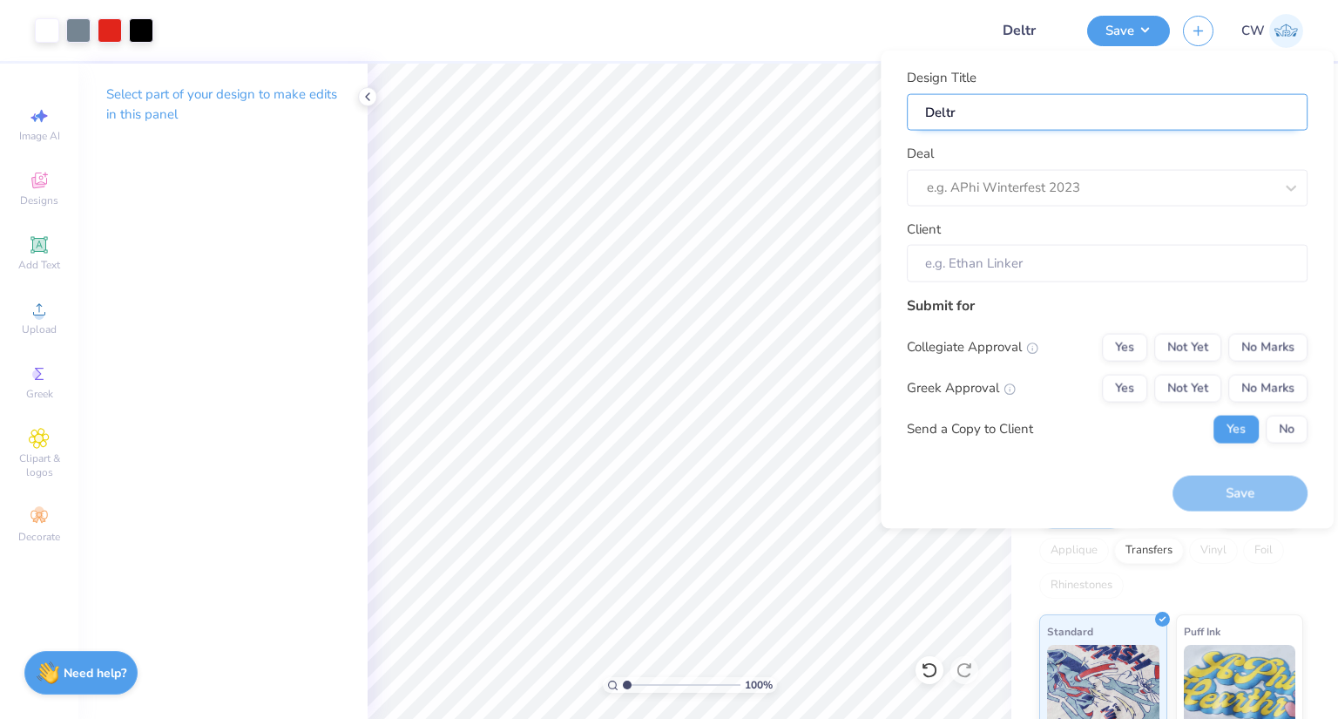
type input "Deltra"
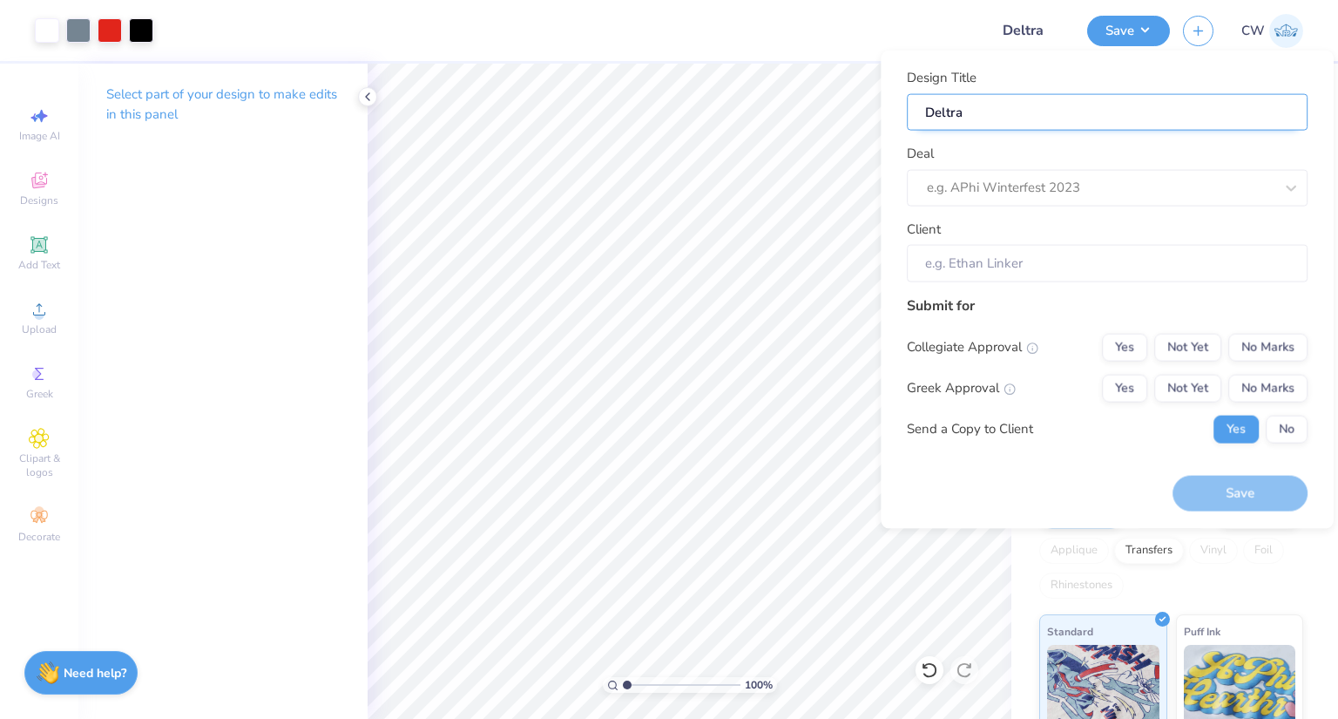
type input "Deltr"
type input "Delt"
type input "Delta"
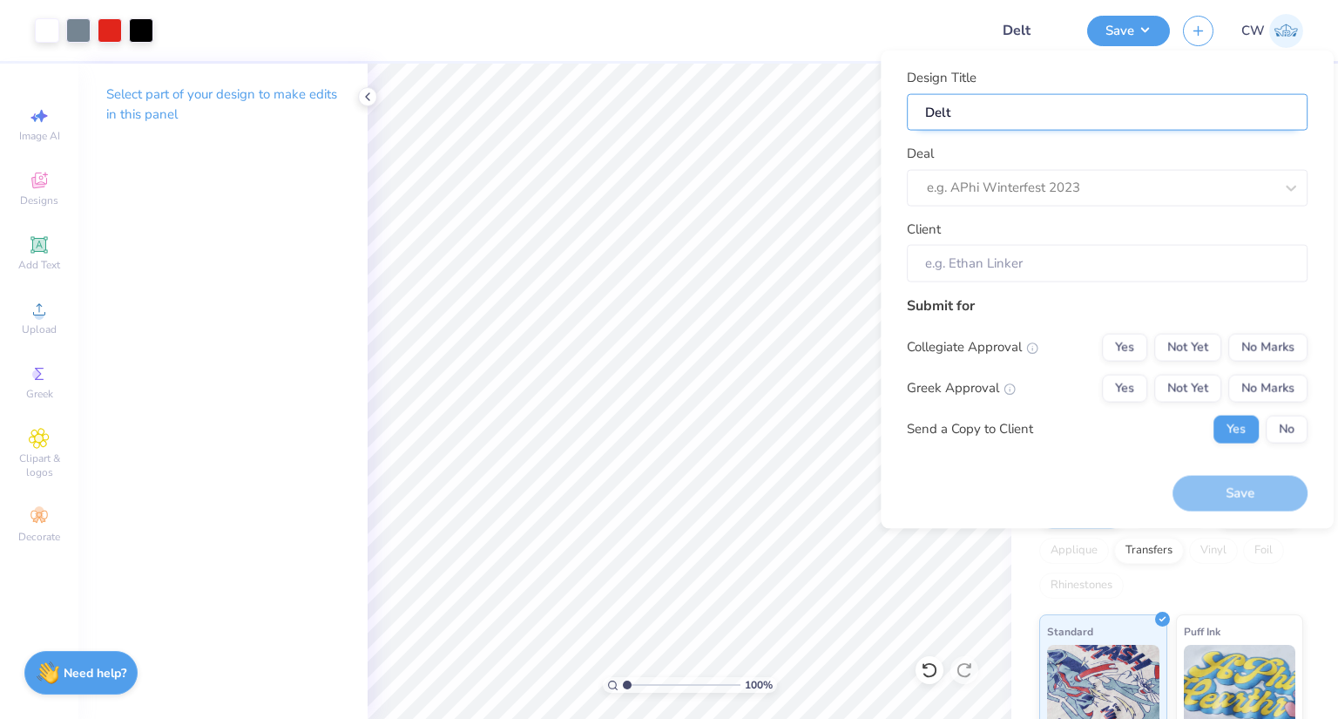
type input "Delta"
type input "Delta C"
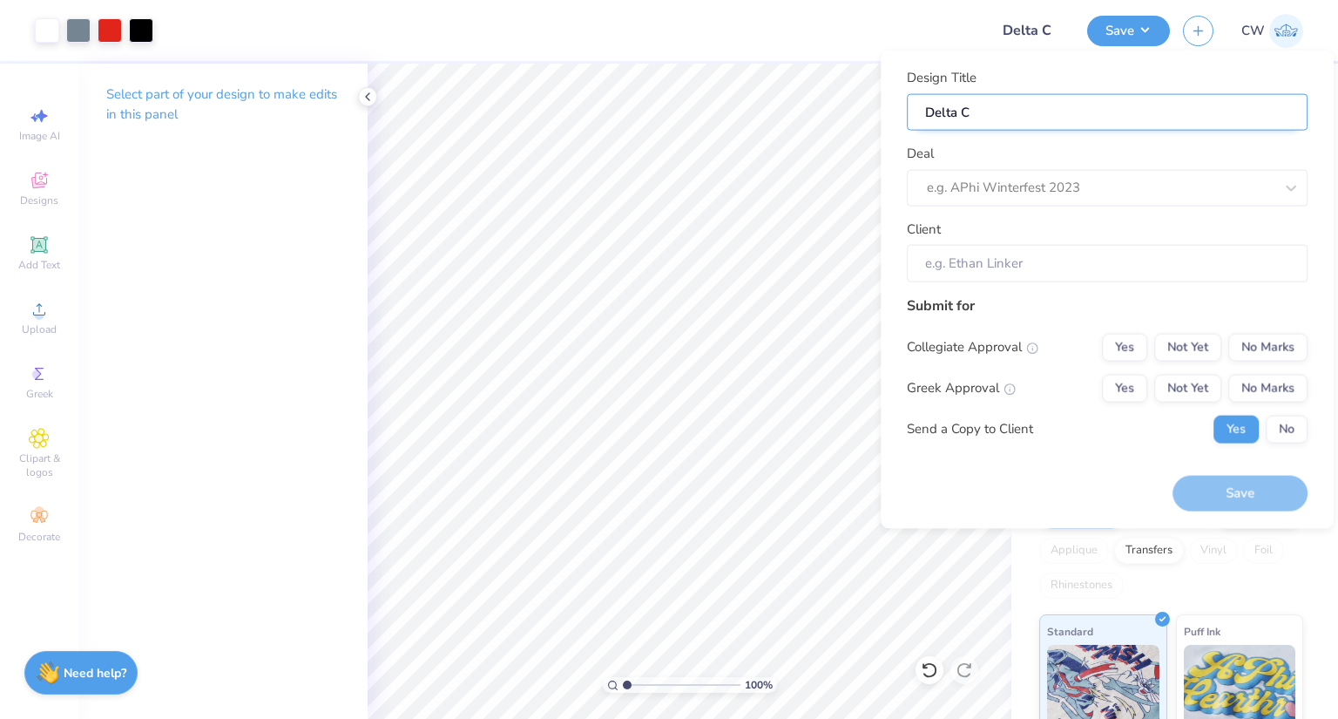
type input "Delta Ch"
type input "Delta Chi"
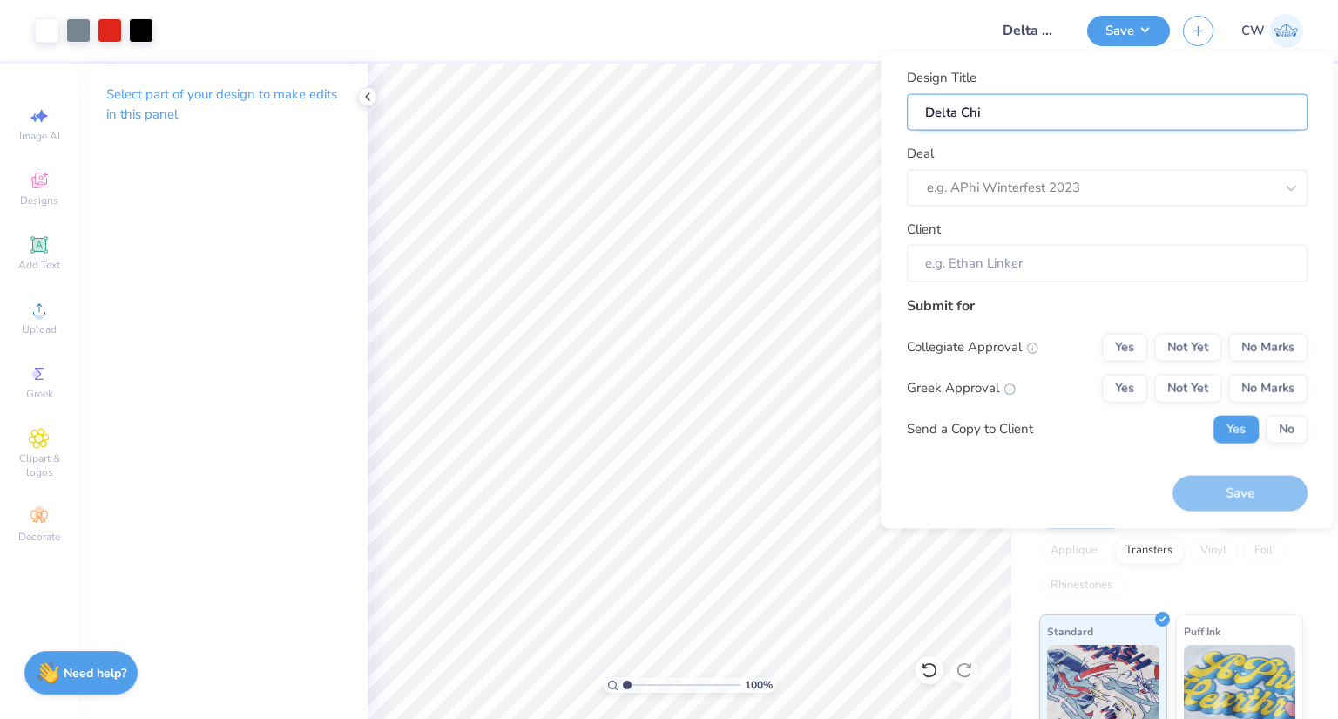
type input "Delta Chi"
type input "Delta Chi P"
type input "Delta Chi Pa"
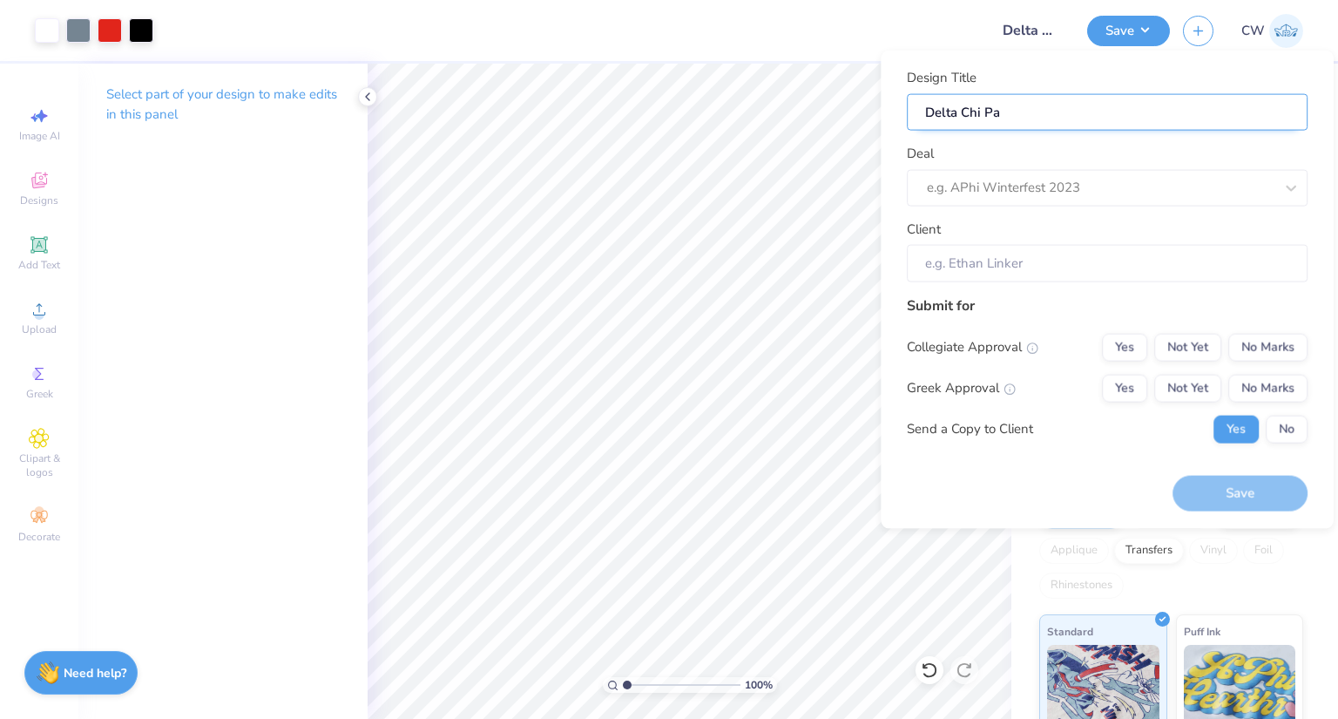
type input "Delta Chi Par"
type input "Delta Chi Pare"
type input "Delta Chi Paren"
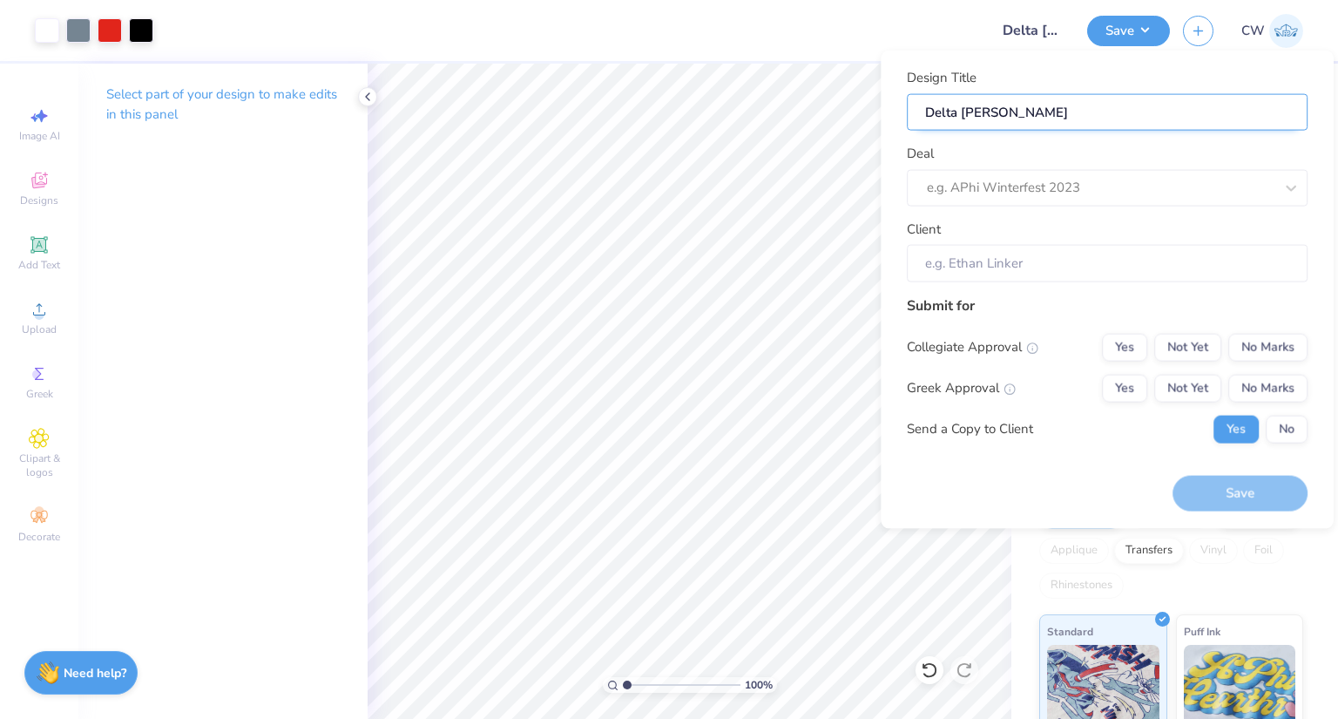
type input "Delta Chi Paren"
type input "Delta Chi Parent"
type input "Delta Chi Parents"
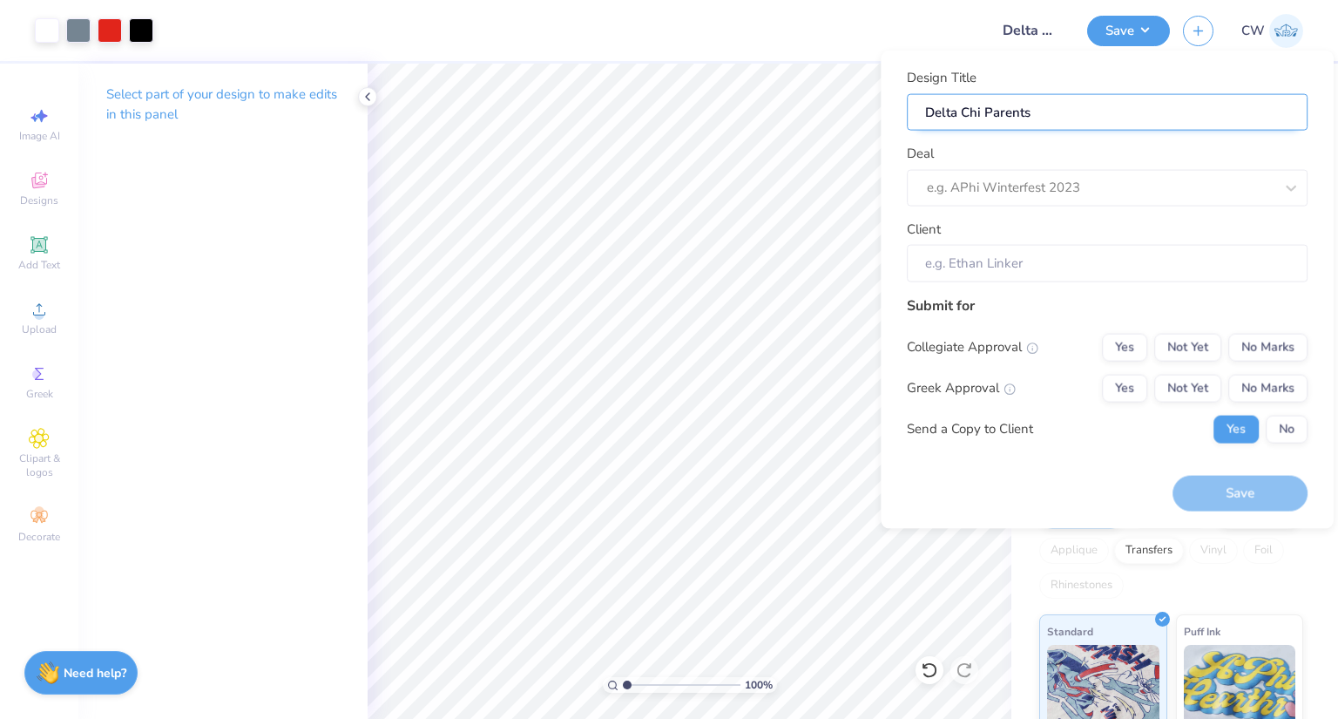
type input "Delta Chi Parents"
type input "Delta Chi Parents w"
type input "Delta Chi Parents"
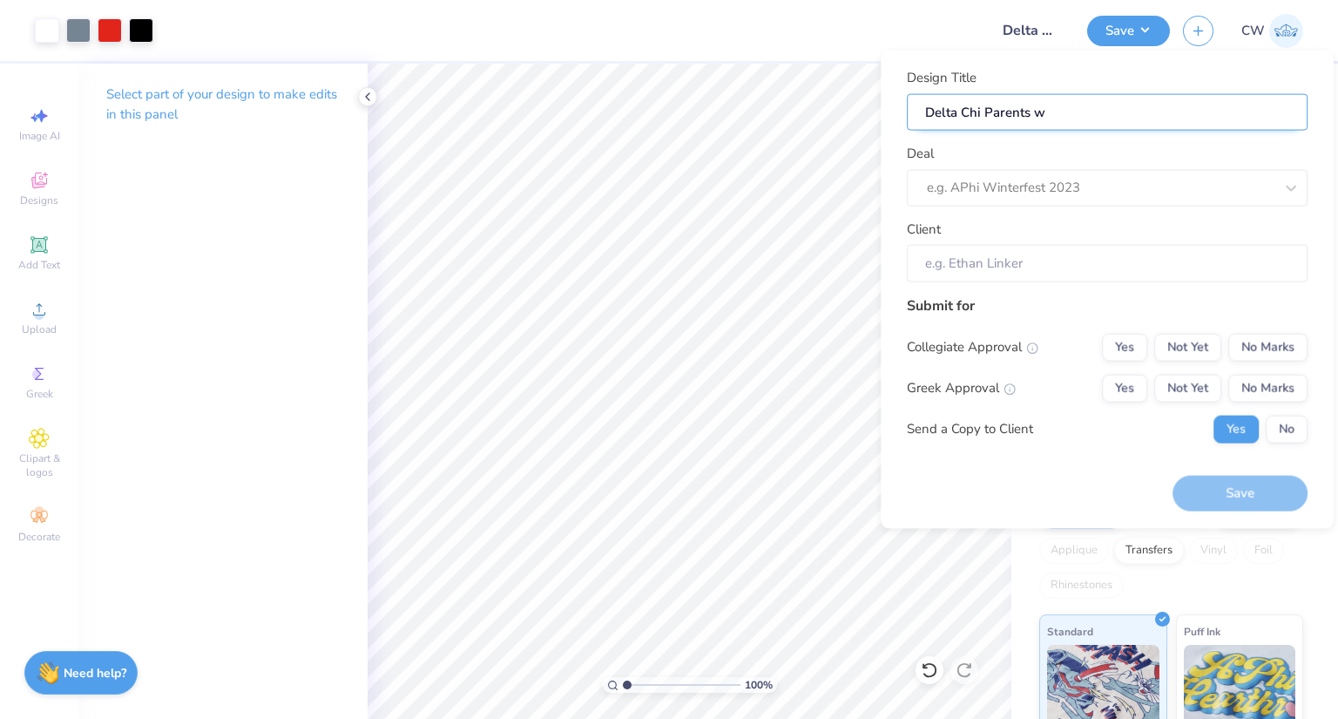
type input "Delta Chi Parents"
type input "Delta Chi Parents W"
type input "Delta Chi Parents We"
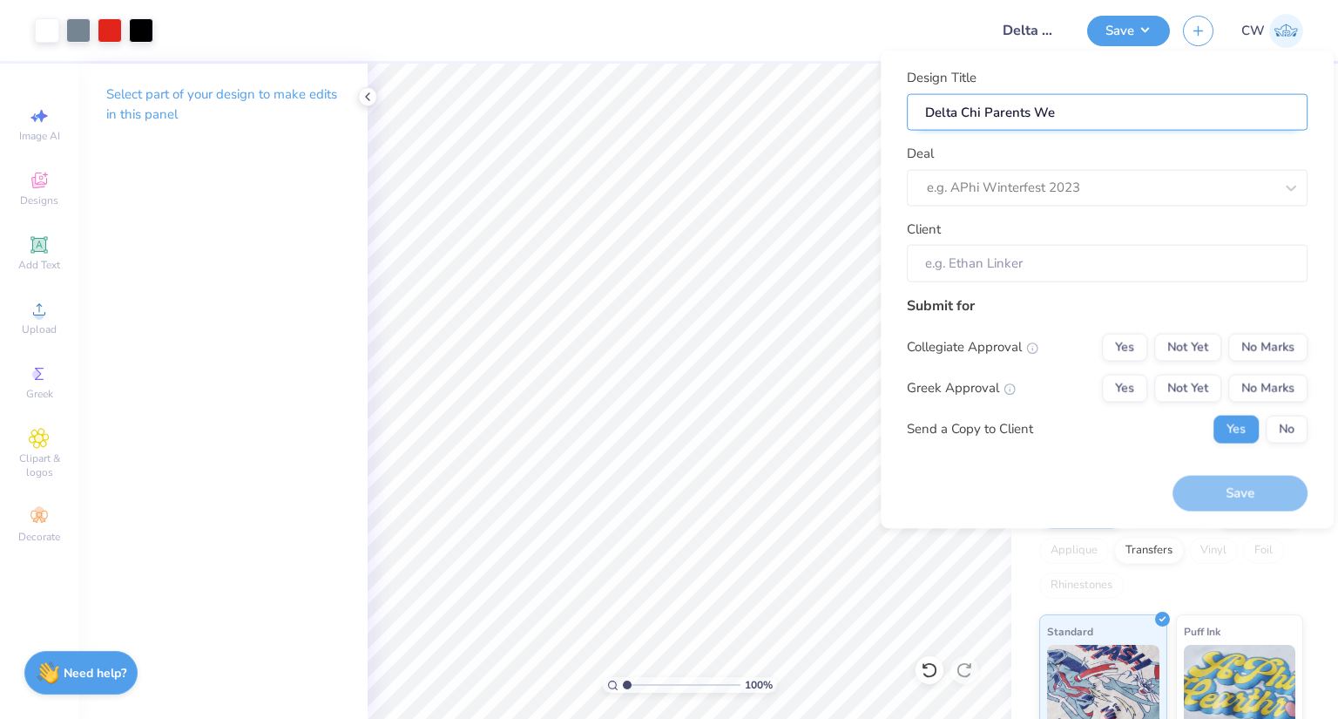
type input "Delta Chi Parents Wee"
type input "Delta Chi Parents Week"
type input "Delta Chi Parents Weeke"
type input "Delta Chi Parents Weeked"
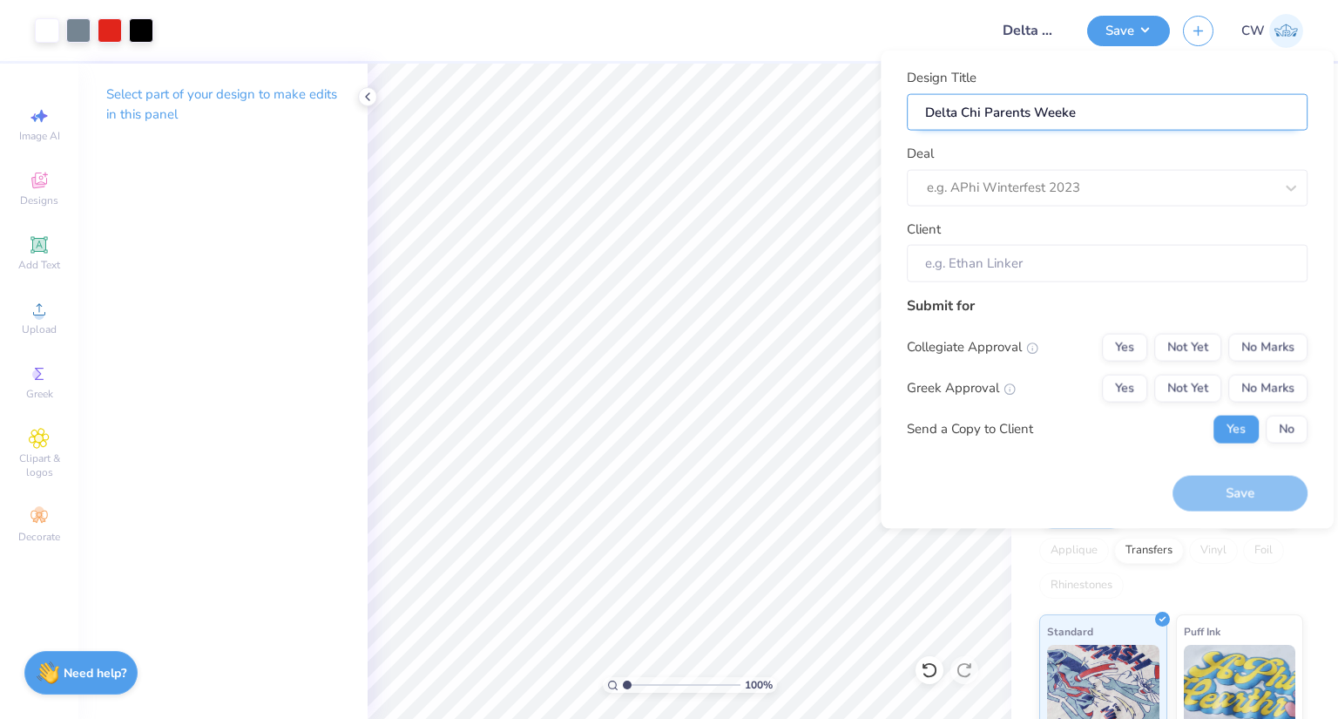
type input "Delta Chi Parents Weeked"
type input "Delta Chi Parents Weekedn"
type input "Delta Chi Parents Weeked"
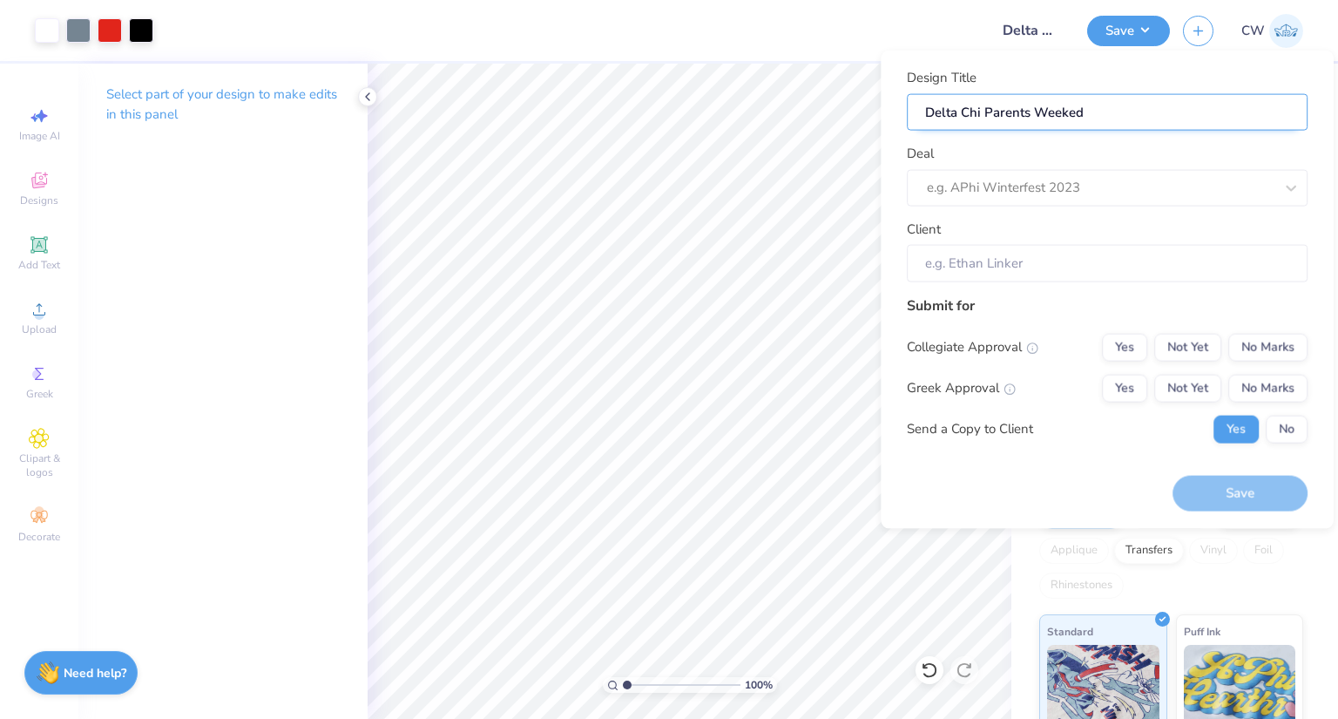
type input "Delta Chi Parents Weeke"
type input "Delta Chi Parents Weeken"
type input "Delta Chi Parents Weekend"
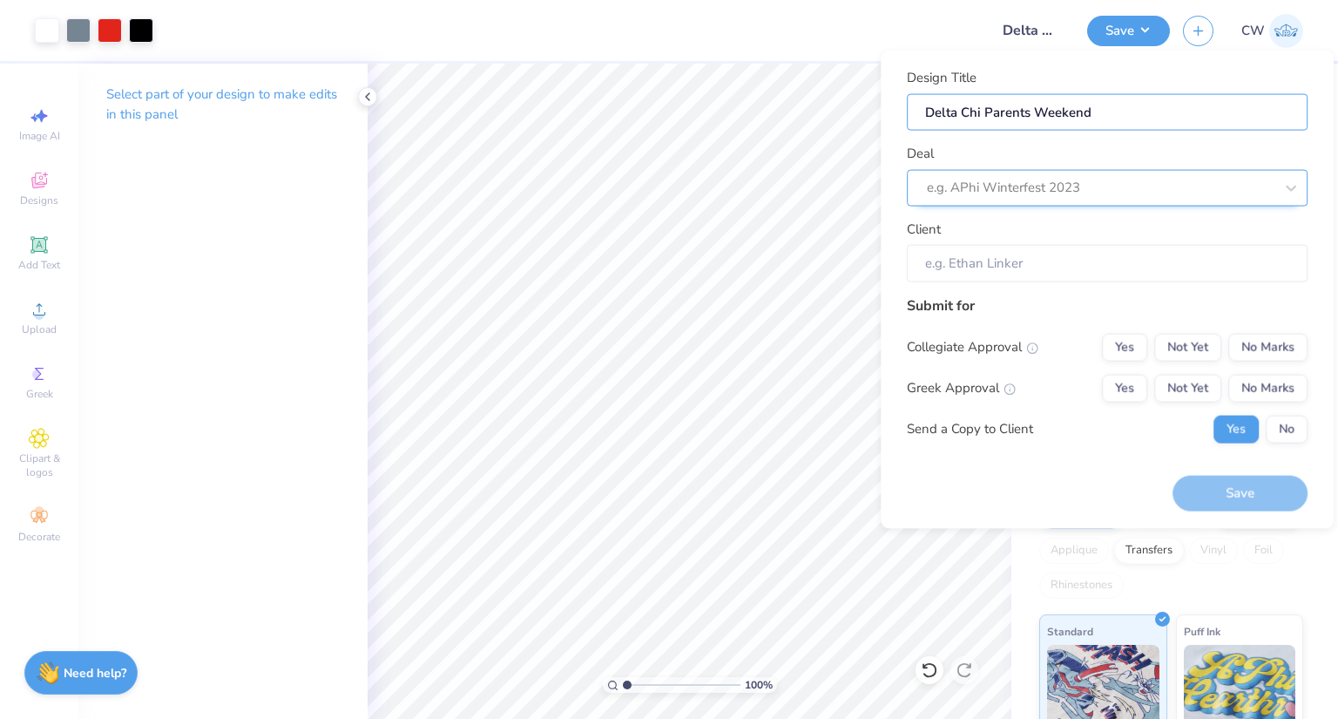
type input "Delta Chi Parents Weekend"
click at [1004, 191] on div at bounding box center [1100, 188] width 347 height 24
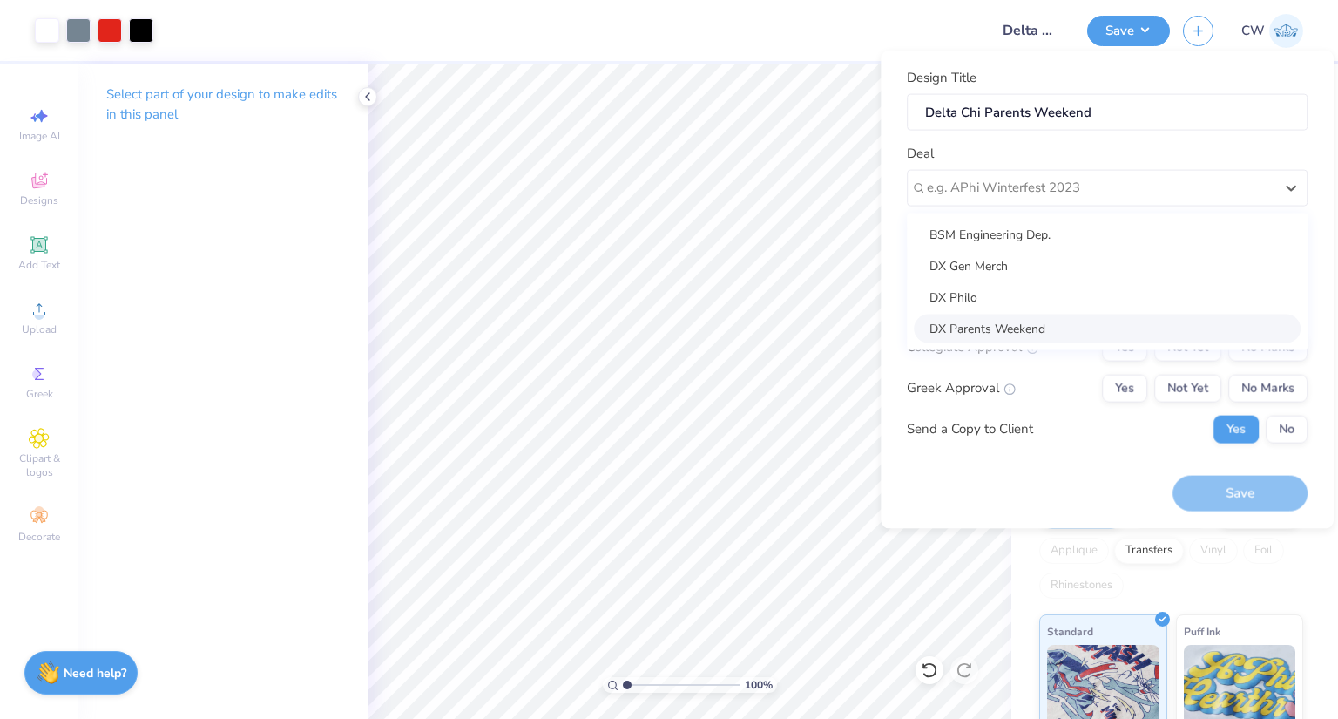
click at [988, 331] on div "DX Parents Weekend" at bounding box center [1107, 328] width 387 height 29
type input "Will Jones"
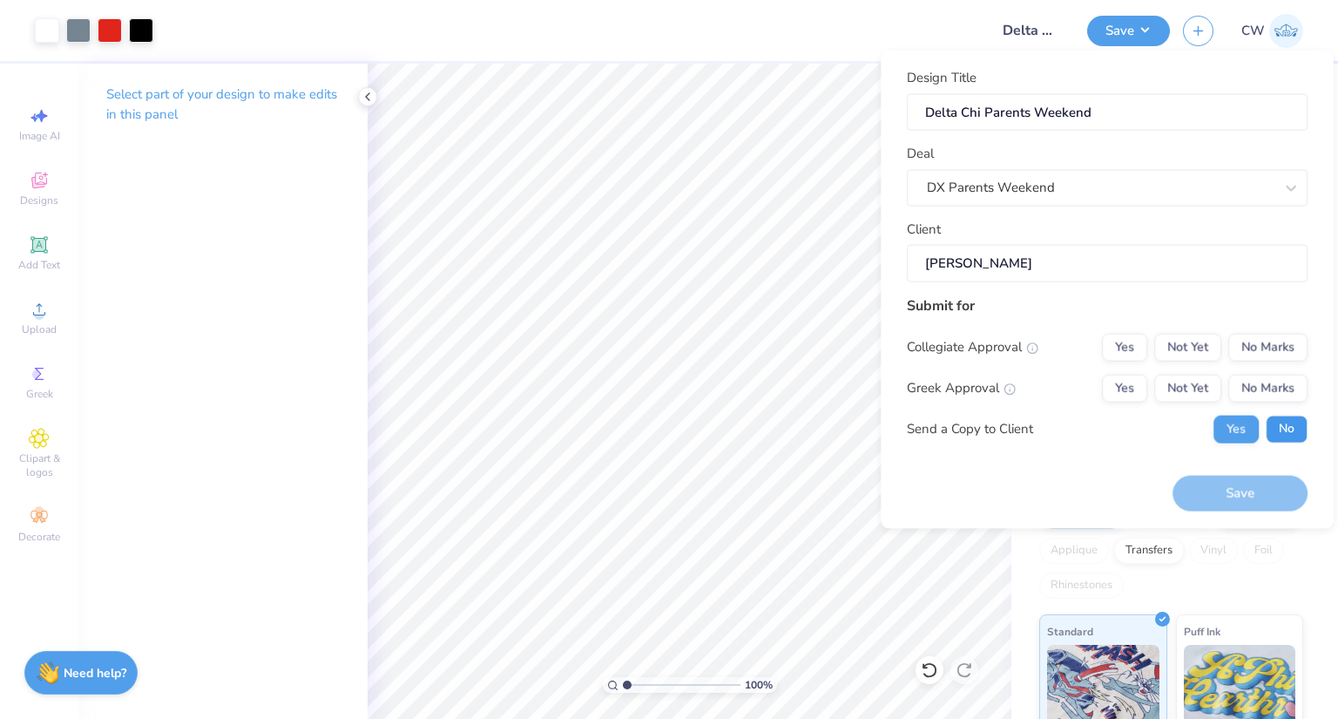
click at [1286, 423] on button "No" at bounding box center [1287, 429] width 42 height 28
click at [1173, 352] on button "Not Yet" at bounding box center [1187, 347] width 67 height 28
click at [1122, 387] on button "Yes" at bounding box center [1124, 388] width 45 height 28
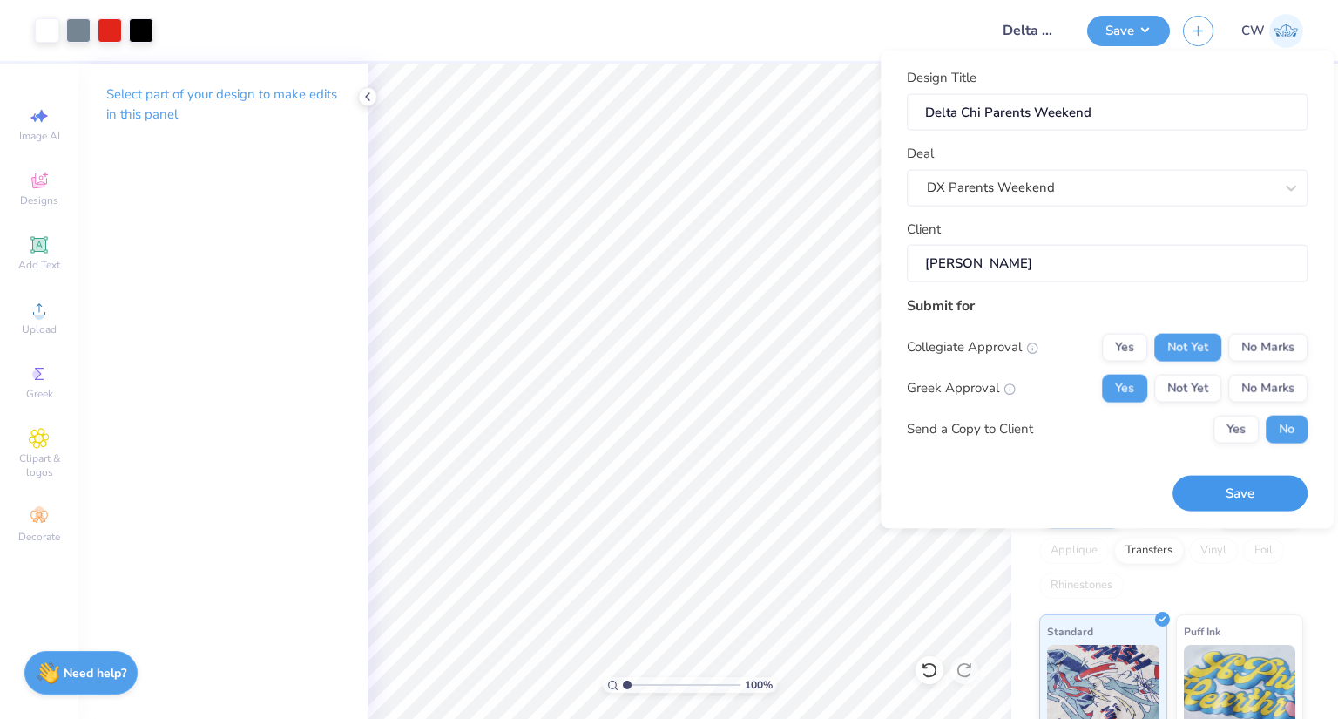
click at [1219, 490] on button "Save" at bounding box center [1239, 494] width 135 height 36
